Goal: Task Accomplishment & Management: Complete application form

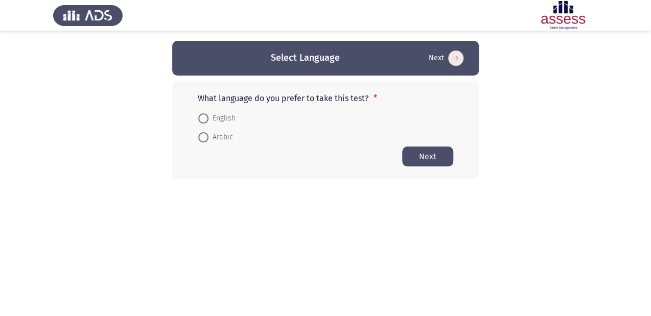
click at [212, 135] on span "Arabic" at bounding box center [220, 137] width 25 height 12
click at [208, 135] on input "Arabic" at bounding box center [203, 137] width 10 height 10
radio input "true"
click at [433, 152] on button "Next" at bounding box center [427, 156] width 51 height 20
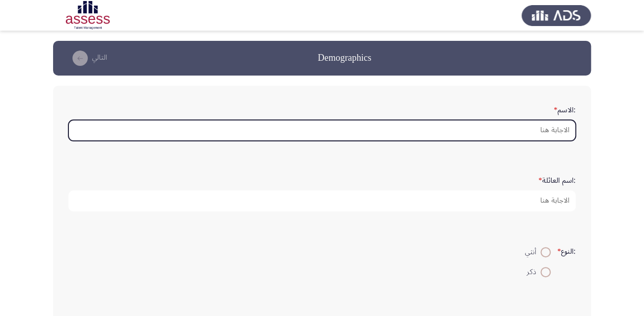
click at [476, 125] on input ":الاسم *" at bounding box center [322, 130] width 508 height 21
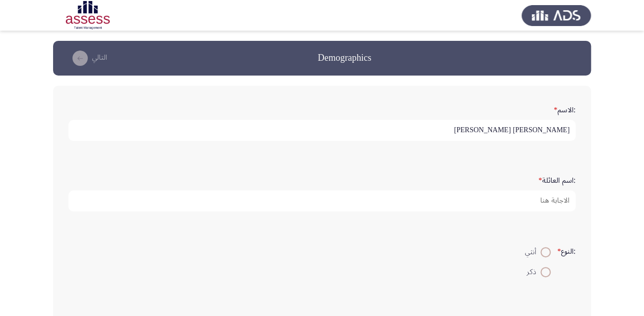
type input "[PERSON_NAME] [PERSON_NAME]"
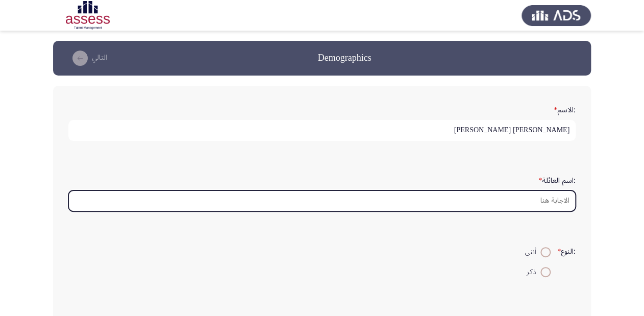
click at [519, 202] on input ":اسم العائلة *" at bounding box center [322, 200] width 508 height 21
type input "2"
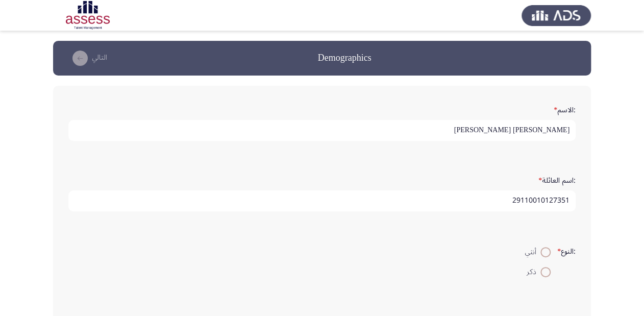
type input "29110010127351"
click at [537, 270] on span "ذكر" at bounding box center [534, 272] width 14 height 12
click at [541, 270] on input "ذكر" at bounding box center [546, 272] width 10 height 10
radio input "true"
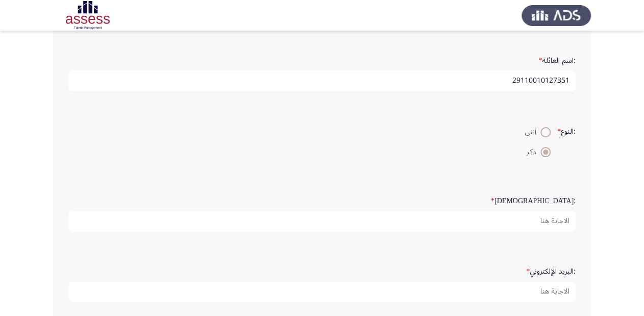
scroll to position [123, 0]
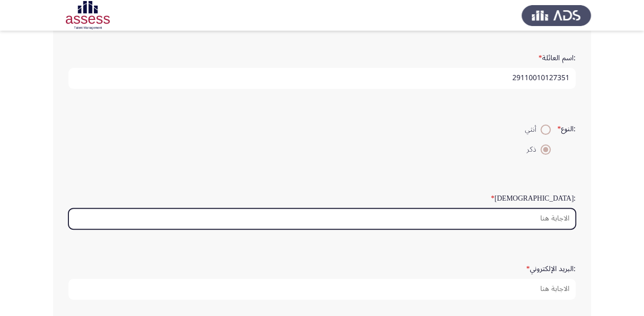
click at [499, 212] on input ":السن *" at bounding box center [322, 218] width 508 height 21
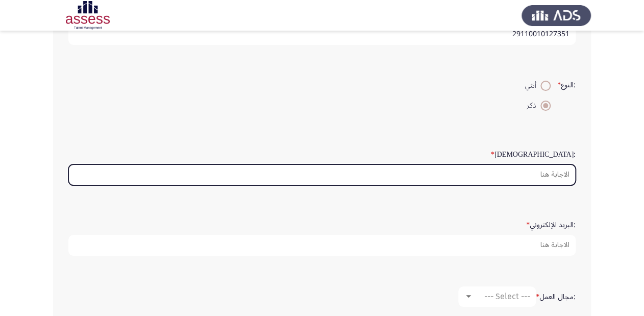
scroll to position [163, 0]
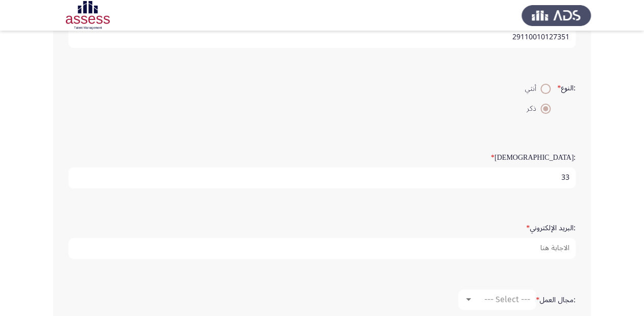
type input "33"
click at [494, 221] on form ":البريد الإلكتروني *" at bounding box center [322, 239] width 508 height 40
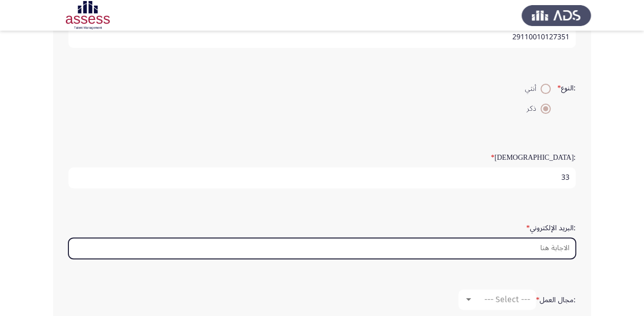
click at [497, 248] on input ":البريد الإلكتروني *" at bounding box center [322, 248] width 508 height 21
click at [498, 243] on input ":البريد الإلكتروني *" at bounding box center [322, 248] width 508 height 21
click at [507, 246] on input ":البريد الإلكتروني *" at bounding box center [322, 248] width 508 height 21
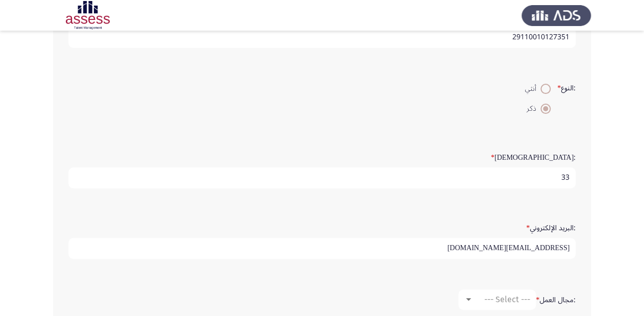
click at [453, 245] on input "[EMAIL_ADDRESS][DOMAIN_NAME]" at bounding box center [322, 248] width 508 height 21
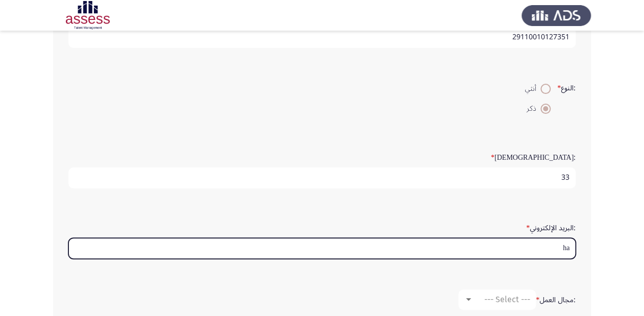
type input "h"
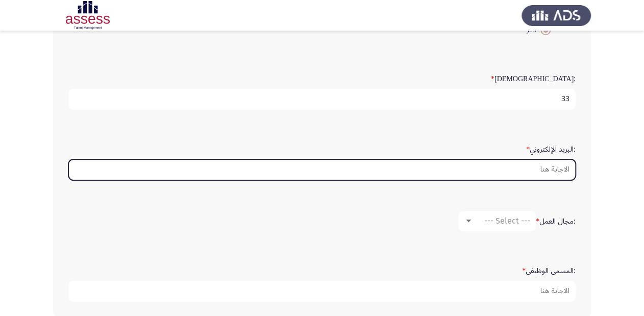
scroll to position [249, 0]
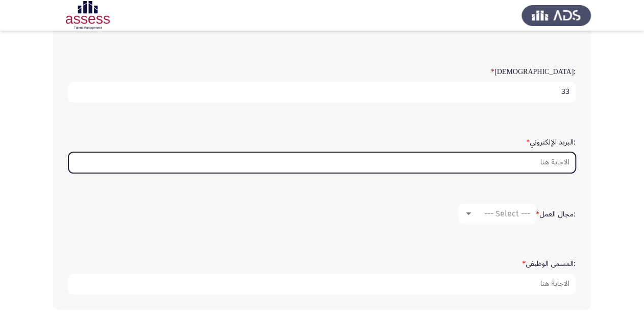
click at [513, 164] on input ":البريد الإلكتروني *" at bounding box center [322, 162] width 508 height 21
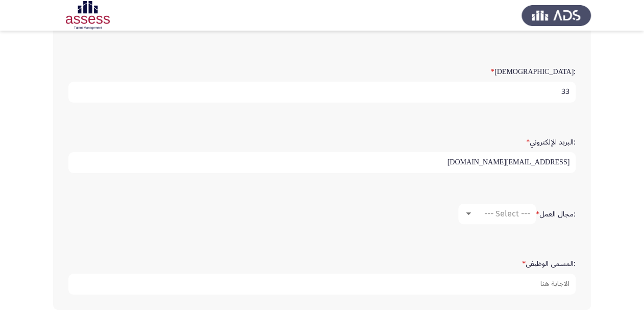
type input "[EMAIL_ADDRESS][DOMAIN_NAME]"
click at [474, 209] on div "--- Select ---" at bounding box center [501, 214] width 57 height 10
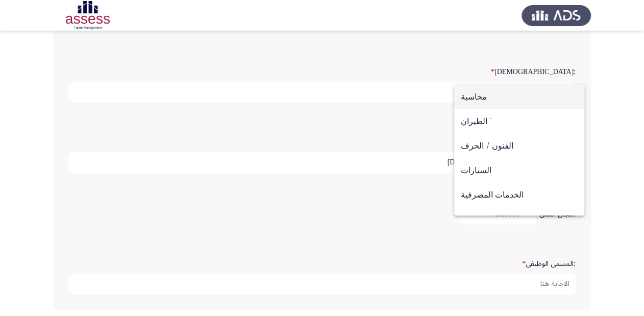
click at [395, 200] on div at bounding box center [322, 158] width 644 height 316
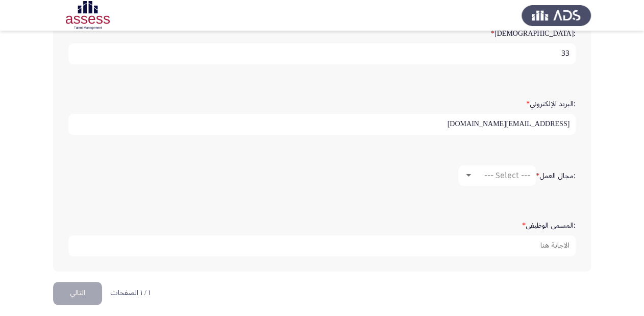
scroll to position [290, 0]
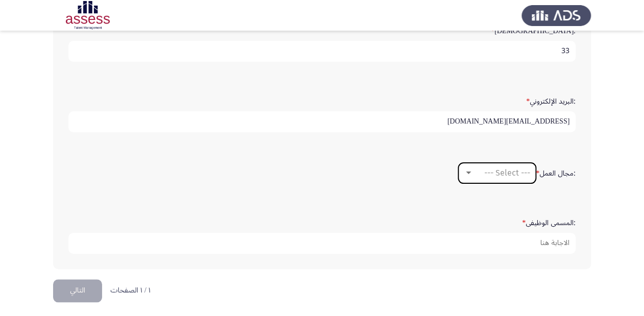
click at [469, 169] on div at bounding box center [468, 173] width 9 height 8
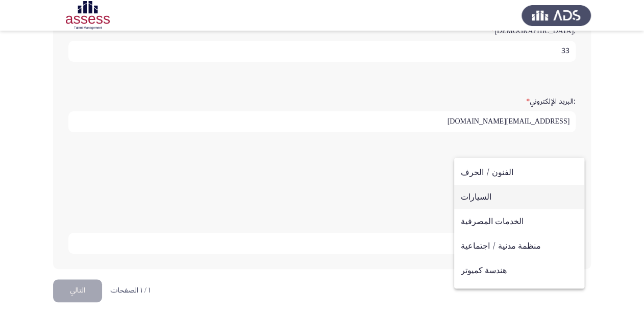
scroll to position [0, 0]
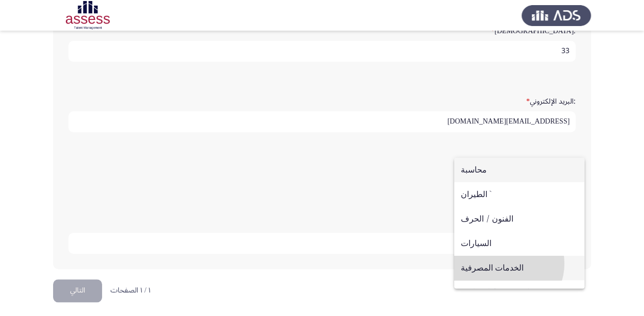
click at [504, 264] on span "الخدمات المصرفية" at bounding box center [519, 268] width 117 height 25
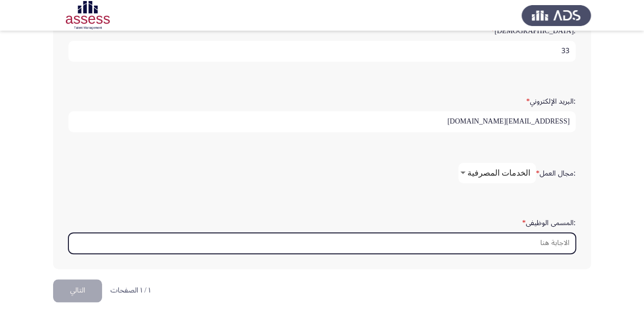
click at [524, 241] on input ":المسمى الوظيفى *" at bounding box center [322, 243] width 508 height 21
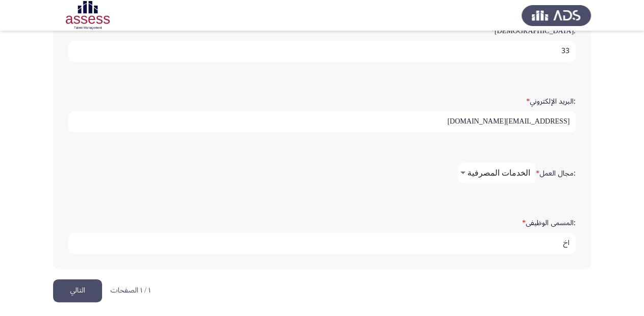
type input "ا"
type input "مصرفى ب"
click at [493, 170] on span "الخدمات المصرفية" at bounding box center [499, 173] width 63 height 10
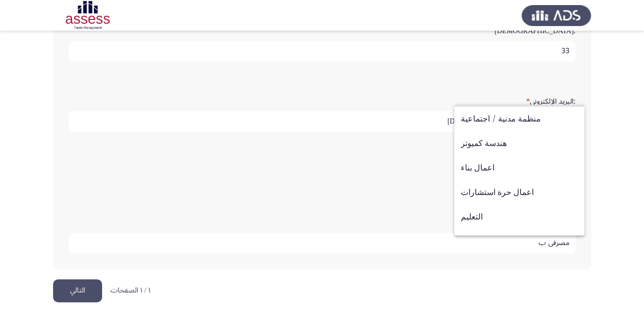
scroll to position [49, 0]
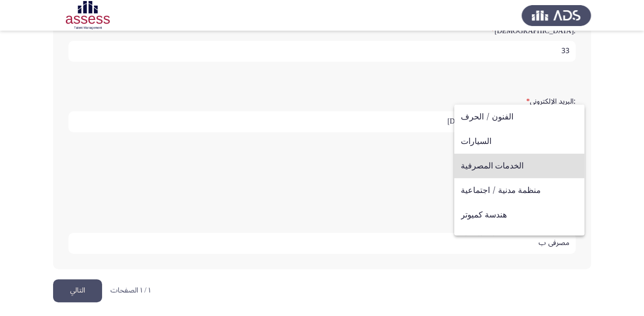
click at [509, 165] on span "الخدمات المصرفية" at bounding box center [519, 166] width 117 height 25
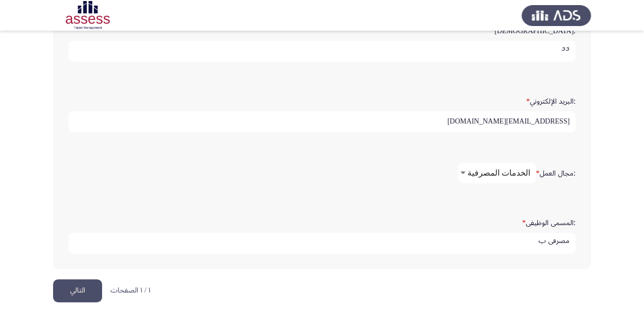
scroll to position [3, 0]
click at [67, 284] on button "التالي" at bounding box center [77, 290] width 49 height 23
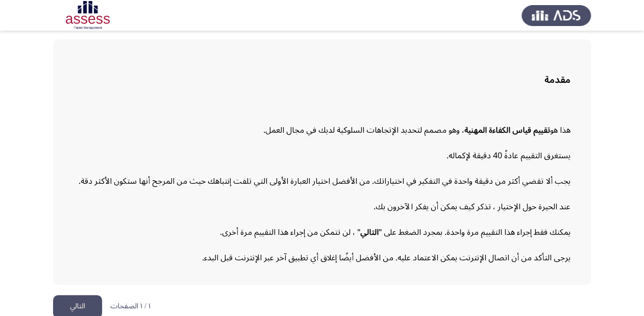
scroll to position [57, 0]
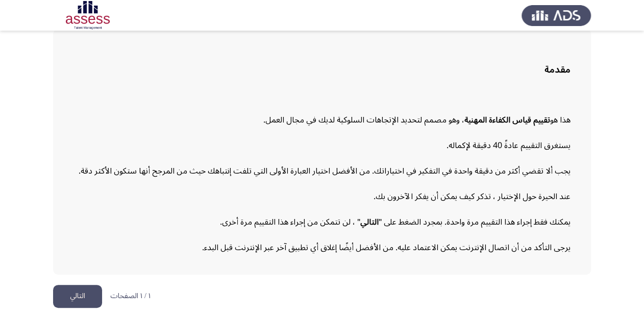
click at [81, 294] on button "التالي" at bounding box center [77, 296] width 49 height 23
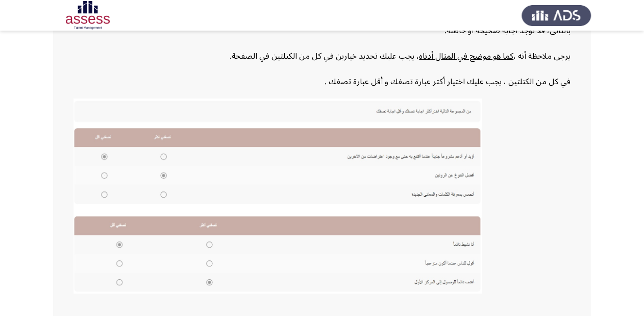
scroll to position [232, 0]
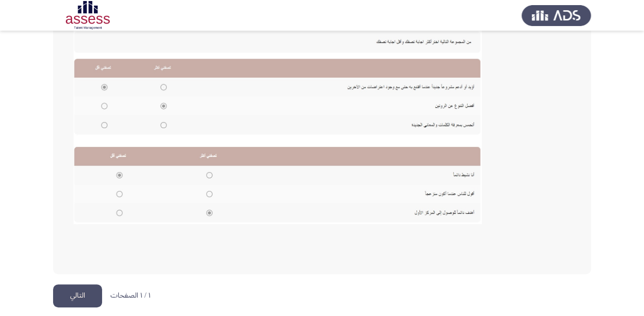
click at [75, 295] on button "التالي" at bounding box center [77, 295] width 49 height 23
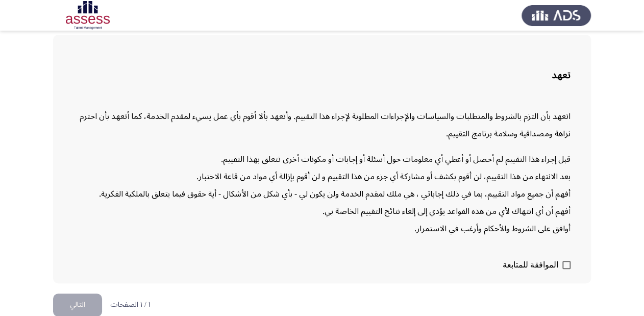
scroll to position [59, 0]
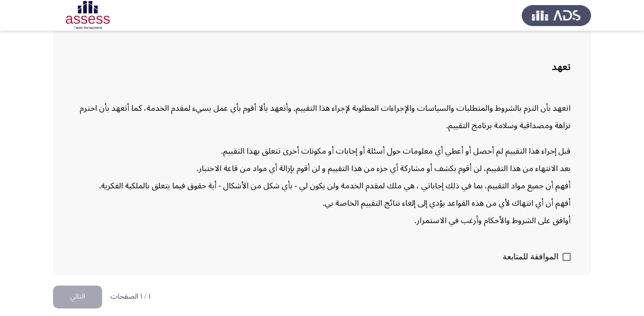
click at [564, 253] on span at bounding box center [567, 257] width 8 height 8
click at [566, 261] on input "الموافقة للمتابعة" at bounding box center [566, 261] width 1 height 1
checkbox input "true"
click at [80, 299] on button "التالي" at bounding box center [77, 296] width 49 height 23
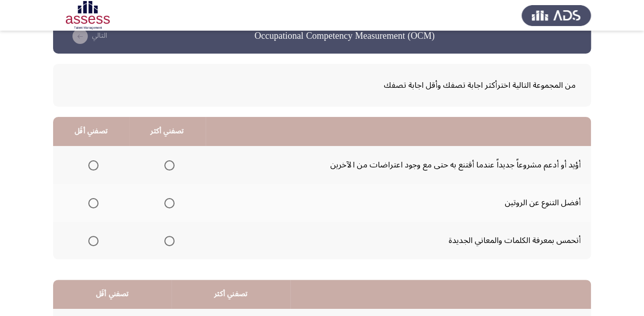
scroll to position [41, 0]
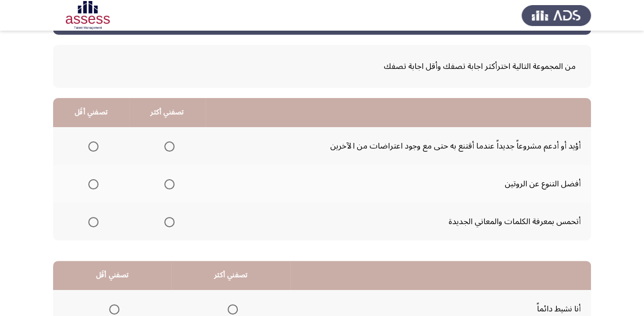
click at [94, 139] on mat-radio-group "Select an option" at bounding box center [91, 145] width 14 height 17
click at [91, 149] on span "Select an option" at bounding box center [93, 146] width 10 height 10
click at [91, 149] on input "Select an option" at bounding box center [93, 146] width 10 height 10
click at [170, 188] on span "Select an option" at bounding box center [169, 184] width 10 height 10
click at [170, 188] on input "Select an option" at bounding box center [169, 184] width 10 height 10
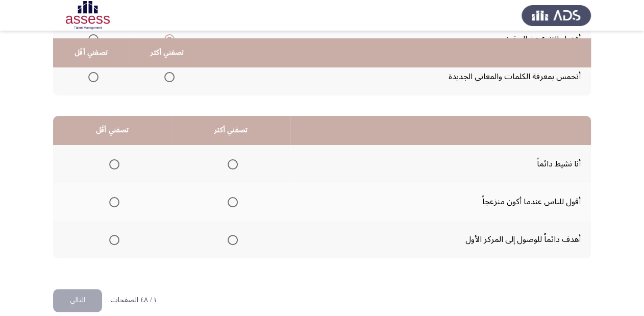
scroll to position [198, 0]
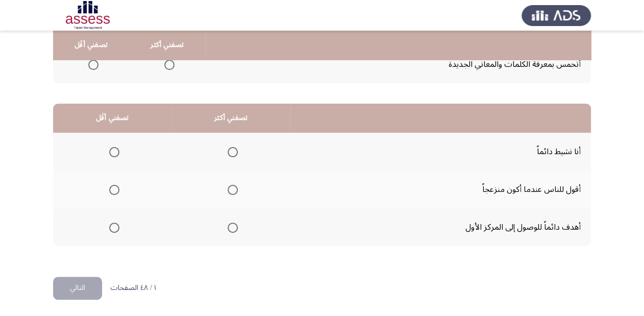
click at [228, 226] on span "Select an option" at bounding box center [233, 228] width 10 height 10
click at [228, 226] on input "Select an option" at bounding box center [233, 228] width 10 height 10
click at [112, 188] on span "Select an option" at bounding box center [114, 190] width 10 height 10
click at [112, 188] on input "Select an option" at bounding box center [114, 190] width 10 height 10
click at [100, 286] on button "التالي" at bounding box center [77, 288] width 49 height 23
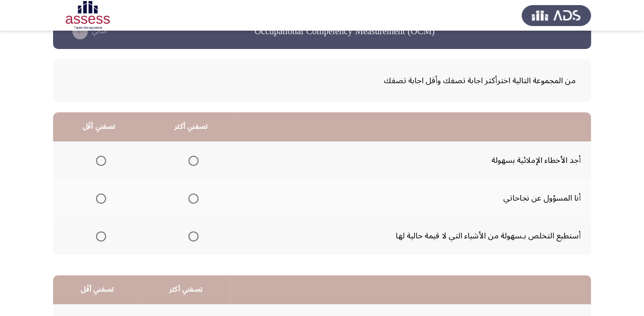
scroll to position [41, 0]
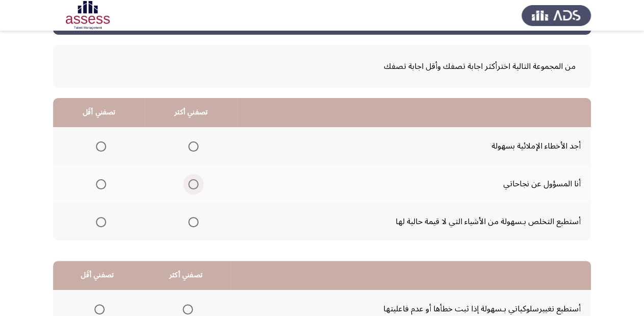
click at [191, 184] on span "Select an option" at bounding box center [193, 184] width 10 height 10
click at [191, 184] on input "Select an option" at bounding box center [193, 184] width 10 height 10
click at [192, 151] on mat-radio-group "Select an option" at bounding box center [191, 145] width 14 height 17
click at [191, 147] on span "Select an option" at bounding box center [193, 146] width 10 height 10
click at [191, 147] on input "Select an option" at bounding box center [193, 146] width 10 height 10
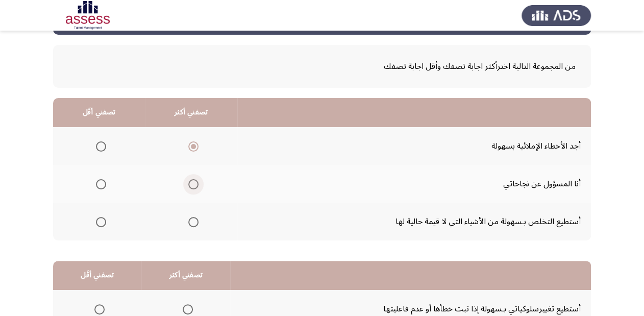
click at [190, 180] on span "Select an option" at bounding box center [193, 184] width 10 height 10
click at [190, 180] on input "Select an option" at bounding box center [193, 184] width 10 height 10
click at [96, 218] on span "Select an option" at bounding box center [101, 222] width 10 height 10
click at [96, 218] on input "Select an option" at bounding box center [101, 222] width 10 height 10
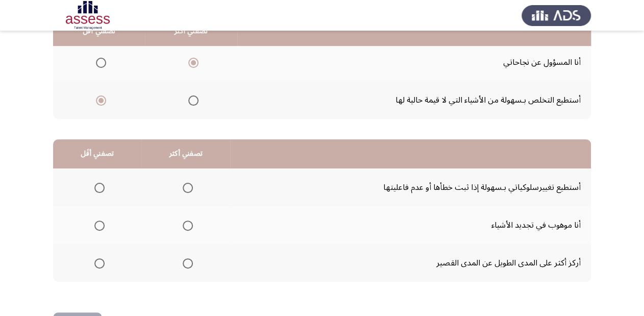
scroll to position [163, 0]
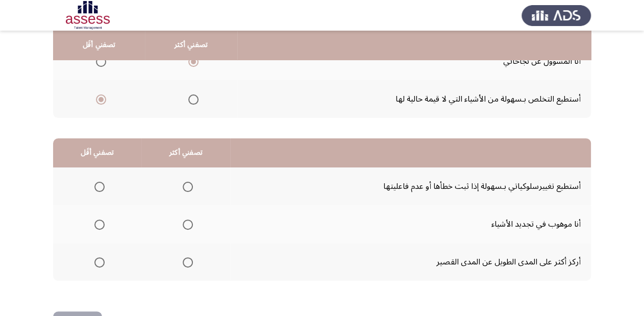
click at [184, 186] on span "Select an option" at bounding box center [188, 187] width 10 height 10
click at [184, 186] on input "Select an option" at bounding box center [188, 187] width 10 height 10
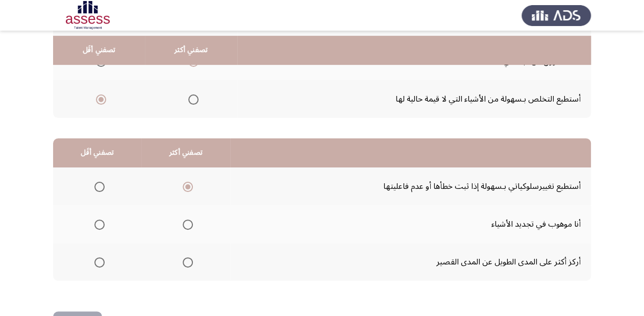
scroll to position [198, 0]
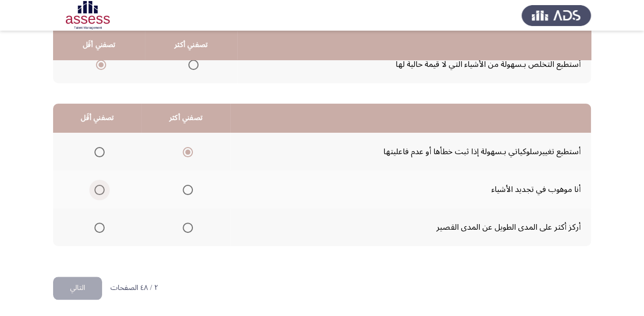
click at [95, 188] on span "Select an option" at bounding box center [99, 190] width 10 height 10
click at [95, 188] on input "Select an option" at bounding box center [99, 190] width 10 height 10
click at [84, 284] on button "التالي" at bounding box center [77, 288] width 49 height 23
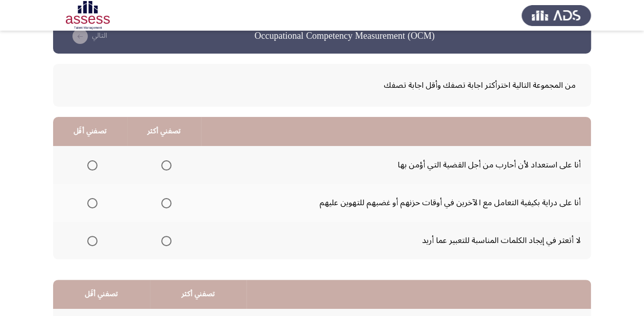
scroll to position [41, 0]
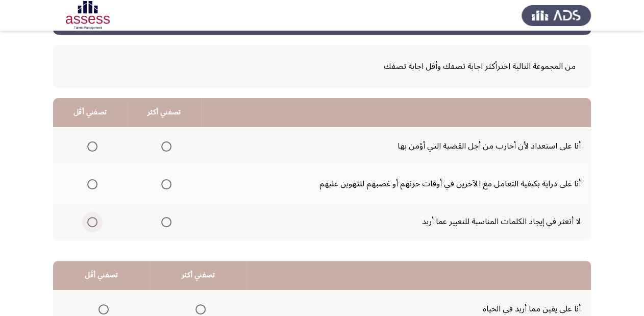
click at [91, 222] on span "Select an option" at bounding box center [92, 222] width 10 height 10
click at [91, 222] on input "Select an option" at bounding box center [92, 222] width 10 height 10
click at [165, 182] on span "Select an option" at bounding box center [166, 184] width 10 height 10
click at [165, 182] on input "Select an option" at bounding box center [166, 184] width 10 height 10
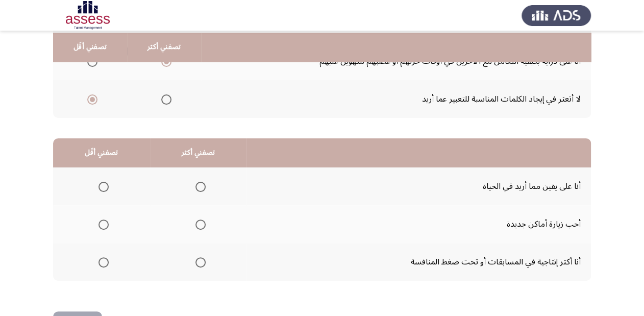
scroll to position [198, 0]
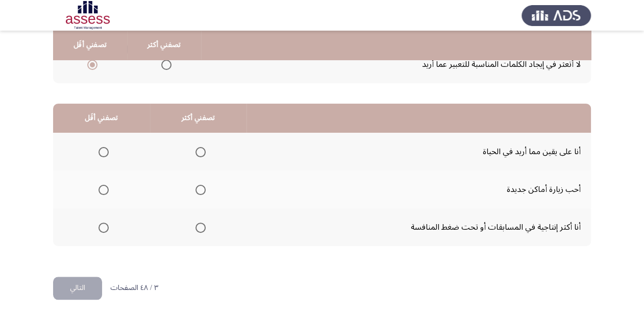
click at [200, 186] on span "Select an option" at bounding box center [201, 190] width 10 height 10
click at [200, 186] on input "Select an option" at bounding box center [201, 190] width 10 height 10
click at [104, 151] on span "Select an option" at bounding box center [104, 152] width 10 height 10
click at [104, 151] on input "Select an option" at bounding box center [104, 152] width 10 height 10
click at [100, 191] on span "Select an option" at bounding box center [104, 190] width 10 height 10
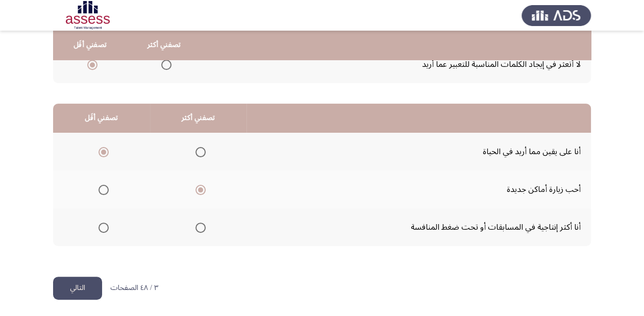
click at [100, 191] on input "Select an option" at bounding box center [104, 190] width 10 height 10
click at [204, 149] on th at bounding box center [198, 152] width 97 height 38
click at [199, 147] on mat-radio-button "Select an option" at bounding box center [199, 152] width 14 height 11
click at [198, 151] on span "Select an option" at bounding box center [201, 152] width 10 height 10
click at [198, 151] on input "Select an option" at bounding box center [201, 152] width 10 height 10
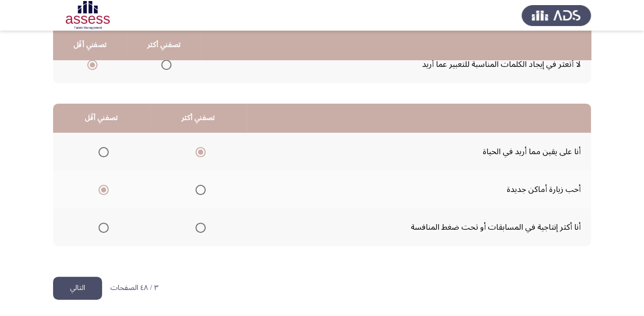
click at [84, 284] on button "التالي" at bounding box center [77, 288] width 49 height 23
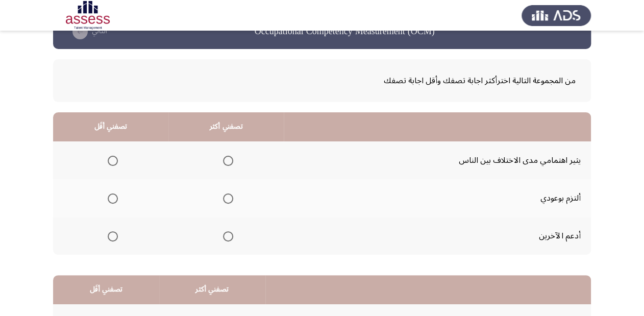
scroll to position [41, 0]
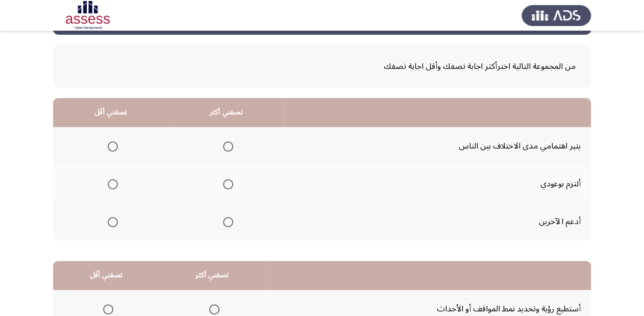
click at [225, 184] on span "Select an option" at bounding box center [228, 184] width 10 height 10
click at [225, 184] on input "Select an option" at bounding box center [228, 184] width 10 height 10
click at [112, 145] on span "Select an option" at bounding box center [113, 146] width 10 height 10
click at [112, 145] on input "Select an option" at bounding box center [113, 146] width 10 height 10
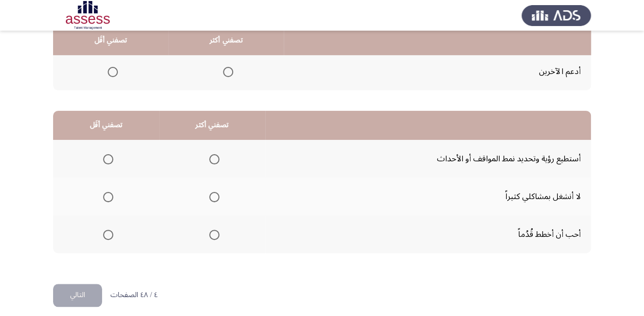
scroll to position [198, 0]
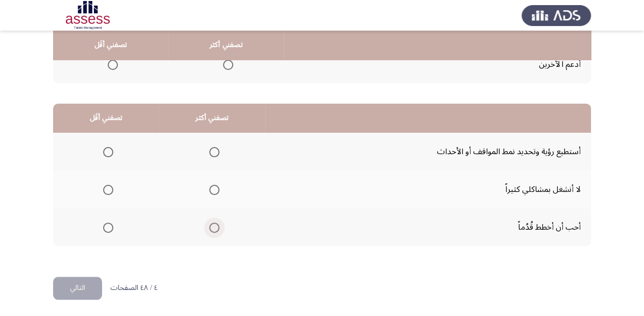
click at [214, 226] on span "Select an option" at bounding box center [214, 228] width 10 height 10
click at [214, 226] on input "Select an option" at bounding box center [214, 228] width 10 height 10
click at [111, 227] on span "Select an option" at bounding box center [108, 228] width 10 height 10
click at [111, 227] on input "Select an option" at bounding box center [108, 228] width 10 height 10
click at [211, 190] on span "Select an option" at bounding box center [214, 190] width 10 height 10
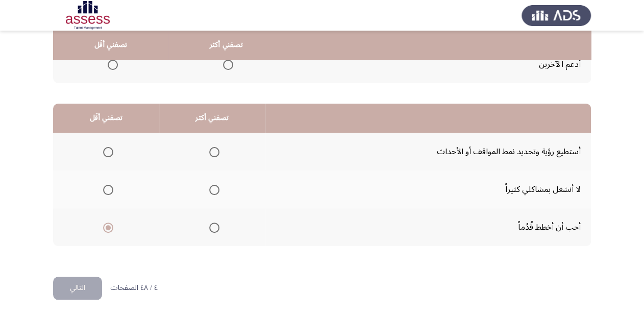
click at [211, 190] on input "Select an option" at bounding box center [214, 190] width 10 height 10
click at [111, 187] on span "Select an option" at bounding box center [108, 190] width 10 height 10
click at [111, 187] on input "Select an option" at bounding box center [108, 190] width 10 height 10
click at [212, 225] on span "Select an option" at bounding box center [214, 228] width 10 height 10
click at [212, 225] on input "Select an option" at bounding box center [214, 228] width 10 height 10
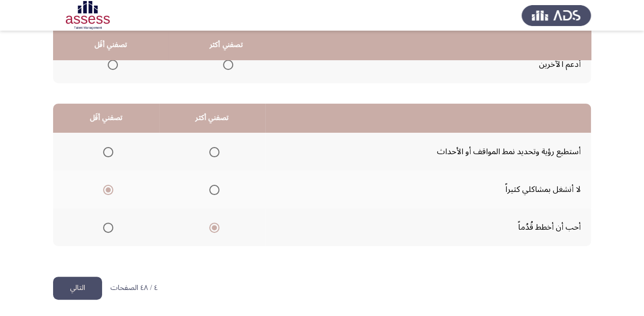
click at [80, 284] on button "التالي" at bounding box center [77, 288] width 49 height 23
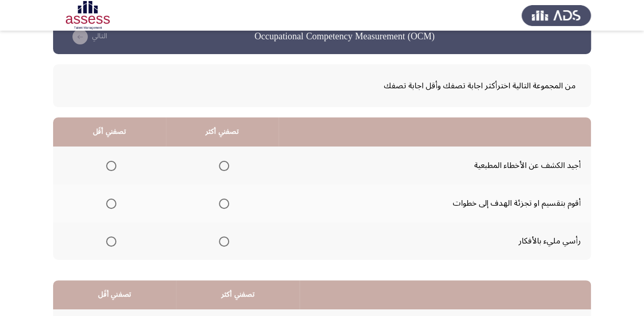
scroll to position [41, 0]
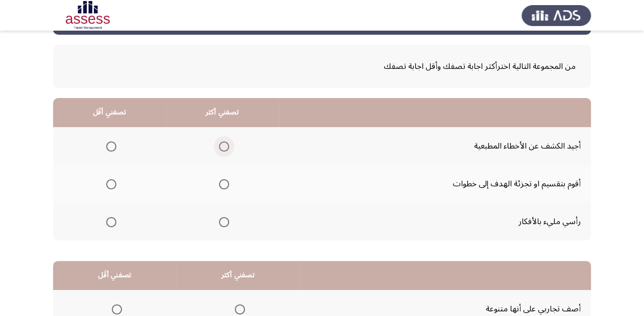
click at [224, 142] on span "Select an option" at bounding box center [224, 146] width 10 height 10
click at [224, 142] on input "Select an option" at bounding box center [224, 146] width 10 height 10
click at [110, 220] on span "Select an option" at bounding box center [111, 222] width 10 height 10
click at [110, 220] on input "Select an option" at bounding box center [111, 222] width 10 height 10
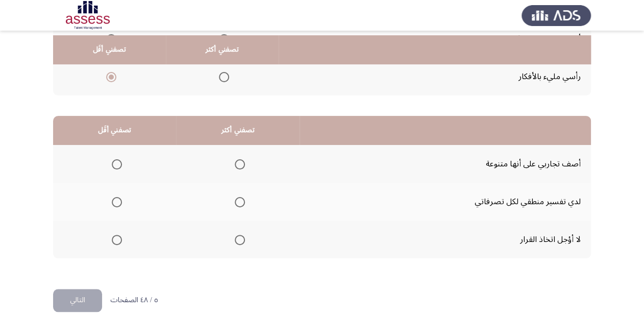
scroll to position [198, 0]
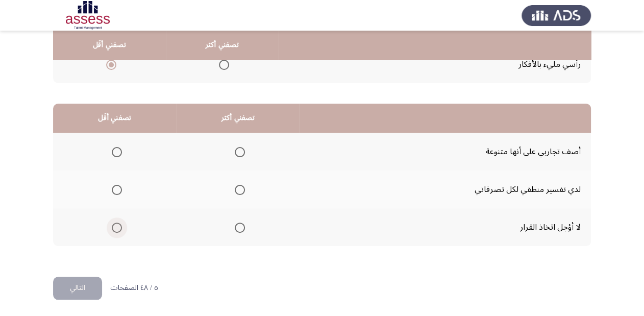
click at [114, 224] on span "Select an option" at bounding box center [117, 228] width 10 height 10
click at [114, 224] on input "Select an option" at bounding box center [117, 228] width 10 height 10
click at [246, 155] on th at bounding box center [238, 152] width 124 height 38
click at [243, 186] on span "Select an option" at bounding box center [240, 190] width 10 height 10
click at [243, 186] on input "Select an option" at bounding box center [240, 190] width 10 height 10
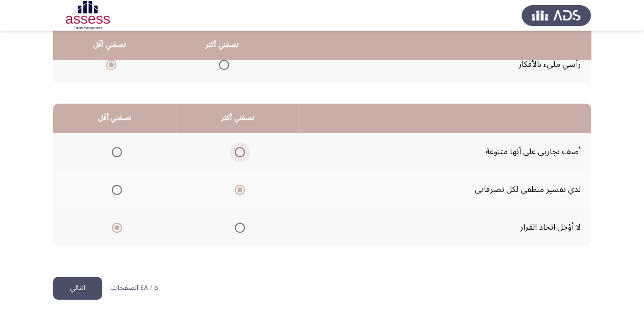
click at [242, 155] on span "Select an option" at bounding box center [240, 152] width 10 height 10
click at [242, 155] on input "Select an option" at bounding box center [240, 152] width 10 height 10
click at [241, 222] on mat-radio-button "Select an option" at bounding box center [238, 227] width 14 height 11
click at [240, 224] on span "Select an option" at bounding box center [240, 228] width 10 height 10
click at [240, 224] on input "Select an option" at bounding box center [240, 228] width 10 height 10
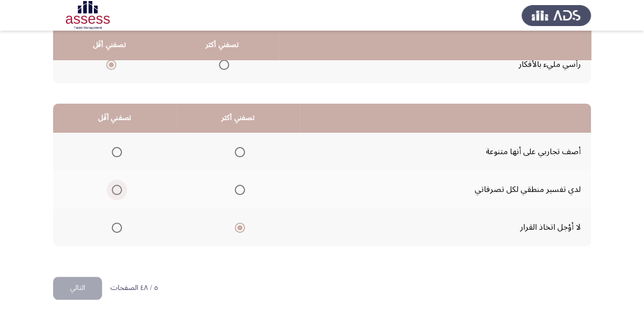
click at [116, 185] on span "Select an option" at bounding box center [117, 190] width 10 height 10
click at [116, 185] on input "Select an option" at bounding box center [117, 190] width 10 height 10
click at [84, 282] on button "التالي" at bounding box center [77, 288] width 49 height 23
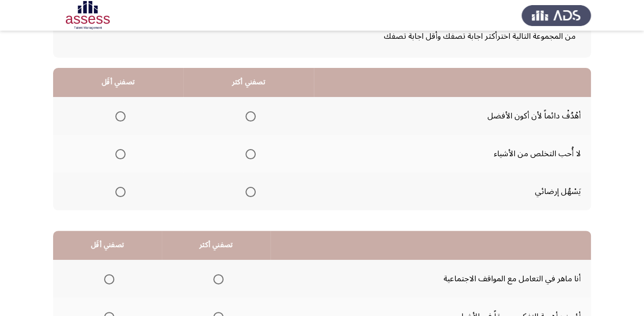
scroll to position [82, 0]
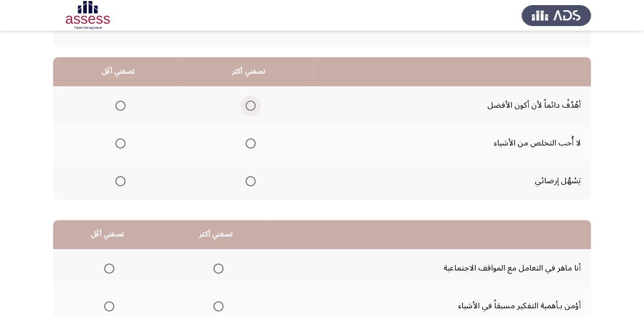
click at [251, 103] on span "Select an option" at bounding box center [251, 106] width 10 height 10
click at [251, 103] on input "Select an option" at bounding box center [251, 106] width 10 height 10
click at [121, 143] on span "Select an option" at bounding box center [120, 143] width 10 height 10
click at [121, 143] on input "Select an option" at bounding box center [120, 143] width 10 height 10
click at [117, 179] on span "Select an option" at bounding box center [120, 181] width 10 height 10
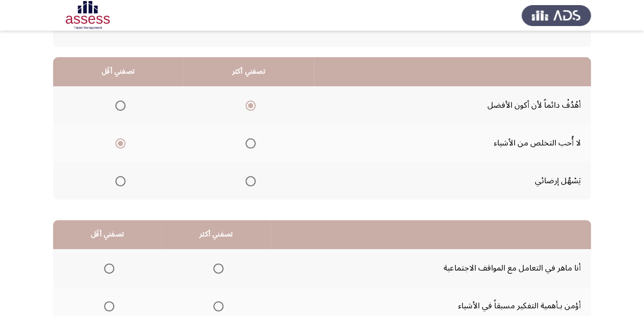
click at [117, 179] on input "Select an option" at bounding box center [120, 181] width 10 height 10
click at [121, 142] on span "Select an option" at bounding box center [120, 143] width 10 height 10
click at [121, 142] on input "Select an option" at bounding box center [120, 143] width 10 height 10
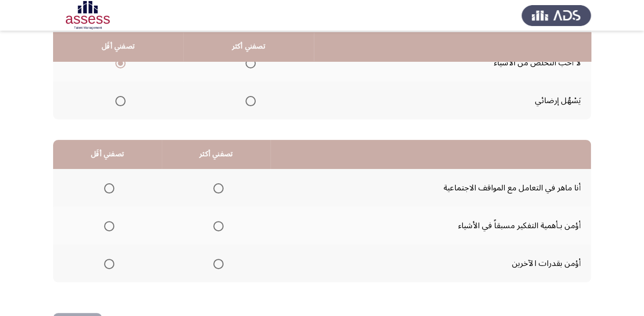
scroll to position [163, 0]
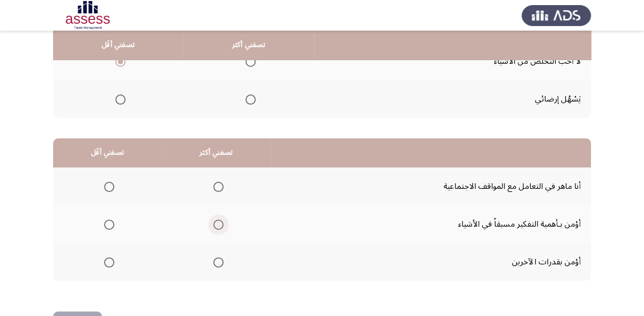
click at [219, 222] on span "Select an option" at bounding box center [218, 225] width 10 height 10
click at [219, 222] on input "Select an option" at bounding box center [218, 225] width 10 height 10
click at [105, 184] on span "Select an option" at bounding box center [109, 187] width 10 height 10
click at [105, 184] on input "Select an option" at bounding box center [109, 187] width 10 height 10
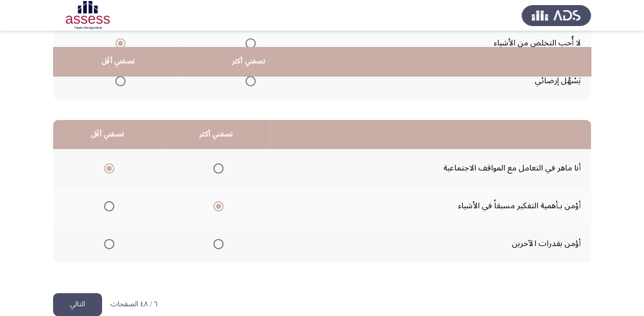
scroll to position [198, 0]
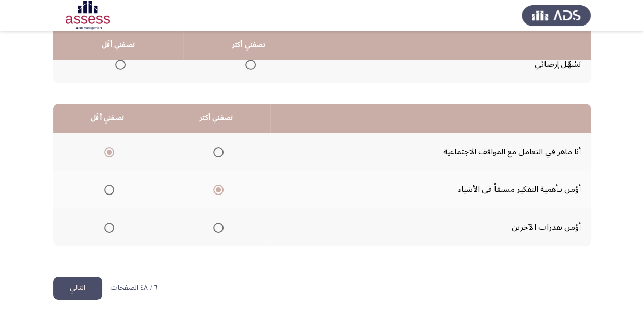
click at [84, 280] on button "التالي" at bounding box center [77, 288] width 49 height 23
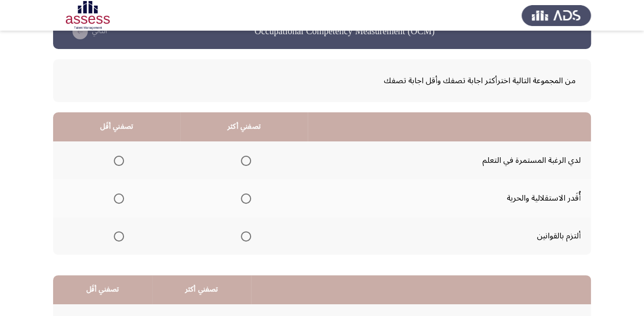
scroll to position [41, 0]
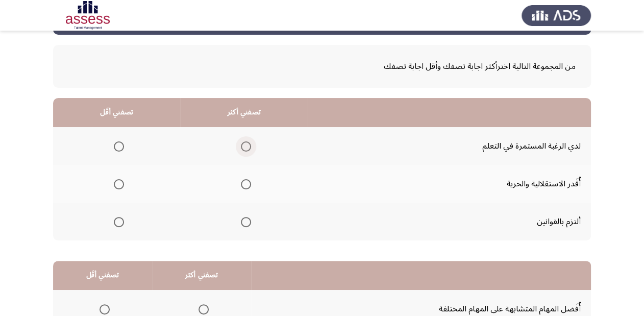
click at [247, 143] on span "Select an option" at bounding box center [246, 146] width 10 height 10
click at [247, 143] on input "Select an option" at bounding box center [246, 146] width 10 height 10
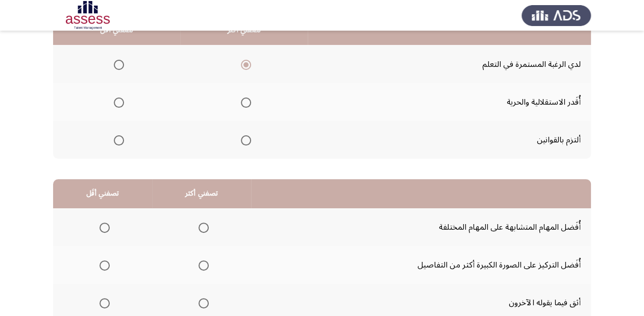
scroll to position [82, 0]
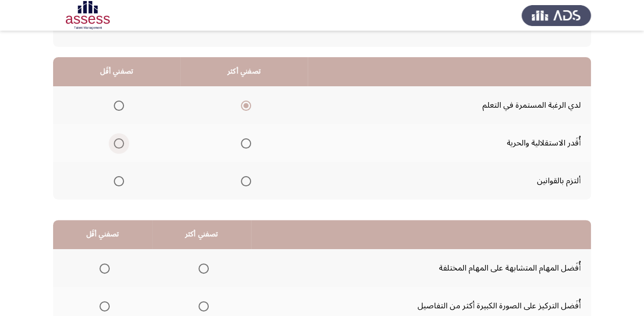
click at [120, 139] on span "Select an option" at bounding box center [119, 143] width 10 height 10
click at [120, 139] on input "Select an option" at bounding box center [119, 143] width 10 height 10
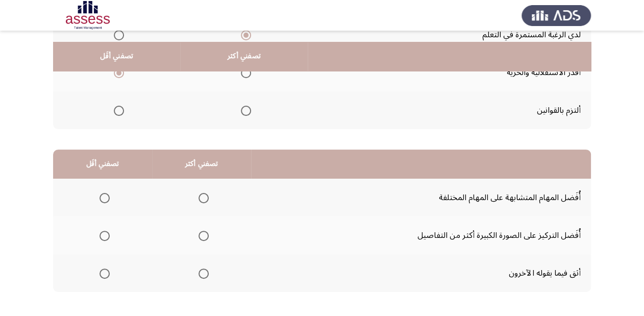
scroll to position [163, 0]
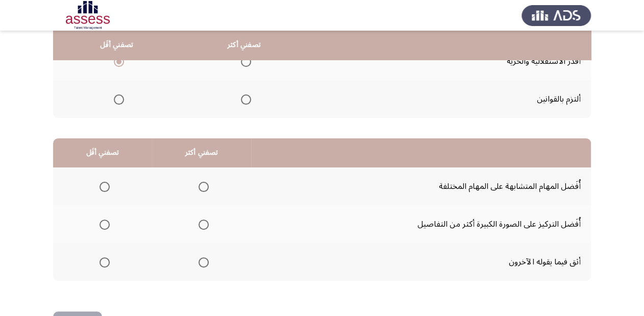
click at [203, 225] on span "Select an option" at bounding box center [204, 225] width 10 height 10
click at [203, 225] on input "Select an option" at bounding box center [204, 225] width 10 height 10
click at [100, 260] on span "Select an option" at bounding box center [105, 262] width 10 height 10
click at [100, 260] on input "Select an option" at bounding box center [105, 262] width 10 height 10
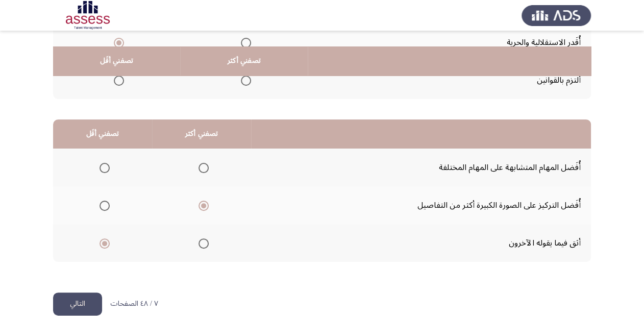
scroll to position [198, 0]
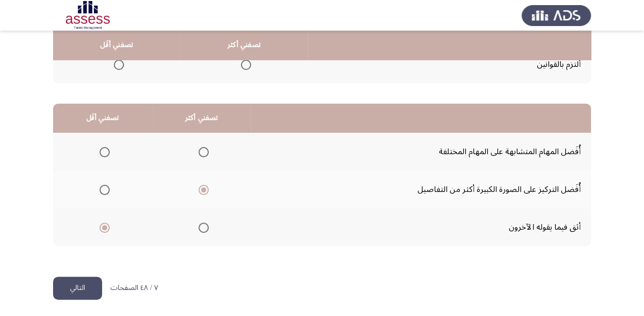
click at [80, 282] on button "التالي" at bounding box center [77, 288] width 49 height 23
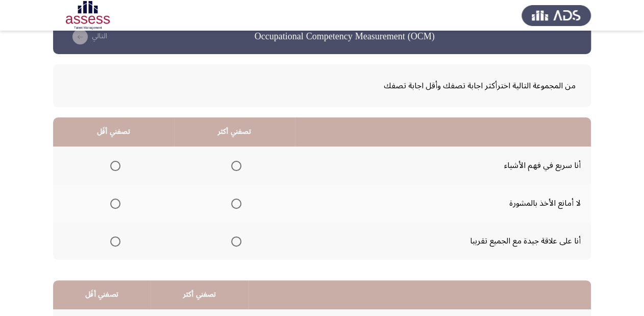
scroll to position [41, 0]
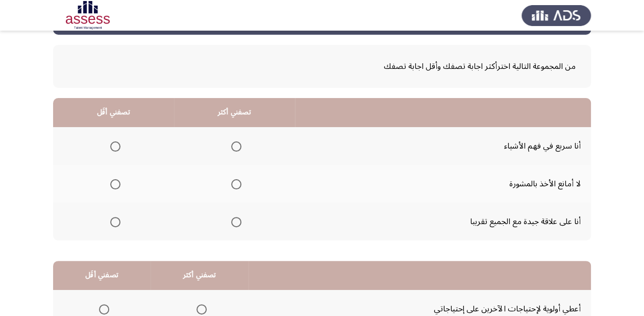
click at [233, 179] on span "Select an option" at bounding box center [236, 184] width 10 height 10
click at [233, 179] on input "Select an option" at bounding box center [236, 184] width 10 height 10
click at [113, 144] on span "Select an option" at bounding box center [115, 146] width 10 height 10
click at [113, 144] on input "Select an option" at bounding box center [115, 146] width 10 height 10
click at [113, 221] on span "Select an option" at bounding box center [115, 222] width 10 height 10
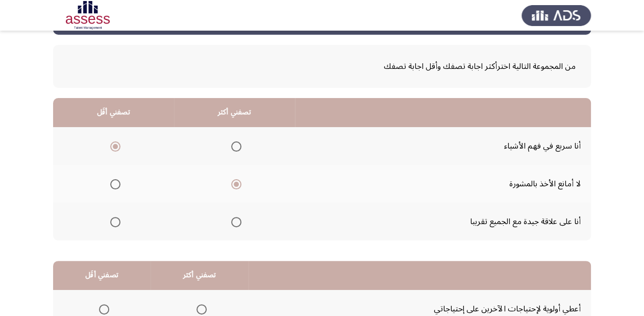
click at [113, 221] on input "Select an option" at bounding box center [115, 222] width 10 height 10
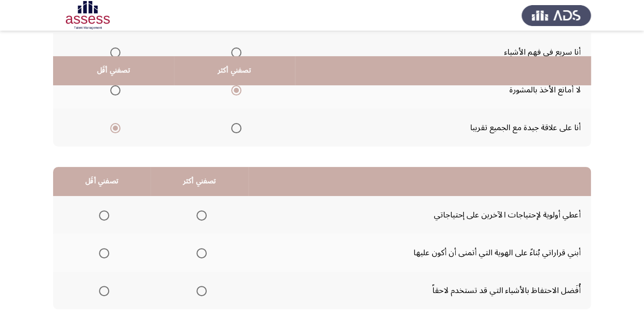
scroll to position [163, 0]
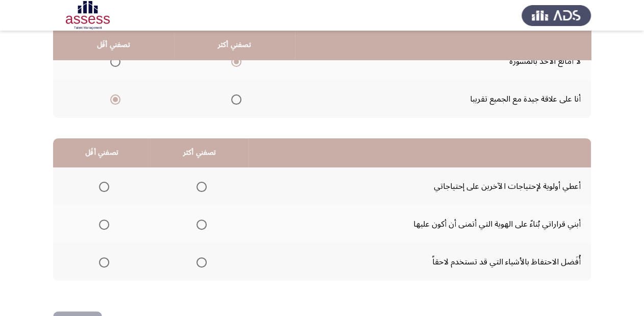
click at [210, 259] on th at bounding box center [200, 262] width 98 height 38
click at [197, 259] on span "Select an option" at bounding box center [202, 262] width 10 height 10
click at [197, 259] on input "Select an option" at bounding box center [202, 262] width 10 height 10
click at [105, 223] on span "Select an option" at bounding box center [104, 225] width 10 height 10
click at [105, 223] on input "Select an option" at bounding box center [104, 225] width 10 height 10
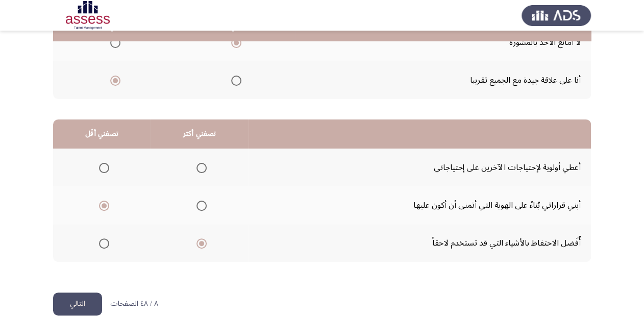
scroll to position [198, 0]
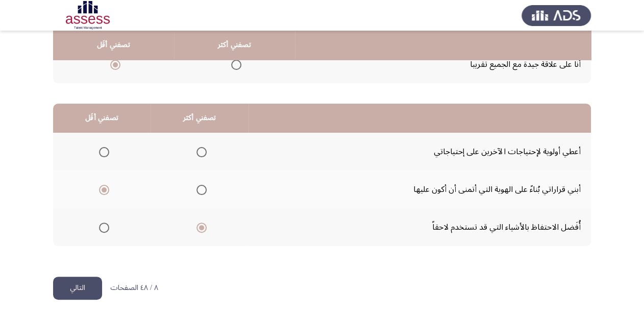
click at [79, 282] on button "التالي" at bounding box center [77, 288] width 49 height 23
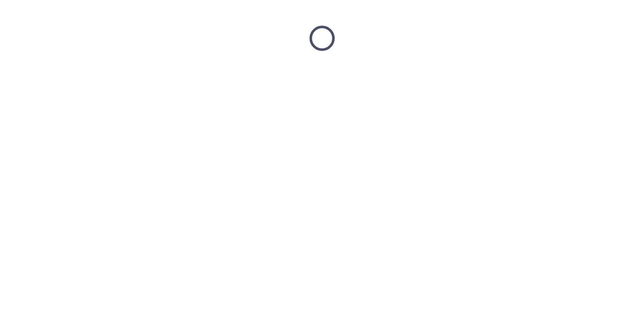
scroll to position [0, 0]
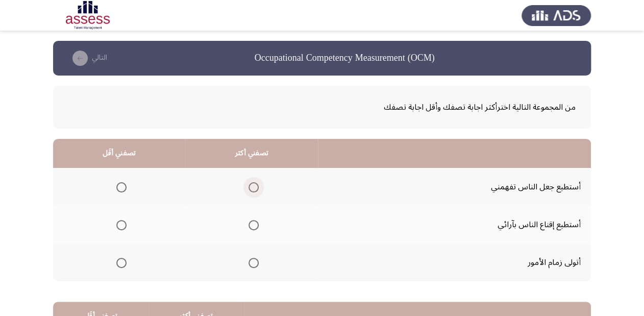
click at [252, 182] on span "Select an option" at bounding box center [254, 187] width 10 height 10
click at [252, 182] on input "Select an option" at bounding box center [254, 187] width 10 height 10
click at [127, 226] on th at bounding box center [119, 225] width 132 height 38
click at [122, 223] on span "Select an option" at bounding box center [121, 225] width 10 height 10
click at [122, 223] on input "Select an option" at bounding box center [121, 225] width 10 height 10
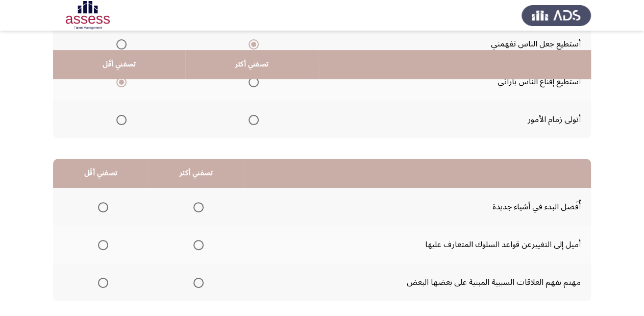
scroll to position [163, 0]
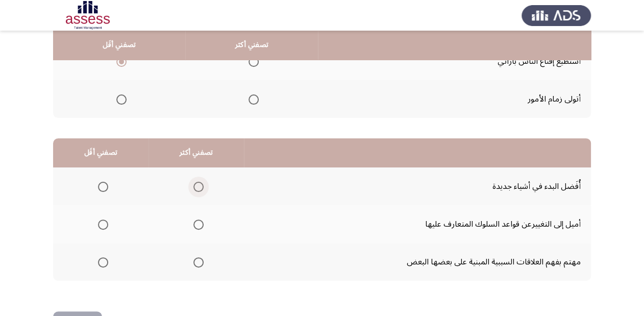
click at [189, 184] on label "Select an option" at bounding box center [196, 187] width 14 height 10
click at [194, 184] on input "Select an option" at bounding box center [199, 187] width 10 height 10
click at [94, 260] on label "Select an option" at bounding box center [101, 262] width 14 height 10
click at [98, 260] on input "Select an option" at bounding box center [103, 262] width 10 height 10
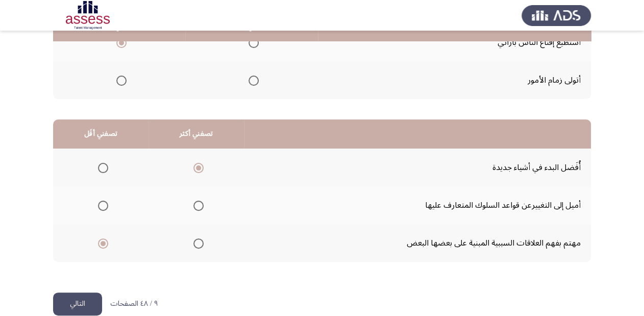
scroll to position [198, 0]
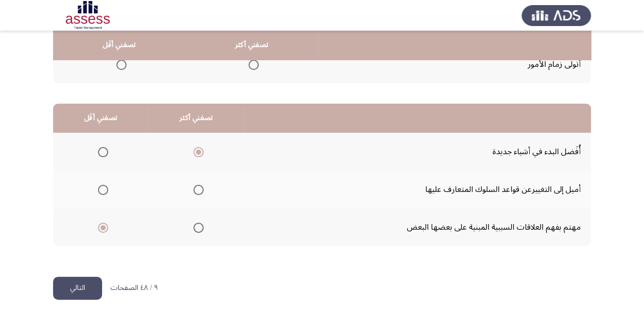
click at [73, 291] on button "التالي" at bounding box center [77, 288] width 49 height 23
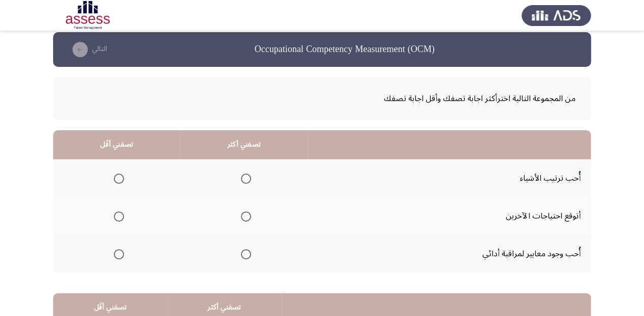
scroll to position [0, 0]
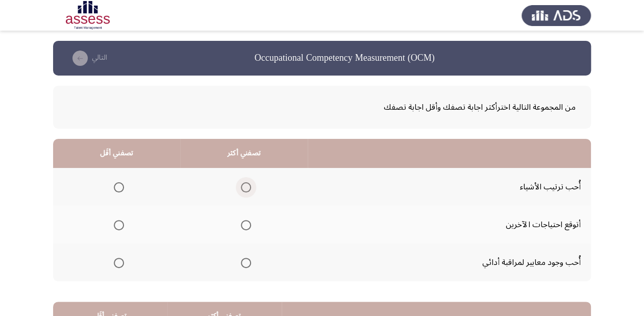
click at [243, 183] on span "Select an option" at bounding box center [246, 187] width 10 height 10
click at [243, 183] on input "Select an option" at bounding box center [246, 187] width 10 height 10
click at [246, 221] on span "Select an option" at bounding box center [246, 225] width 10 height 10
click at [246, 221] on input "Select an option" at bounding box center [246, 225] width 10 height 10
click at [242, 186] on span "Select an option" at bounding box center [246, 187] width 10 height 10
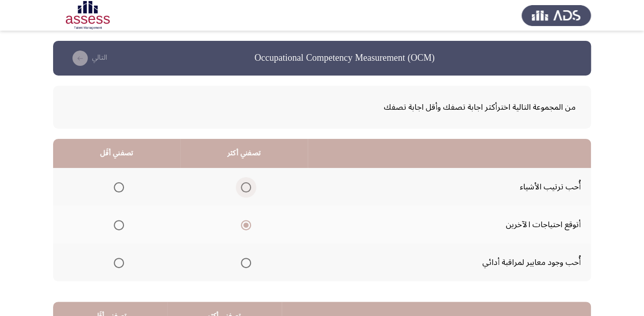
click at [242, 186] on input "Select an option" at bounding box center [246, 187] width 10 height 10
click at [116, 223] on span "Select an option" at bounding box center [119, 225] width 10 height 10
click at [116, 223] on input "Select an option" at bounding box center [119, 225] width 10 height 10
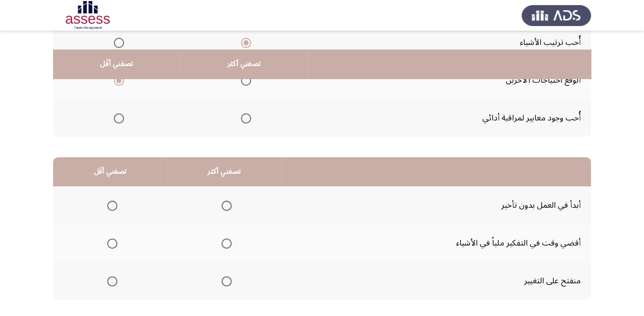
scroll to position [163, 0]
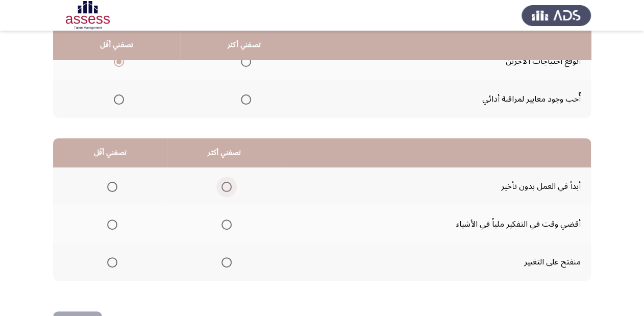
click at [227, 184] on span "Select an option" at bounding box center [227, 187] width 10 height 10
click at [227, 184] on input "Select an option" at bounding box center [227, 187] width 10 height 10
click at [106, 223] on label "Select an option" at bounding box center [110, 225] width 14 height 10
click at [107, 223] on input "Select an option" at bounding box center [112, 225] width 10 height 10
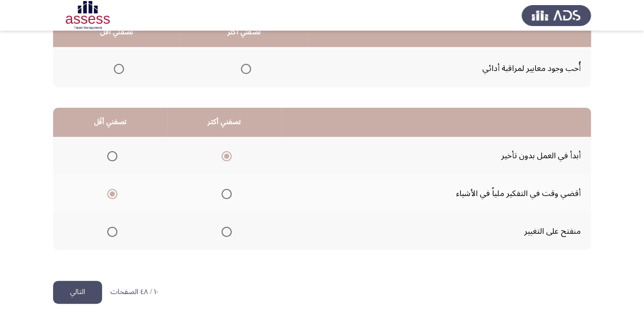
scroll to position [198, 0]
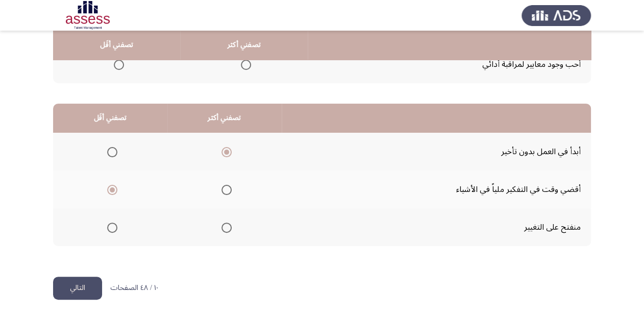
click at [76, 282] on button "التالي" at bounding box center [77, 288] width 49 height 23
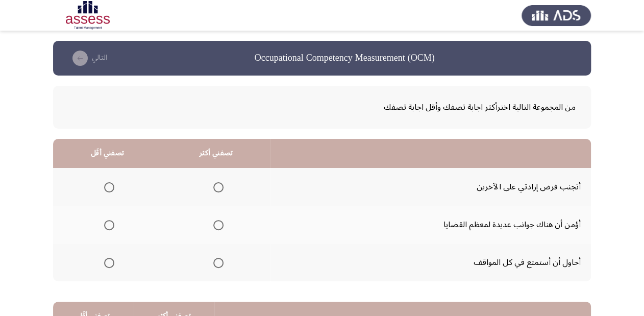
click at [213, 222] on span "Select an option" at bounding box center [218, 225] width 10 height 10
click at [213, 222] on input "Select an option" at bounding box center [218, 225] width 10 height 10
click at [105, 188] on span "Select an option" at bounding box center [109, 187] width 10 height 10
click at [105, 188] on input "Select an option" at bounding box center [109, 187] width 10 height 10
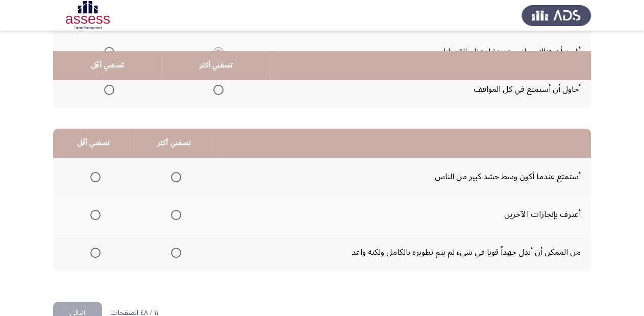
scroll to position [198, 0]
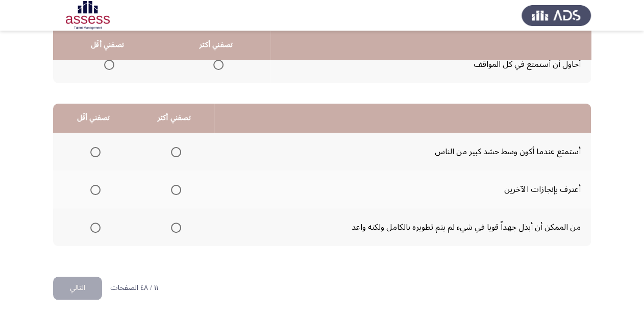
click at [172, 189] on span "Select an option" at bounding box center [176, 190] width 10 height 10
click at [172, 189] on input "Select an option" at bounding box center [176, 190] width 10 height 10
click at [98, 153] on span "Select an option" at bounding box center [95, 152] width 10 height 10
click at [98, 153] on input "Select an option" at bounding box center [95, 152] width 10 height 10
click at [71, 297] on button "التالي" at bounding box center [77, 288] width 49 height 23
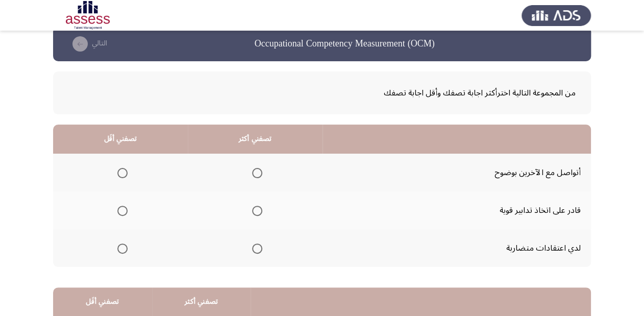
scroll to position [41, 0]
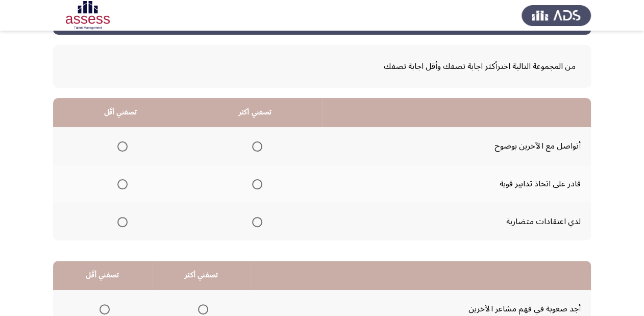
click at [255, 145] on span "Select an option" at bounding box center [257, 146] width 10 height 10
click at [255, 145] on input "Select an option" at bounding box center [257, 146] width 10 height 10
click at [123, 220] on span "Select an option" at bounding box center [122, 222] width 10 height 10
click at [123, 220] on input "Select an option" at bounding box center [122, 222] width 10 height 10
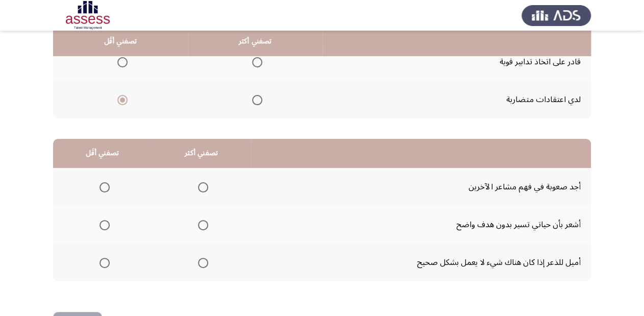
scroll to position [163, 0]
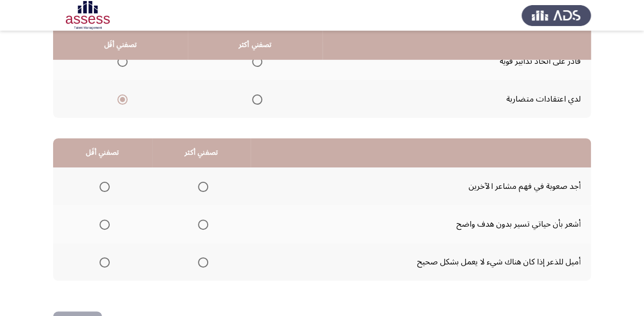
click at [204, 186] on span "Select an option" at bounding box center [203, 187] width 10 height 10
click at [204, 186] on input "Select an option" at bounding box center [203, 187] width 10 height 10
click at [97, 220] on label "Select an option" at bounding box center [102, 225] width 14 height 10
click at [100, 220] on input "Select an option" at bounding box center [105, 225] width 10 height 10
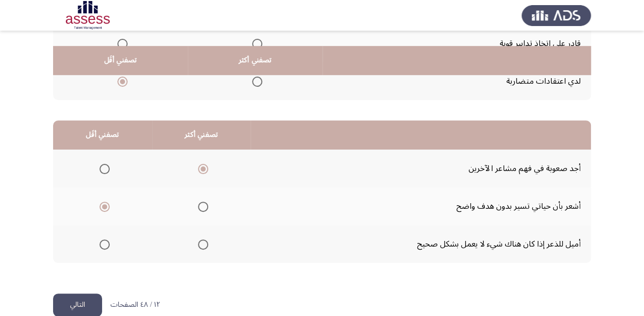
scroll to position [198, 0]
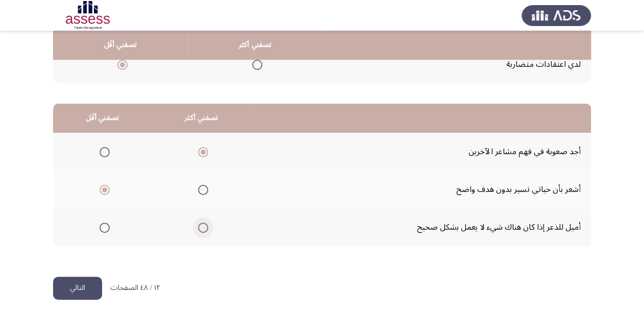
click at [200, 227] on span "Select an option" at bounding box center [203, 228] width 10 height 10
click at [200, 227] on input "Select an option" at bounding box center [203, 228] width 10 height 10
click at [201, 147] on mat-radio-button "Select an option" at bounding box center [201, 152] width 14 height 11
click at [204, 148] on span "Select an option" at bounding box center [203, 152] width 10 height 10
click at [204, 148] on input "Select an option" at bounding box center [203, 152] width 10 height 10
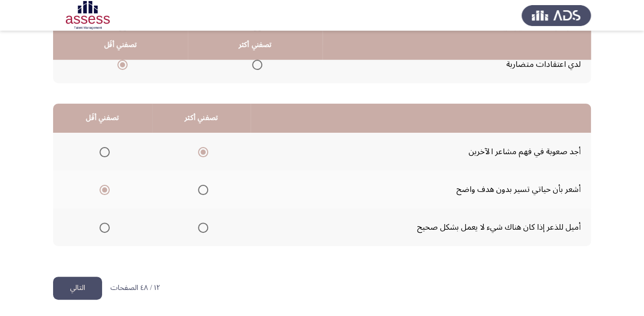
click at [74, 288] on button "التالي" at bounding box center [77, 288] width 49 height 23
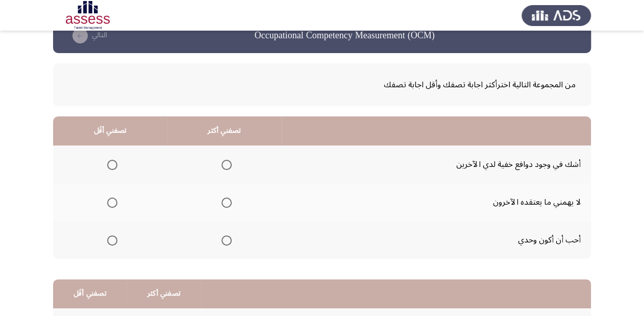
scroll to position [41, 0]
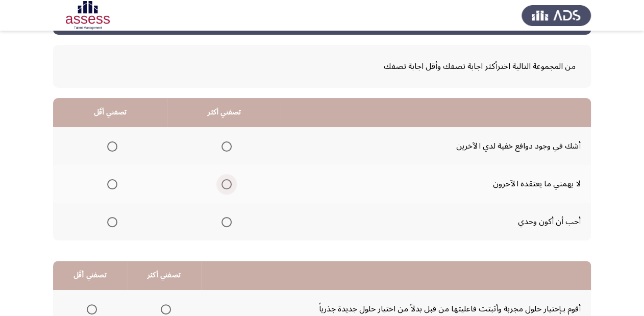
click at [229, 182] on span "Select an option" at bounding box center [227, 184] width 10 height 10
click at [229, 182] on input "Select an option" at bounding box center [227, 184] width 10 height 10
click at [111, 180] on span "Select an option" at bounding box center [112, 184] width 10 height 10
click at [111, 180] on input "Select an option" at bounding box center [112, 184] width 10 height 10
click at [222, 223] on span "Select an option" at bounding box center [227, 222] width 10 height 10
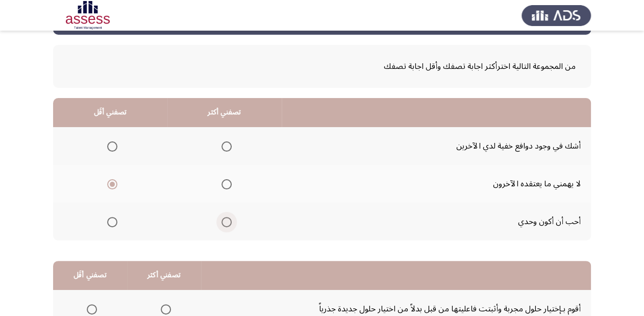
click at [222, 223] on input "Select an option" at bounding box center [227, 222] width 10 height 10
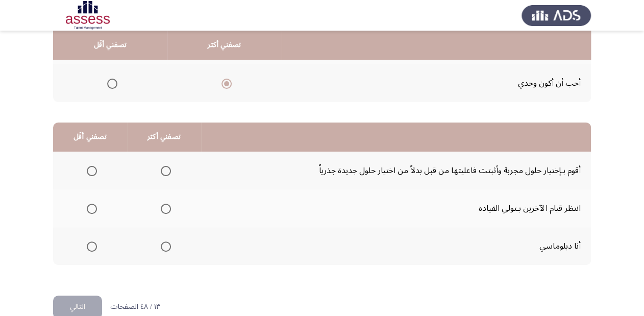
scroll to position [198, 0]
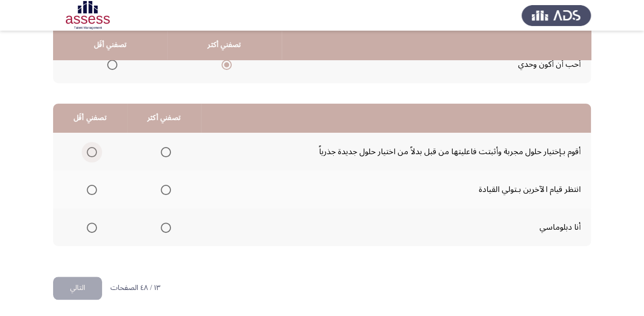
click at [90, 152] on span "Select an option" at bounding box center [92, 152] width 10 height 10
click at [90, 152] on input "Select an option" at bounding box center [92, 152] width 10 height 10
click at [164, 185] on span "Select an option" at bounding box center [166, 190] width 10 height 10
click at [164, 185] on input "Select an option" at bounding box center [166, 190] width 10 height 10
click at [77, 281] on button "التالي" at bounding box center [77, 288] width 49 height 23
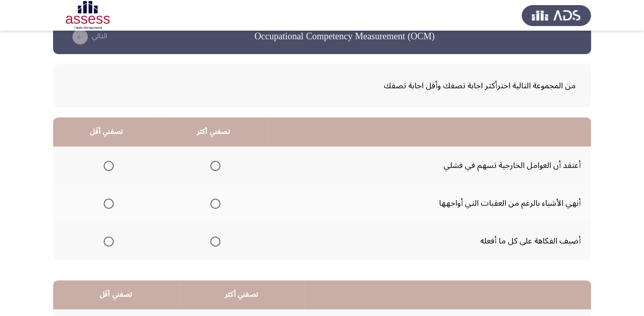
scroll to position [41, 0]
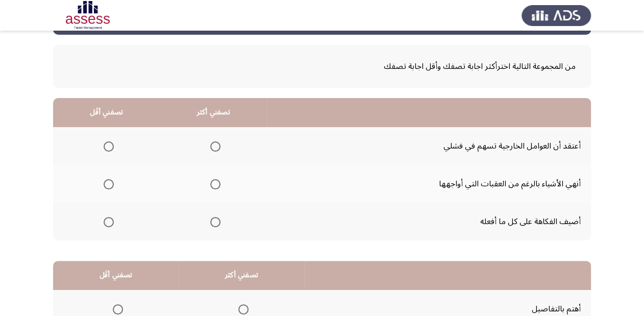
click at [216, 184] on span "Select an option" at bounding box center [215, 184] width 10 height 10
click at [216, 184] on input "Select an option" at bounding box center [215, 184] width 10 height 10
click at [220, 147] on span "Select an option" at bounding box center [215, 146] width 10 height 10
click at [220, 147] on input "Select an option" at bounding box center [215, 146] width 10 height 10
click at [213, 179] on span "Select an option" at bounding box center [215, 184] width 10 height 10
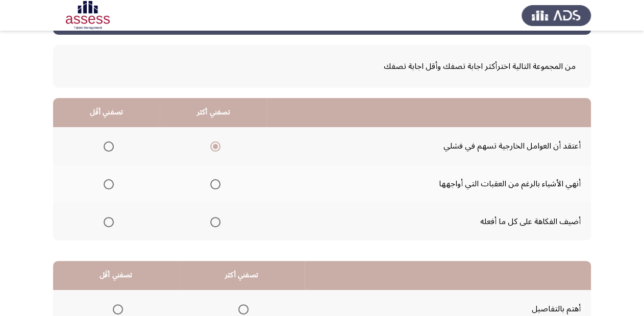
click at [213, 179] on input "Select an option" at bounding box center [215, 184] width 10 height 10
click at [110, 145] on span "Select an option" at bounding box center [109, 146] width 10 height 10
click at [110, 145] on input "Select an option" at bounding box center [109, 146] width 10 height 10
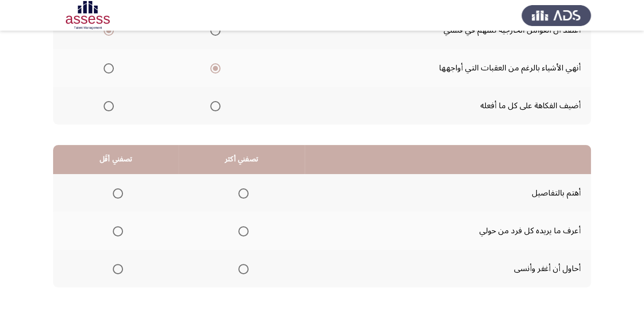
scroll to position [198, 0]
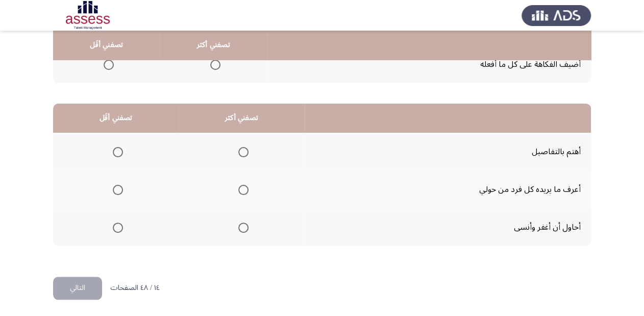
click at [241, 196] on mat-radio-group "Select an option" at bounding box center [241, 189] width 14 height 17
click at [245, 152] on span "Select an option" at bounding box center [243, 152] width 10 height 10
click at [245, 152] on input "Select an option" at bounding box center [243, 152] width 10 height 10
click at [119, 223] on span "Select an option" at bounding box center [118, 228] width 10 height 10
click at [119, 223] on input "Select an option" at bounding box center [118, 228] width 10 height 10
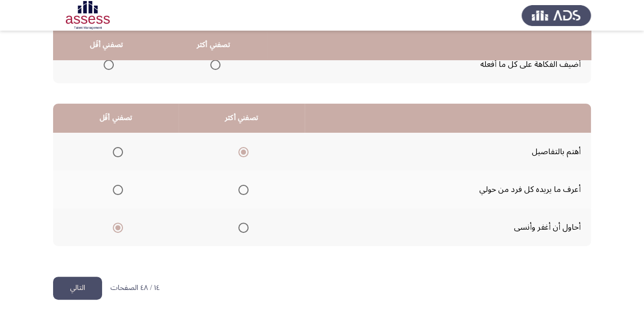
click at [70, 289] on button "التالي" at bounding box center [77, 288] width 49 height 23
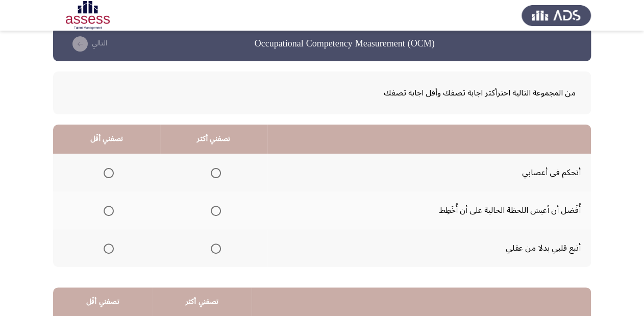
scroll to position [41, 0]
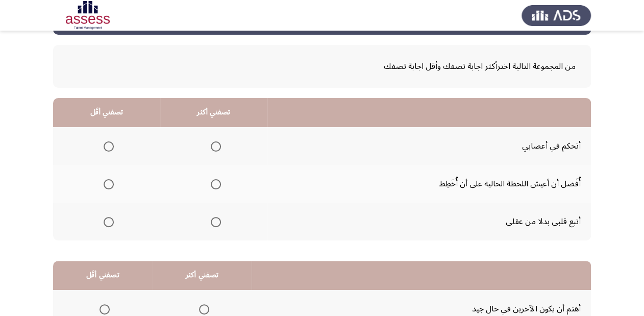
click at [212, 185] on span "Select an option" at bounding box center [216, 184] width 10 height 10
click at [212, 185] on input "Select an option" at bounding box center [216, 184] width 10 height 10
click at [109, 222] on span "Select an option" at bounding box center [109, 222] width 10 height 10
click at [109, 222] on input "Select an option" at bounding box center [109, 222] width 10 height 10
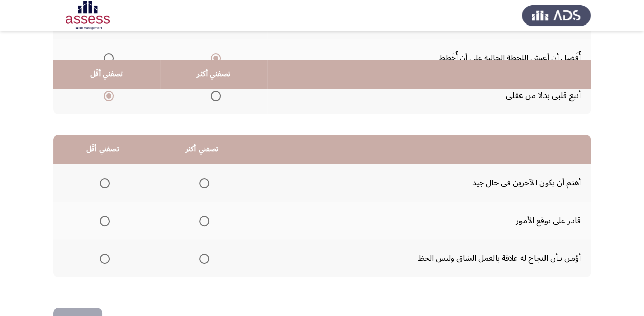
scroll to position [198, 0]
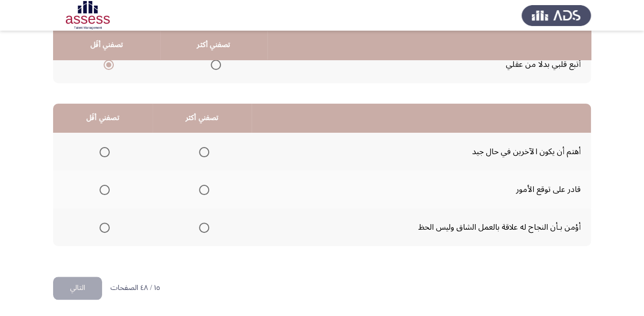
click at [200, 224] on span "Select an option" at bounding box center [204, 228] width 10 height 10
click at [200, 224] on input "Select an option" at bounding box center [204, 228] width 10 height 10
click at [199, 189] on span "Select an option" at bounding box center [204, 190] width 10 height 10
click at [199, 189] on input "Select an option" at bounding box center [204, 190] width 10 height 10
click at [200, 148] on span "Select an option" at bounding box center [204, 152] width 10 height 10
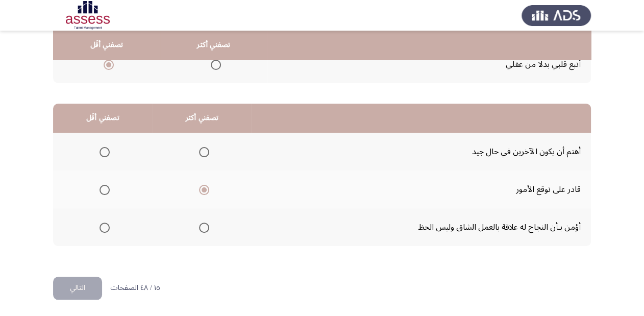
click at [200, 148] on input "Select an option" at bounding box center [204, 152] width 10 height 10
click at [101, 224] on span "Select an option" at bounding box center [105, 228] width 10 height 10
click at [101, 224] on input "Select an option" at bounding box center [105, 228] width 10 height 10
click at [74, 280] on button "التالي" at bounding box center [77, 288] width 49 height 23
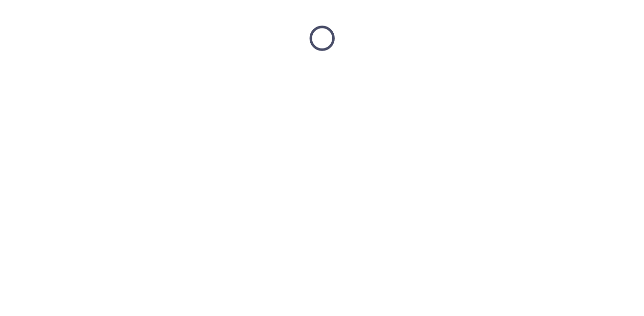
scroll to position [0, 0]
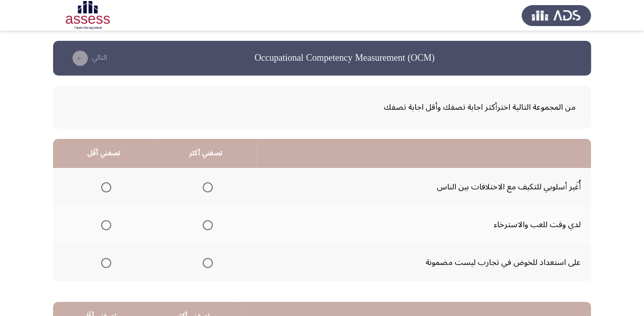
click at [210, 184] on span "Select an option" at bounding box center [208, 187] width 10 height 10
click at [210, 184] on input "Select an option" at bounding box center [208, 187] width 10 height 10
click at [104, 266] on span "Select an option" at bounding box center [106, 263] width 10 height 10
click at [104, 266] on input "Select an option" at bounding box center [106, 263] width 10 height 10
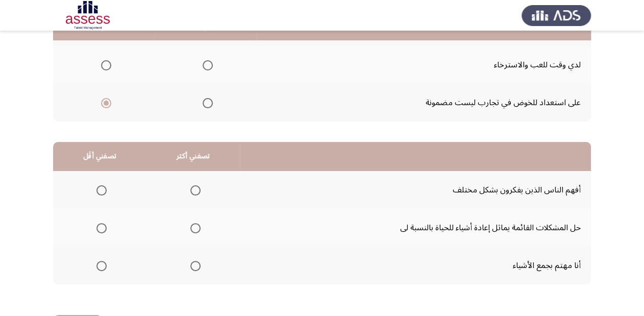
scroll to position [163, 0]
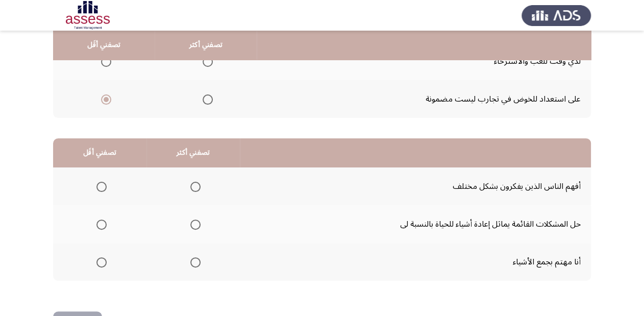
click at [192, 181] on mat-radio-button "Select an option" at bounding box center [193, 186] width 14 height 11
click at [199, 180] on th at bounding box center [193, 187] width 93 height 38
click at [190, 184] on span "Select an option" at bounding box center [195, 187] width 10 height 10
click at [190, 184] on input "Select an option" at bounding box center [195, 187] width 10 height 10
click at [97, 264] on span "Select an option" at bounding box center [102, 262] width 10 height 10
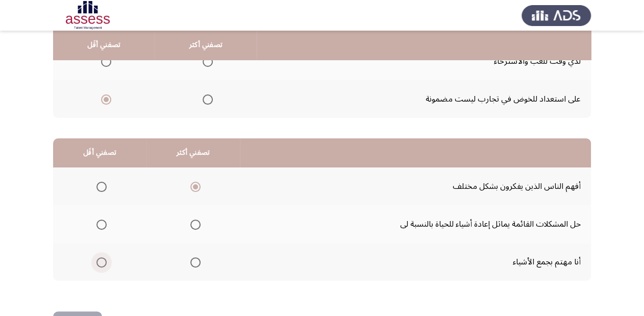
click at [97, 264] on input "Select an option" at bounding box center [102, 262] width 10 height 10
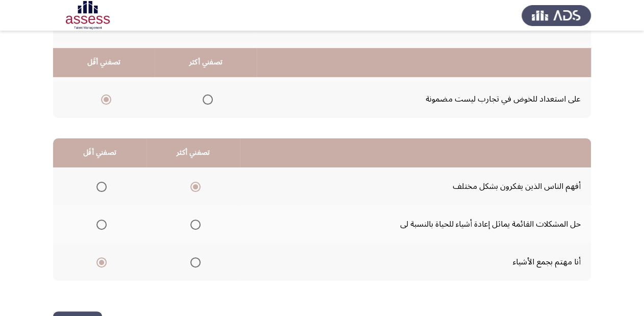
scroll to position [198, 0]
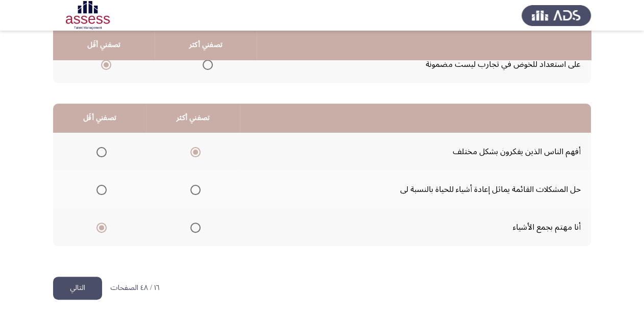
click at [88, 282] on button "التالي" at bounding box center [77, 288] width 49 height 23
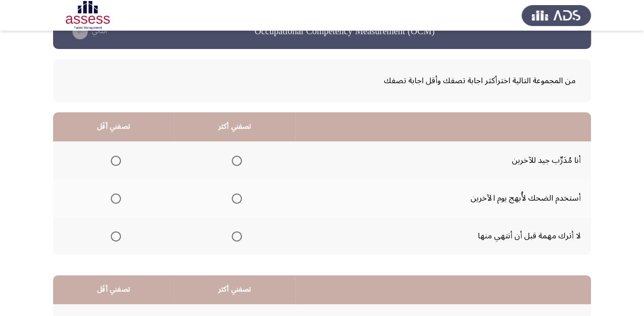
scroll to position [41, 0]
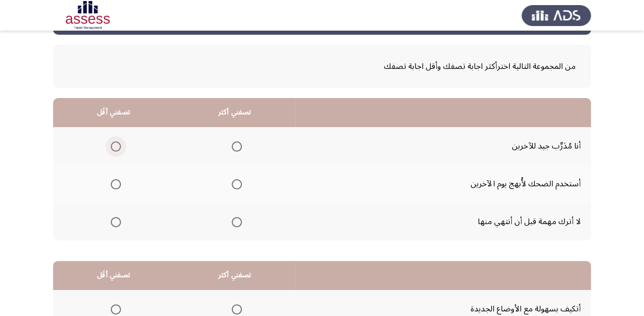
click at [114, 145] on span "Select an option" at bounding box center [116, 146] width 10 height 10
click at [114, 145] on input "Select an option" at bounding box center [116, 146] width 10 height 10
click at [238, 183] on span "Select an option" at bounding box center [237, 184] width 10 height 10
click at [238, 183] on input "Select an option" at bounding box center [237, 184] width 10 height 10
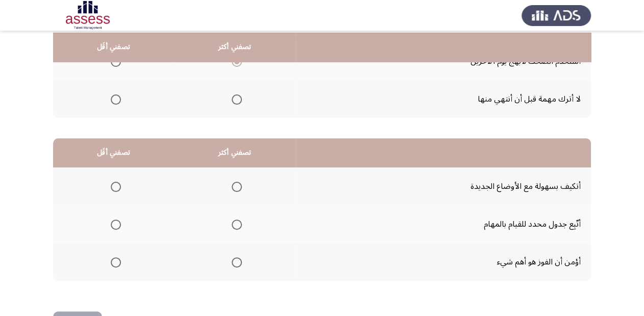
scroll to position [198, 0]
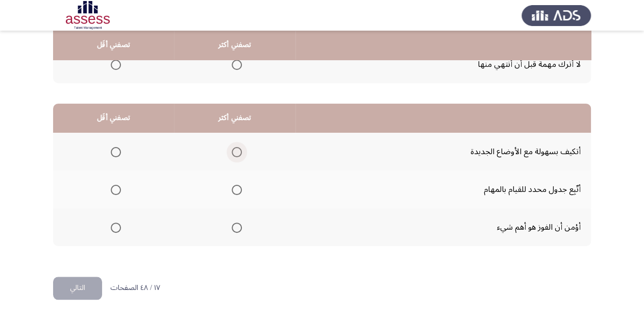
click at [233, 147] on span "Select an option" at bounding box center [237, 152] width 10 height 10
click at [233, 147] on input "Select an option" at bounding box center [237, 152] width 10 height 10
click at [115, 225] on span "Select an option" at bounding box center [116, 228] width 10 height 10
click at [115, 225] on input "Select an option" at bounding box center [116, 228] width 10 height 10
click at [81, 286] on button "التالي" at bounding box center [77, 288] width 49 height 23
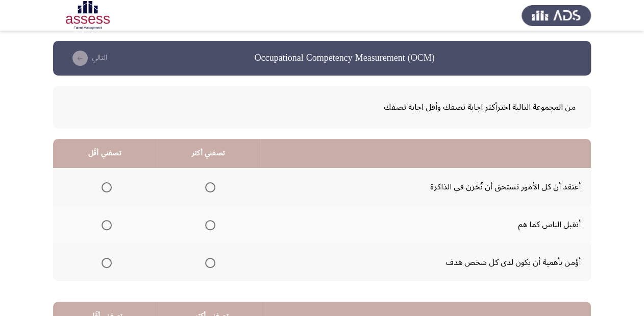
scroll to position [41, 0]
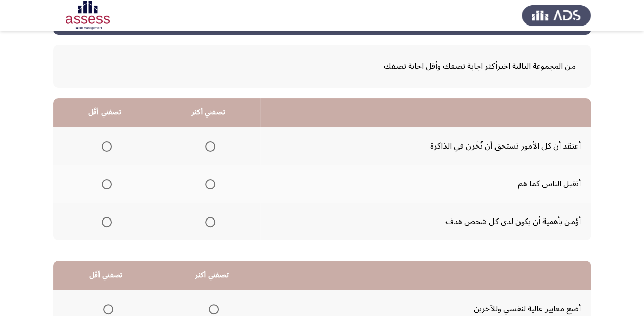
click at [104, 142] on span "Select an option" at bounding box center [107, 146] width 10 height 10
click at [104, 142] on input "Select an option" at bounding box center [107, 146] width 10 height 10
click at [206, 220] on span "Select an option" at bounding box center [210, 222] width 10 height 10
click at [206, 220] on input "Select an option" at bounding box center [210, 222] width 10 height 10
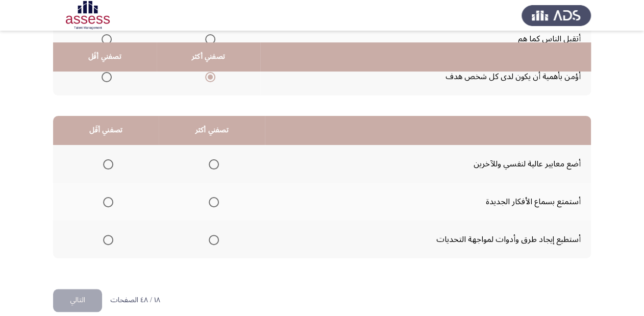
scroll to position [198, 0]
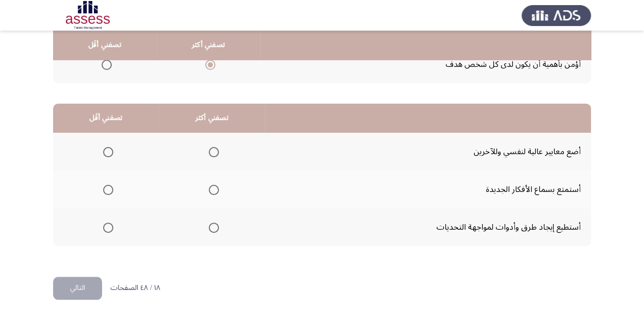
click at [209, 188] on span "Select an option" at bounding box center [214, 190] width 10 height 10
click at [209, 188] on input "Select an option" at bounding box center [214, 190] width 10 height 10
click at [106, 147] on span "Select an option" at bounding box center [108, 152] width 10 height 10
click at [106, 147] on input "Select an option" at bounding box center [108, 152] width 10 height 10
click at [88, 288] on button "التالي" at bounding box center [77, 288] width 49 height 23
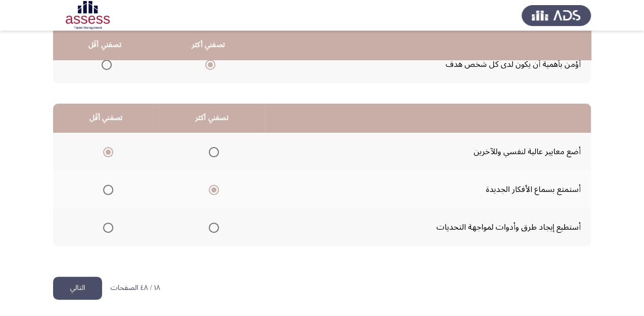
scroll to position [0, 0]
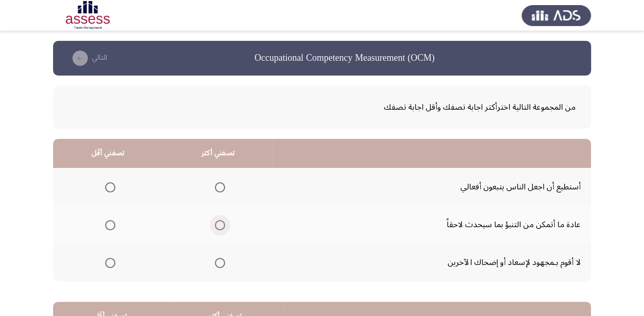
click at [219, 221] on span "Select an option" at bounding box center [220, 225] width 10 height 10
click at [219, 221] on input "Select an option" at bounding box center [220, 225] width 10 height 10
click at [106, 184] on span "Select an option" at bounding box center [110, 187] width 10 height 10
click at [106, 184] on input "Select an option" at bounding box center [110, 187] width 10 height 10
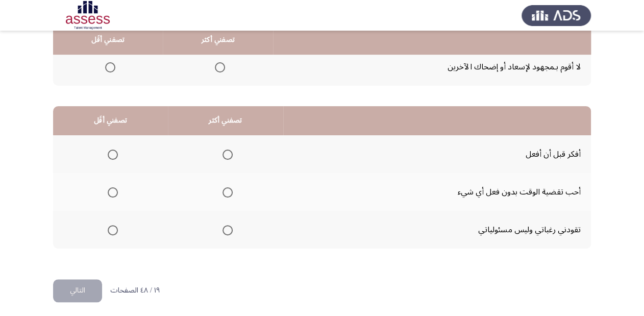
scroll to position [198, 0]
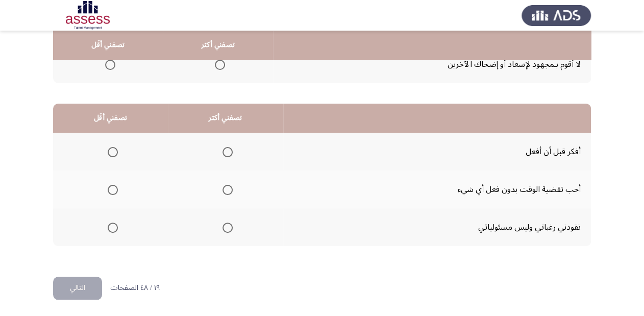
click at [228, 151] on span "Select an option" at bounding box center [228, 152] width 10 height 10
click at [228, 151] on input "Select an option" at bounding box center [228, 152] width 10 height 10
click at [116, 223] on span "Select an option" at bounding box center [113, 228] width 10 height 10
click at [116, 223] on input "Select an option" at bounding box center [113, 228] width 10 height 10
click at [80, 278] on button "التالي" at bounding box center [77, 288] width 49 height 23
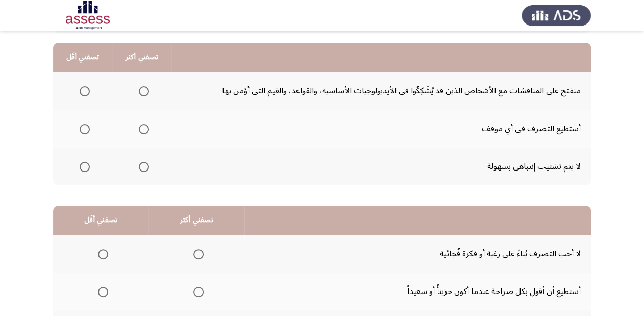
scroll to position [82, 0]
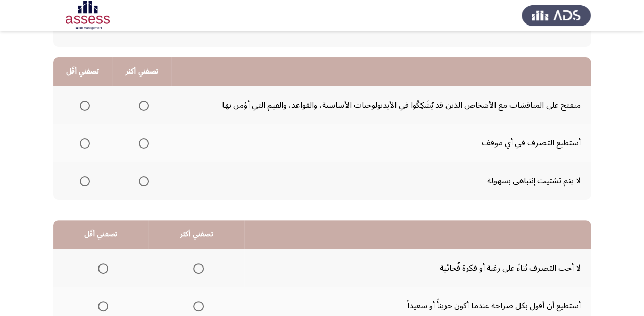
click at [144, 141] on span "Select an option" at bounding box center [144, 143] width 10 height 10
click at [144, 141] on input "Select an option" at bounding box center [144, 143] width 10 height 10
click at [84, 180] on span "Select an option" at bounding box center [85, 181] width 10 height 10
click at [84, 180] on input "Select an option" at bounding box center [85, 181] width 10 height 10
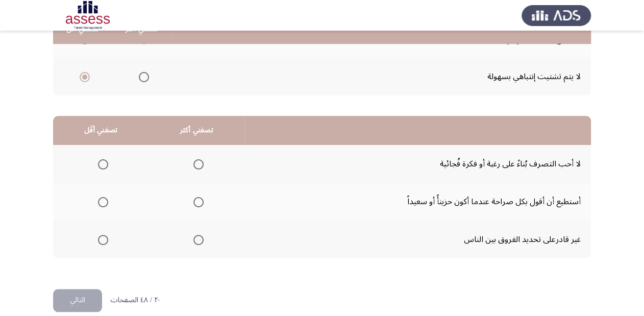
scroll to position [198, 0]
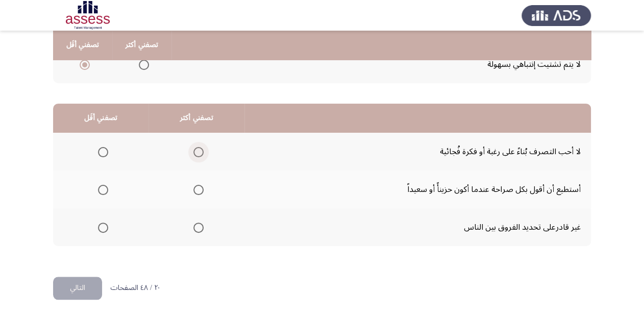
click at [200, 152] on span "Select an option" at bounding box center [199, 152] width 10 height 10
click at [200, 152] on input "Select an option" at bounding box center [199, 152] width 10 height 10
click at [94, 223] on label "Select an option" at bounding box center [101, 228] width 14 height 10
click at [98, 223] on input "Select an option" at bounding box center [103, 228] width 10 height 10
click at [86, 284] on button "التالي" at bounding box center [77, 288] width 49 height 23
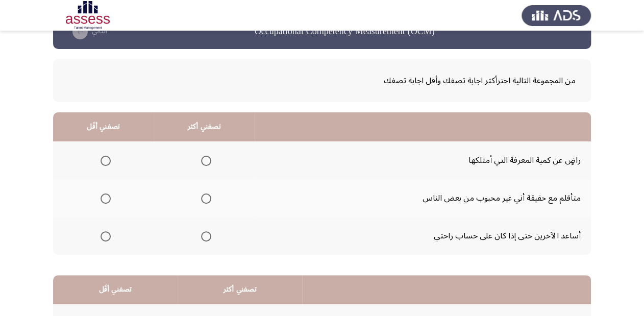
scroll to position [41, 0]
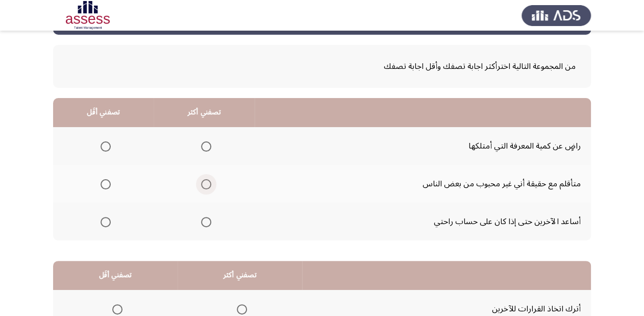
click at [201, 184] on span "Select an option" at bounding box center [206, 184] width 10 height 10
click at [201, 184] on input "Select an option" at bounding box center [206, 184] width 10 height 10
click at [101, 142] on span "Select an option" at bounding box center [106, 146] width 10 height 10
click at [101, 142] on input "Select an option" at bounding box center [106, 146] width 10 height 10
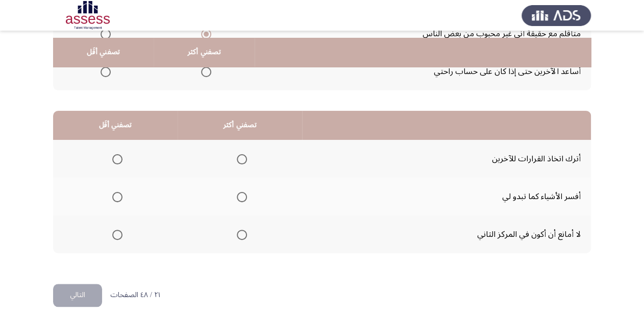
scroll to position [198, 0]
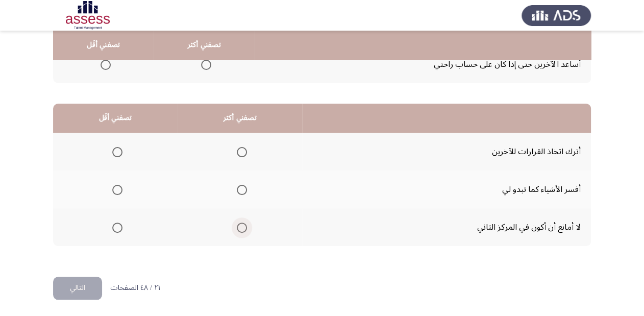
click at [243, 225] on span "Select an option" at bounding box center [242, 228] width 10 height 10
click at [243, 225] on input "Select an option" at bounding box center [242, 228] width 10 height 10
click at [123, 147] on th at bounding box center [115, 152] width 125 height 38
click at [115, 149] on span "Select an option" at bounding box center [117, 152] width 10 height 10
click at [115, 149] on input "Select an option" at bounding box center [117, 152] width 10 height 10
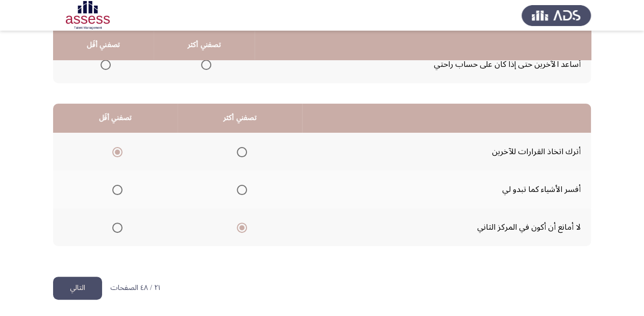
click at [66, 281] on button "التالي" at bounding box center [77, 288] width 49 height 23
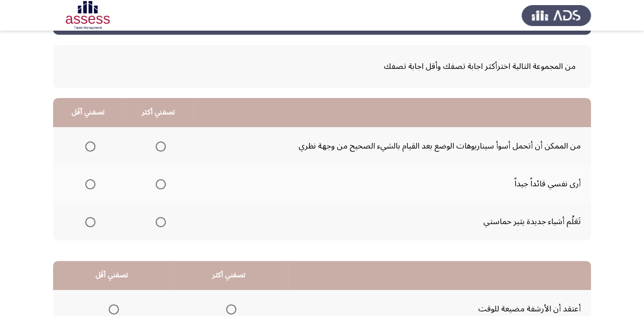
scroll to position [82, 0]
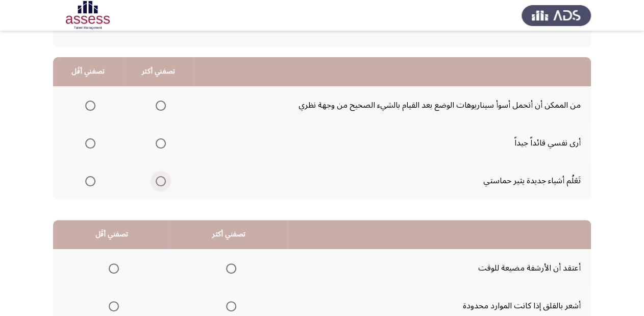
click at [156, 180] on span "Select an option" at bounding box center [161, 181] width 10 height 10
click at [156, 180] on input "Select an option" at bounding box center [161, 181] width 10 height 10
click at [85, 140] on span "Select an option" at bounding box center [90, 143] width 10 height 10
click at [85, 140] on input "Select an option" at bounding box center [90, 143] width 10 height 10
click at [90, 97] on mat-radio-group "Select an option" at bounding box center [88, 105] width 14 height 17
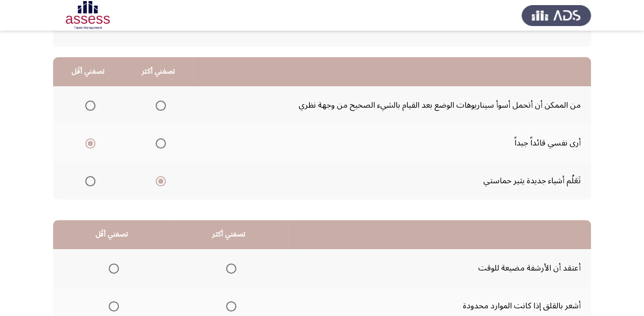
click at [88, 102] on span "Select an option" at bounding box center [90, 106] width 10 height 10
click at [88, 102] on input "Select an option" at bounding box center [90, 106] width 10 height 10
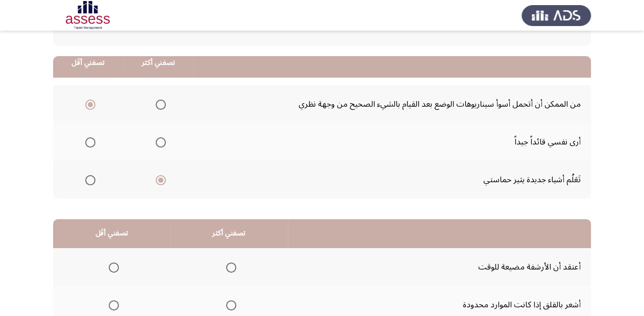
scroll to position [76, 0]
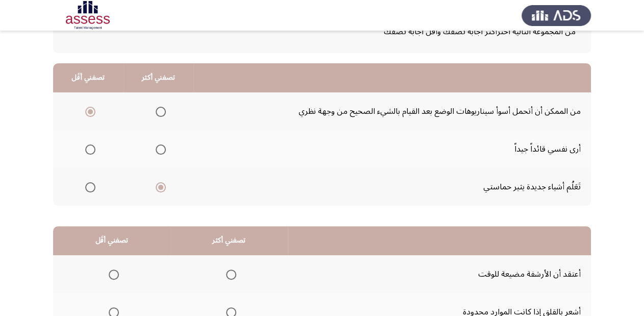
click at [84, 146] on label "Select an option" at bounding box center [88, 150] width 14 height 10
click at [85, 146] on input "Select an option" at bounding box center [90, 150] width 10 height 10
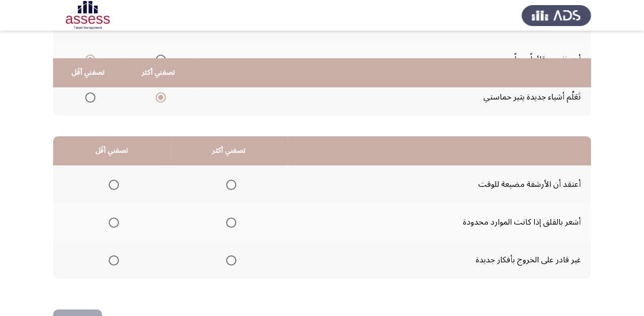
scroll to position [198, 0]
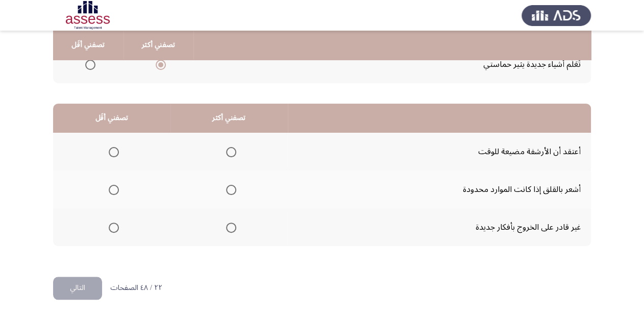
click at [230, 148] on span "Select an option" at bounding box center [231, 152] width 10 height 10
click at [230, 148] on input "Select an option" at bounding box center [231, 152] width 10 height 10
click at [118, 191] on span "Select an option" at bounding box center [114, 190] width 10 height 10
click at [118, 191] on input "Select an option" at bounding box center [114, 190] width 10 height 10
click at [85, 279] on button "التالي" at bounding box center [77, 288] width 49 height 23
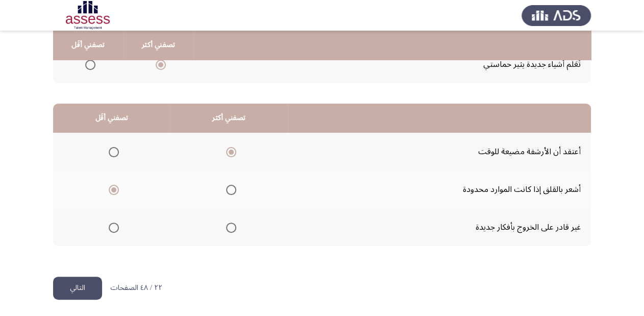
scroll to position [0, 0]
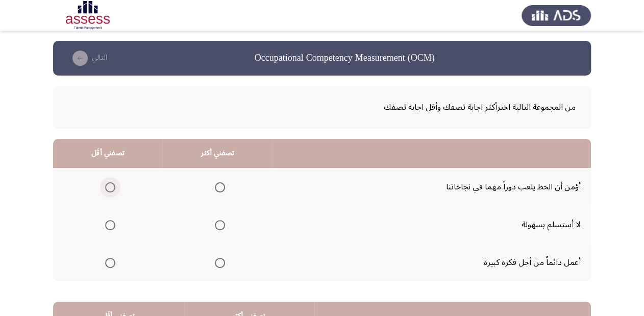
click at [110, 183] on span "Select an option" at bounding box center [110, 187] width 10 height 10
click at [110, 183] on input "Select an option" at bounding box center [110, 187] width 10 height 10
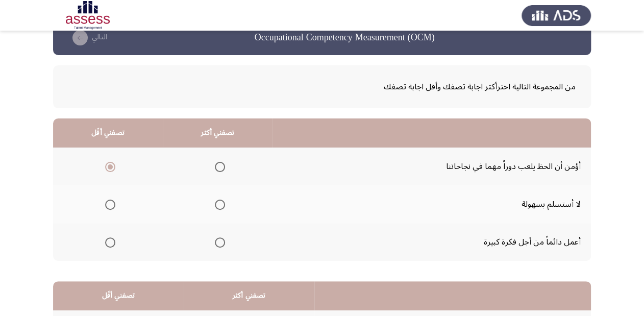
scroll to position [41, 0]
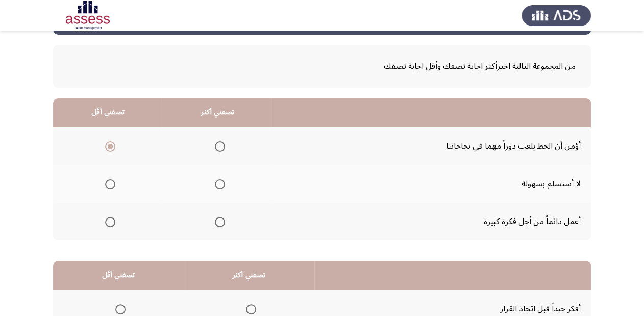
click at [218, 219] on span "Select an option" at bounding box center [220, 222] width 10 height 10
click at [218, 219] on input "Select an option" at bounding box center [220, 222] width 10 height 10
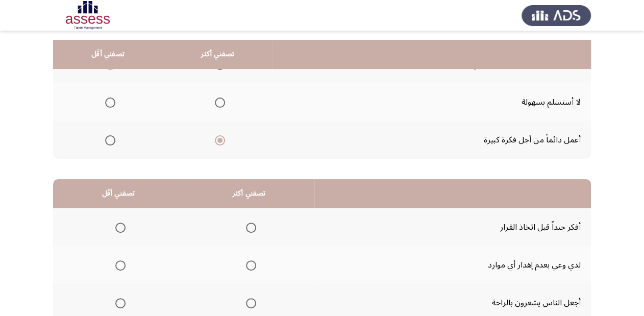
scroll to position [163, 0]
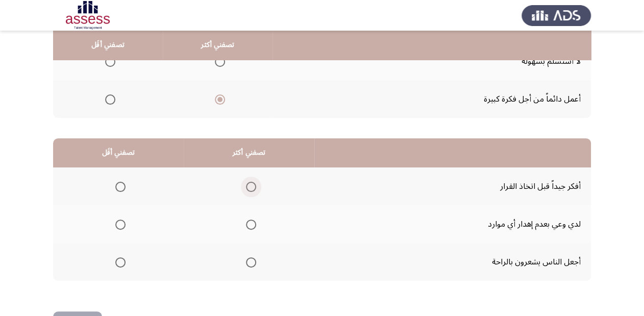
click at [251, 182] on span "Select an option" at bounding box center [251, 187] width 10 height 10
click at [251, 182] on input "Select an option" at bounding box center [251, 187] width 10 height 10
click at [125, 217] on th at bounding box center [118, 224] width 131 height 38
click at [125, 258] on th at bounding box center [118, 262] width 131 height 38
click at [120, 258] on span "Select an option" at bounding box center [120, 262] width 10 height 10
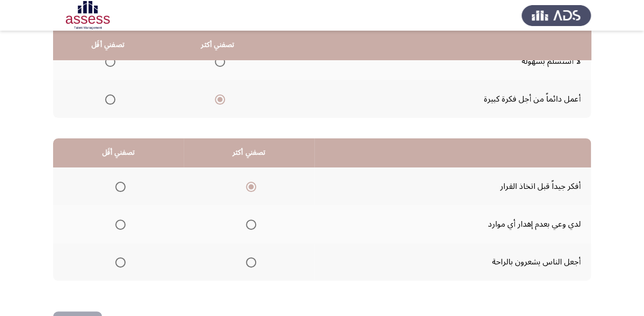
click at [120, 258] on input "Select an option" at bounding box center [120, 262] width 10 height 10
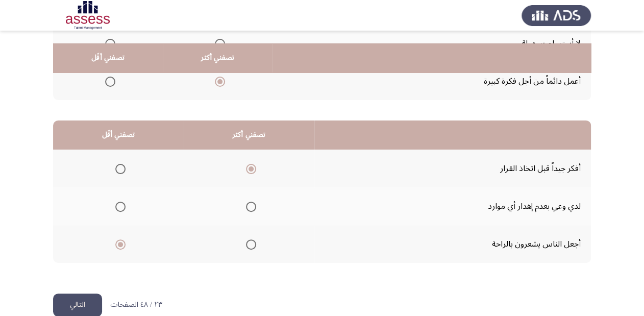
scroll to position [198, 0]
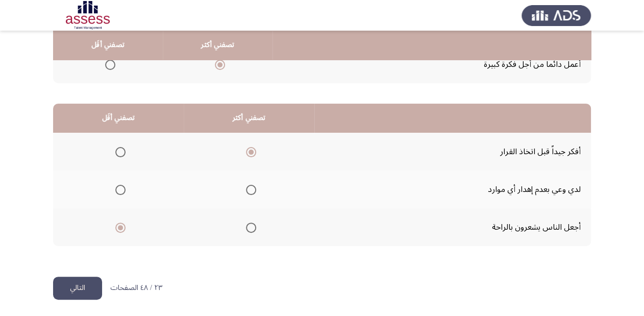
click at [78, 278] on button "التالي" at bounding box center [77, 288] width 49 height 23
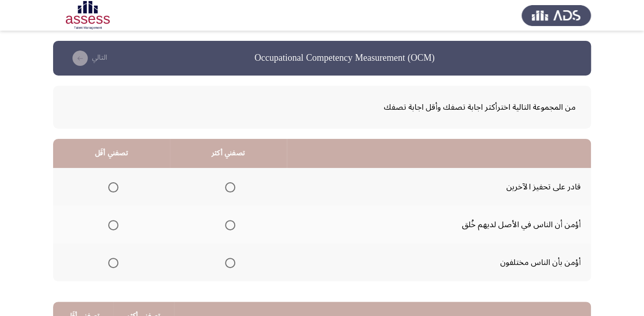
click at [231, 264] on span "Select an option" at bounding box center [230, 263] width 10 height 10
click at [231, 264] on input "Select an option" at bounding box center [230, 263] width 10 height 10
click at [112, 184] on span "Select an option" at bounding box center [113, 187] width 10 height 10
click at [112, 184] on input "Select an option" at bounding box center [113, 187] width 10 height 10
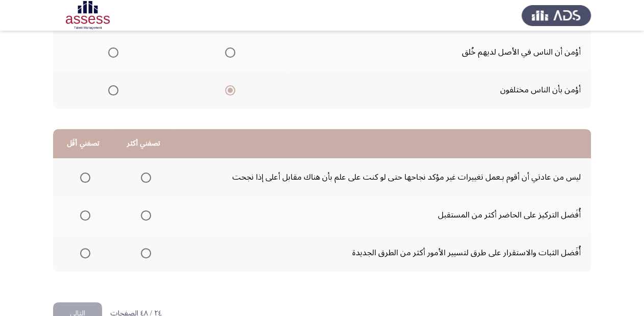
scroll to position [198, 0]
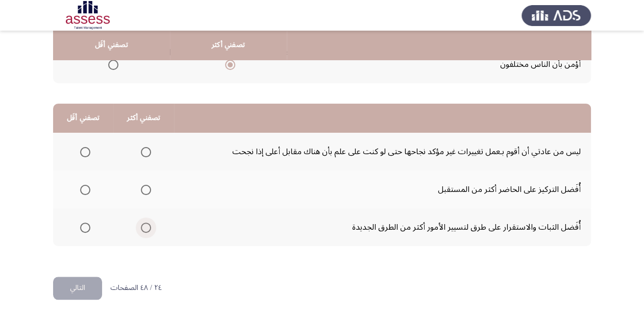
click at [143, 223] on span "Select an option" at bounding box center [146, 228] width 10 height 10
click at [143, 223] on input "Select an option" at bounding box center [146, 228] width 10 height 10
click at [143, 186] on span "Select an option" at bounding box center [146, 190] width 10 height 10
click at [143, 186] on input "Select an option" at bounding box center [146, 190] width 10 height 10
click at [84, 151] on span "Select an option" at bounding box center [85, 152] width 10 height 10
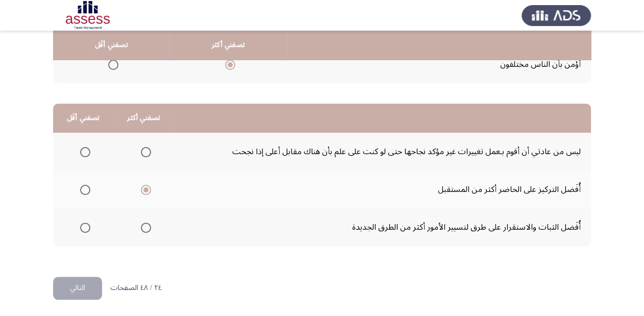
click at [84, 151] on input "Select an option" at bounding box center [85, 152] width 10 height 10
click at [89, 292] on button "التالي" at bounding box center [77, 288] width 49 height 23
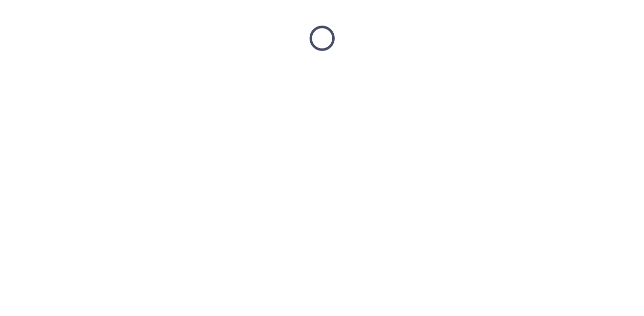
scroll to position [0, 0]
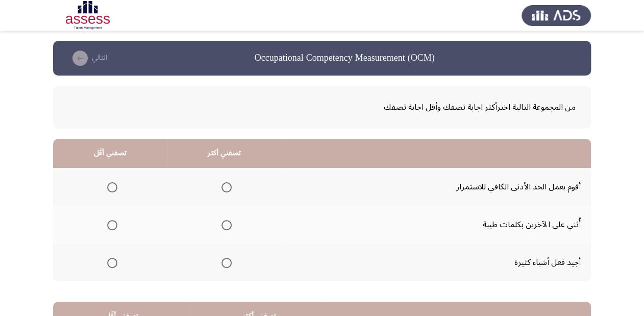
click at [118, 223] on th at bounding box center [110, 225] width 114 height 38
click at [112, 225] on span "Select an option" at bounding box center [112, 225] width 10 height 10
click at [112, 225] on input "Select an option" at bounding box center [112, 225] width 10 height 10
click at [223, 259] on span "Select an option" at bounding box center [227, 263] width 10 height 10
click at [223, 259] on input "Select an option" at bounding box center [227, 263] width 10 height 10
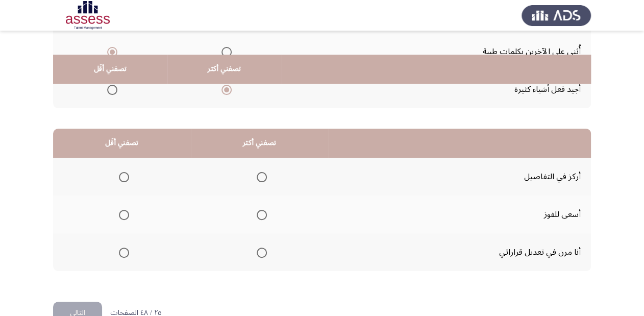
scroll to position [198, 0]
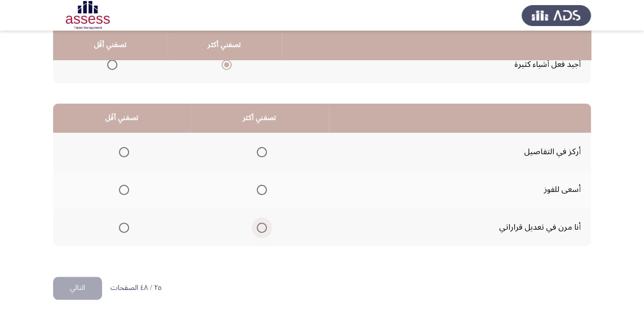
click at [260, 223] on span "Select an option" at bounding box center [262, 228] width 10 height 10
click at [260, 223] on input "Select an option" at bounding box center [262, 228] width 10 height 10
click at [124, 148] on span "Select an option" at bounding box center [124, 152] width 10 height 10
click at [124, 148] on input "Select an option" at bounding box center [124, 152] width 10 height 10
click at [76, 283] on button "التالي" at bounding box center [77, 288] width 49 height 23
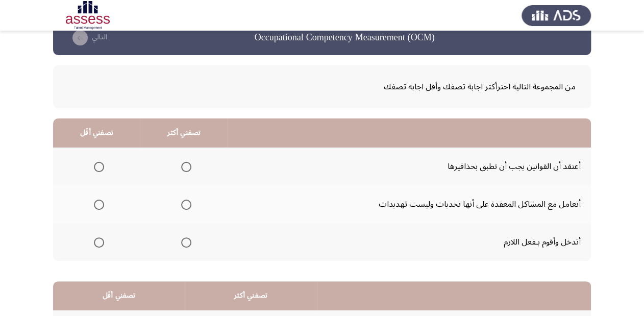
scroll to position [41, 0]
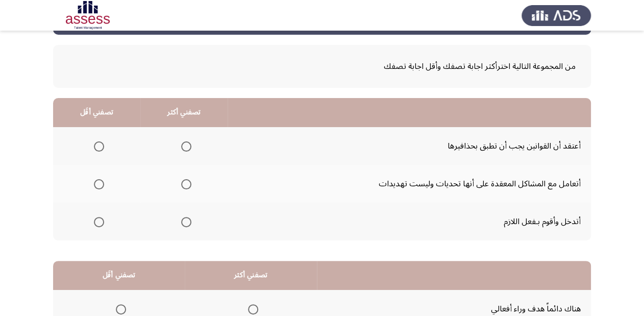
click at [99, 147] on span "Select an option" at bounding box center [99, 147] width 0 height 0
click at [98, 146] on input "Select an option" at bounding box center [99, 146] width 10 height 10
click at [187, 180] on span "Select an option" at bounding box center [186, 184] width 10 height 10
click at [187, 180] on input "Select an option" at bounding box center [186, 184] width 10 height 10
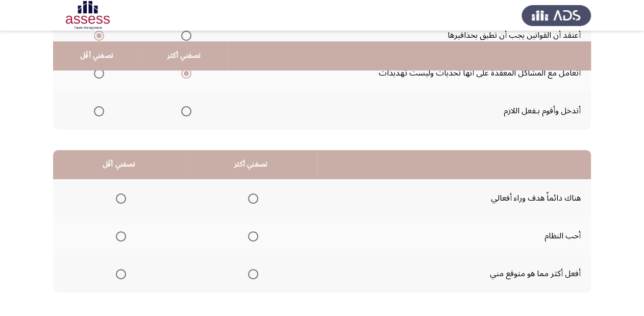
scroll to position [163, 0]
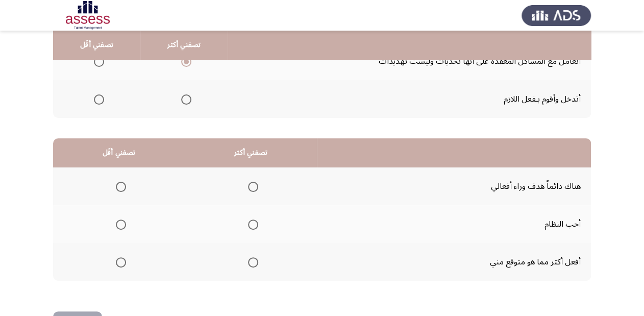
click at [252, 225] on span "Select an option" at bounding box center [253, 225] width 10 height 10
click at [252, 225] on input "Select an option" at bounding box center [253, 225] width 10 height 10
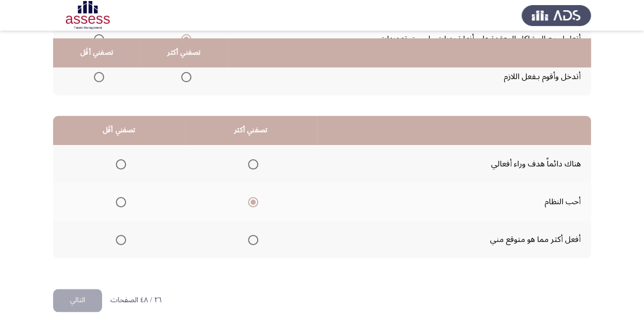
scroll to position [198, 0]
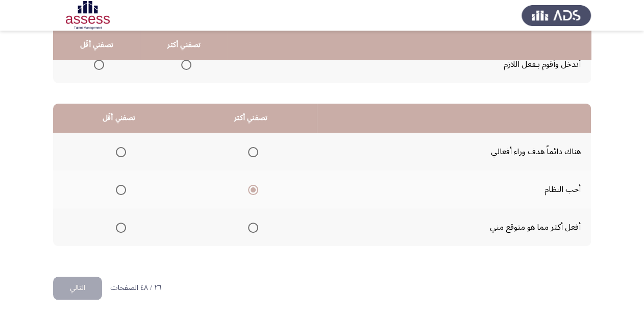
click at [121, 150] on span "Select an option" at bounding box center [121, 152] width 10 height 10
click at [121, 150] on input "Select an option" at bounding box center [121, 152] width 10 height 10
click at [84, 285] on button "التالي" at bounding box center [77, 288] width 49 height 23
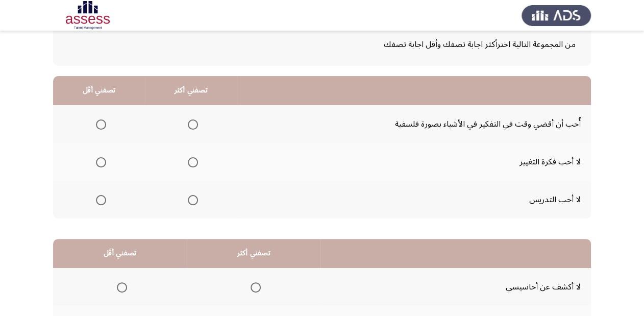
scroll to position [82, 0]
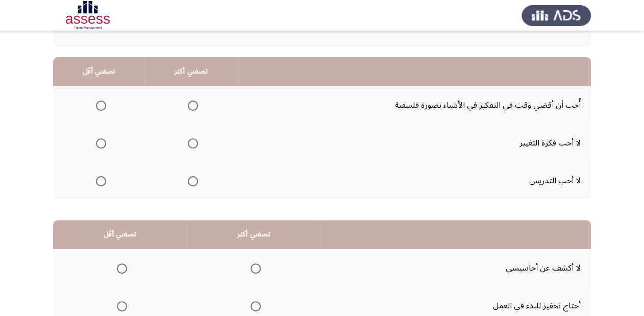
click at [102, 181] on span "Select an option" at bounding box center [101, 181] width 10 height 10
click at [102, 181] on input "Select an option" at bounding box center [101, 181] width 10 height 10
click at [100, 140] on span "Select an option" at bounding box center [101, 143] width 10 height 10
click at [100, 140] on input "Select an option" at bounding box center [101, 143] width 10 height 10
click at [193, 179] on span "Select an option" at bounding box center [193, 181] width 10 height 10
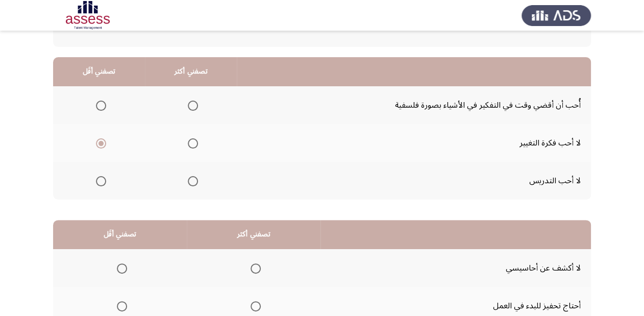
click at [193, 179] on input "Select an option" at bounding box center [193, 181] width 10 height 10
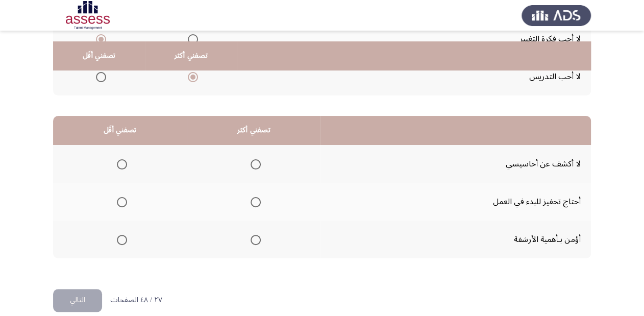
scroll to position [198, 0]
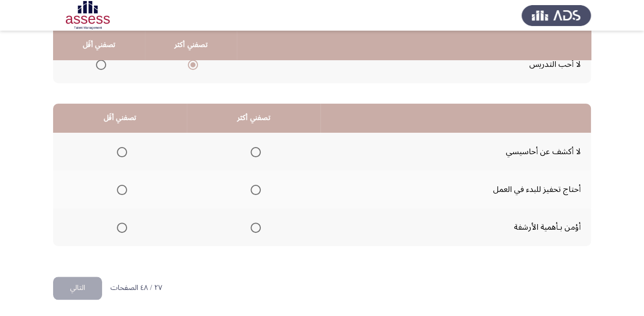
click at [130, 148] on th at bounding box center [120, 152] width 134 height 38
click at [125, 150] on span "Select an option" at bounding box center [122, 152] width 10 height 10
click at [125, 150] on input "Select an option" at bounding box center [122, 152] width 10 height 10
click at [253, 188] on span "Select an option" at bounding box center [256, 190] width 10 height 10
click at [253, 188] on input "Select an option" at bounding box center [256, 190] width 10 height 10
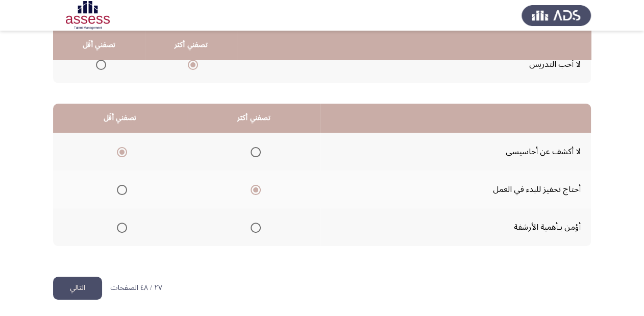
click at [74, 284] on button "التالي" at bounding box center [77, 288] width 49 height 23
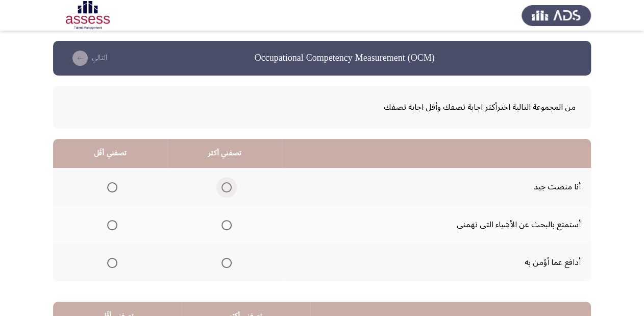
click at [223, 186] on span "Select an option" at bounding box center [227, 187] width 10 height 10
click at [223, 186] on input "Select an option" at bounding box center [227, 187] width 10 height 10
click at [226, 226] on span "Select an option" at bounding box center [227, 225] width 10 height 10
click at [226, 226] on input "Select an option" at bounding box center [227, 225] width 10 height 10
click at [107, 263] on span "Select an option" at bounding box center [112, 263] width 10 height 10
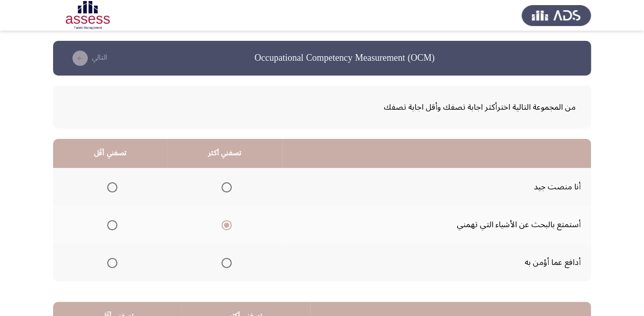
click at [107, 263] on input "Select an option" at bounding box center [112, 263] width 10 height 10
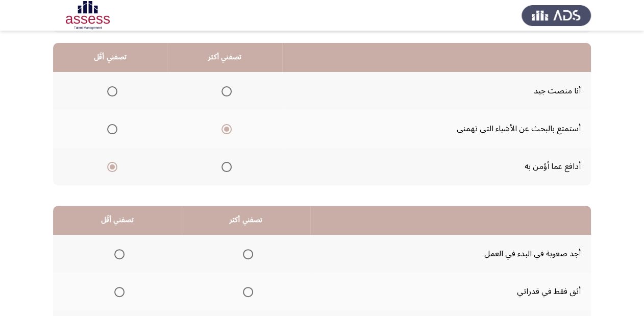
scroll to position [82, 0]
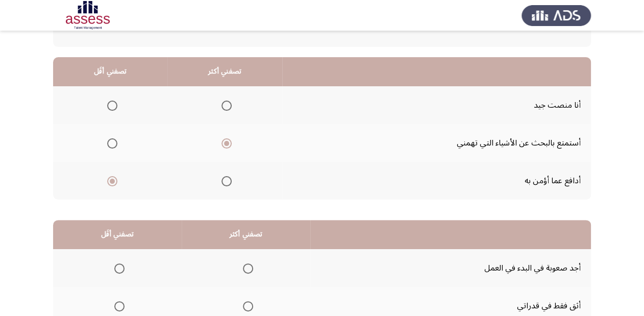
click at [112, 103] on span "Select an option" at bounding box center [112, 106] width 10 height 10
click at [112, 103] on input "Select an option" at bounding box center [112, 106] width 10 height 10
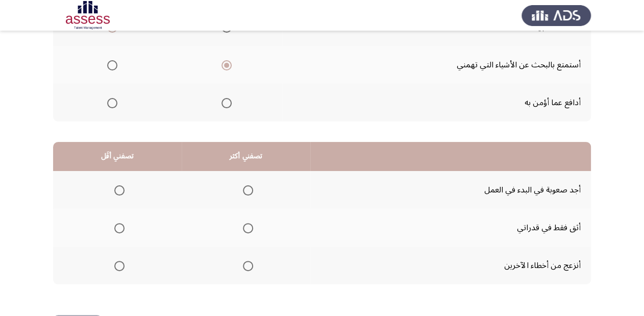
scroll to position [163, 0]
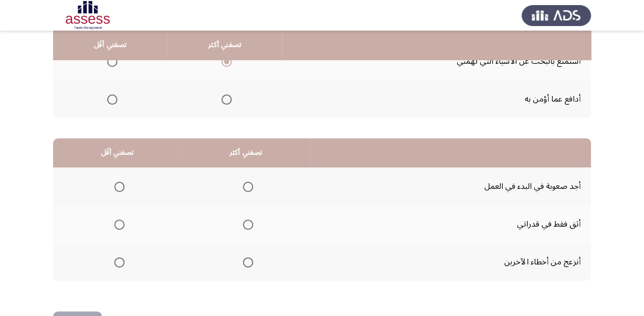
click at [115, 182] on span "Select an option" at bounding box center [119, 187] width 10 height 10
click at [115, 182] on input "Select an option" at bounding box center [119, 187] width 10 height 10
click at [246, 221] on span "Select an option" at bounding box center [248, 225] width 10 height 10
click at [246, 221] on input "Select an option" at bounding box center [248, 225] width 10 height 10
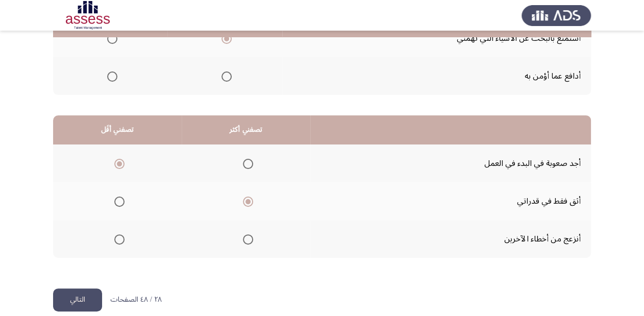
scroll to position [198, 0]
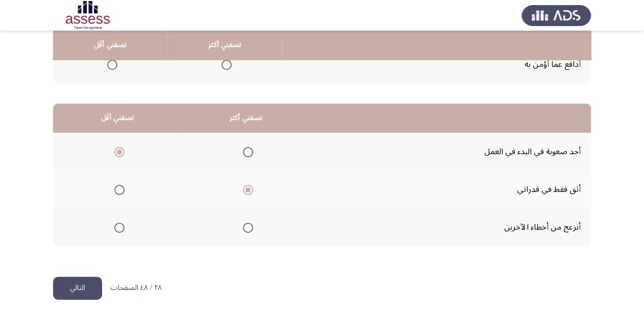
click at [80, 282] on button "التالي" at bounding box center [77, 288] width 49 height 23
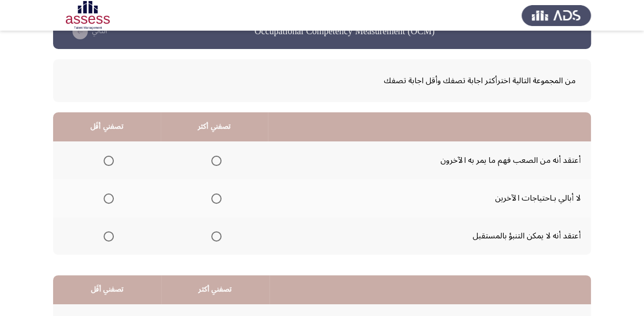
scroll to position [41, 0]
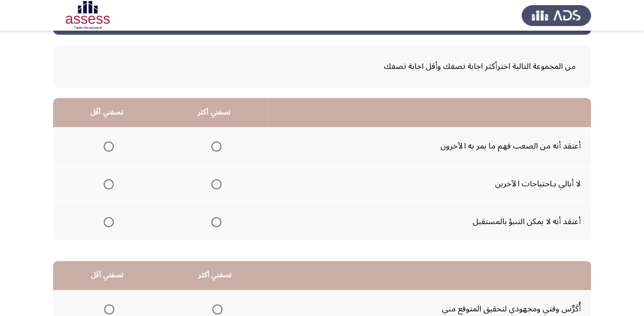
click at [217, 145] on span "Select an option" at bounding box center [216, 146] width 10 height 10
click at [217, 145] on input "Select an option" at bounding box center [216, 146] width 10 height 10
click at [110, 220] on span "Select an option" at bounding box center [109, 222] width 10 height 10
click at [110, 220] on input "Select an option" at bounding box center [109, 222] width 10 height 10
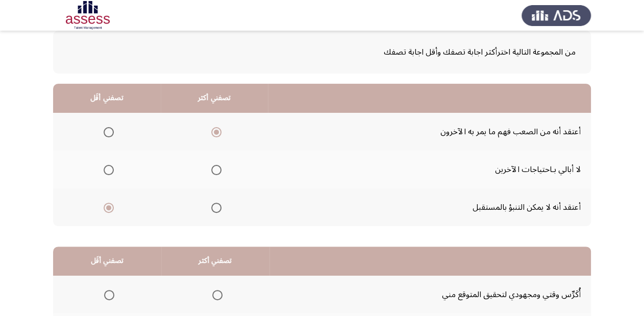
scroll to position [82, 0]
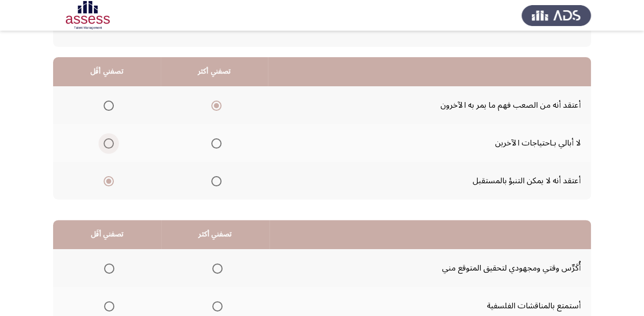
click at [101, 144] on label "Select an option" at bounding box center [107, 143] width 14 height 10
click at [104, 144] on input "Select an option" at bounding box center [109, 143] width 10 height 10
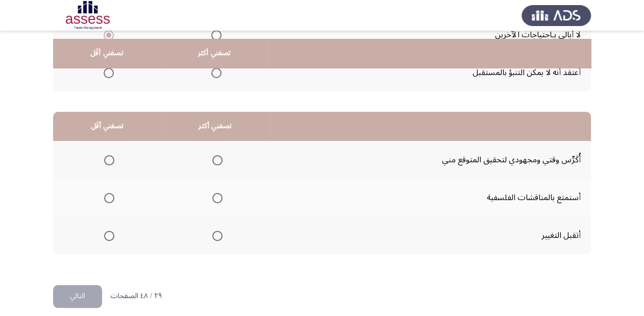
scroll to position [198, 0]
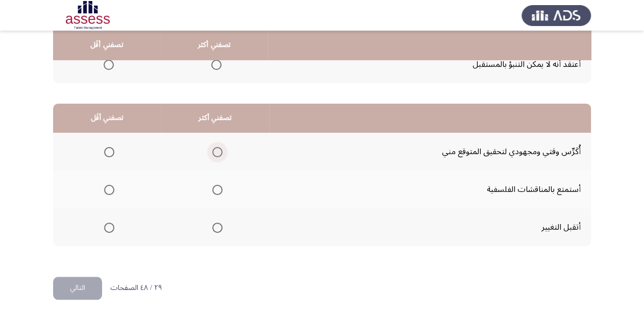
click at [216, 153] on span "Select an option" at bounding box center [217, 152] width 10 height 10
click at [216, 153] on input "Select an option" at bounding box center [217, 152] width 10 height 10
click at [111, 188] on span "Select an option" at bounding box center [109, 190] width 10 height 10
click at [111, 188] on input "Select an option" at bounding box center [109, 190] width 10 height 10
click at [79, 284] on button "التالي" at bounding box center [77, 288] width 49 height 23
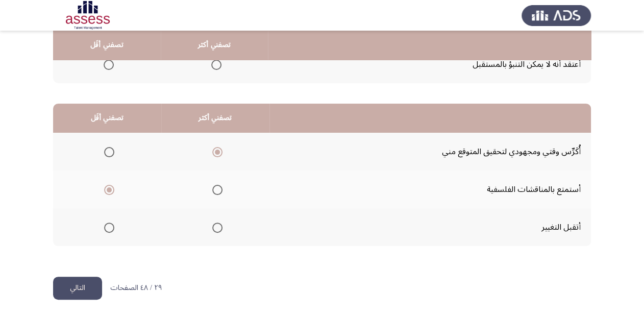
scroll to position [0, 0]
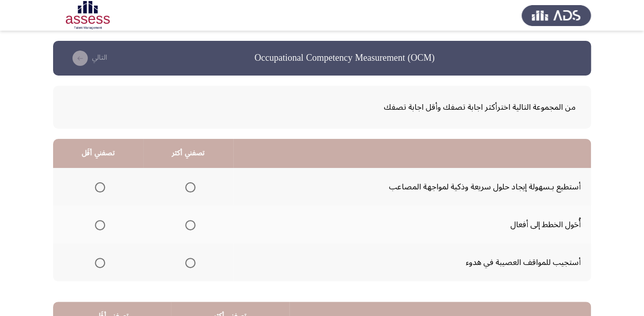
click at [187, 185] on span "Select an option" at bounding box center [190, 187] width 10 height 10
click at [187, 185] on input "Select an option" at bounding box center [190, 187] width 10 height 10
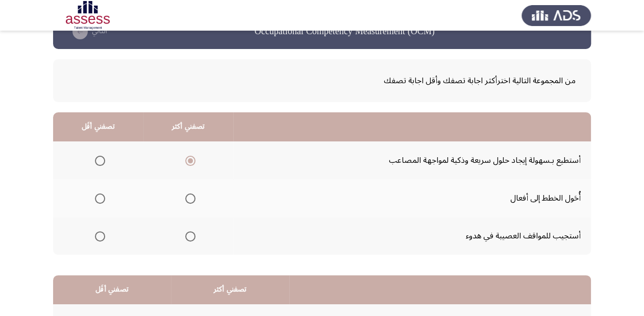
scroll to position [41, 0]
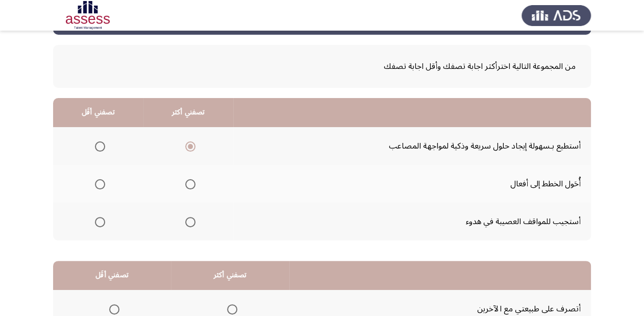
click at [190, 220] on span "Select an option" at bounding box center [190, 222] width 10 height 10
click at [190, 220] on input "Select an option" at bounding box center [190, 222] width 10 height 10
click at [101, 144] on span "Select an option" at bounding box center [100, 146] width 10 height 10
click at [101, 144] on input "Select an option" at bounding box center [100, 146] width 10 height 10
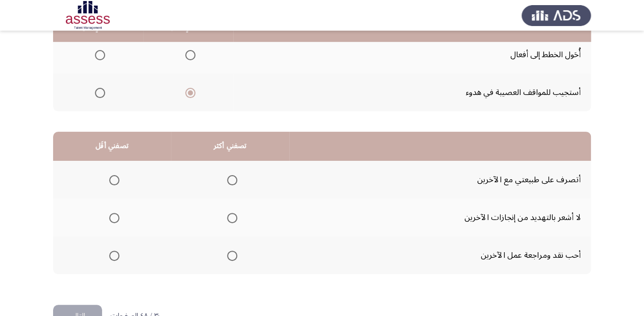
scroll to position [198, 0]
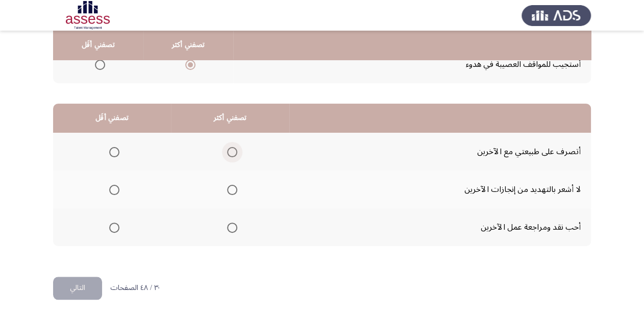
click at [231, 148] on span "Select an option" at bounding box center [232, 152] width 10 height 10
click at [231, 148] on input "Select an option" at bounding box center [232, 152] width 10 height 10
click at [112, 193] on span "Select an option" at bounding box center [114, 190] width 10 height 10
click at [112, 193] on input "Select an option" at bounding box center [114, 190] width 10 height 10
click at [82, 282] on button "التالي" at bounding box center [77, 288] width 49 height 23
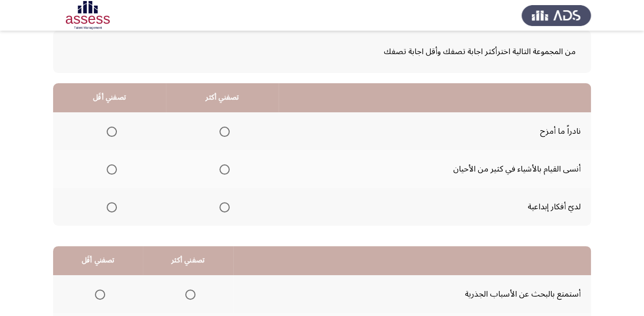
scroll to position [0, 0]
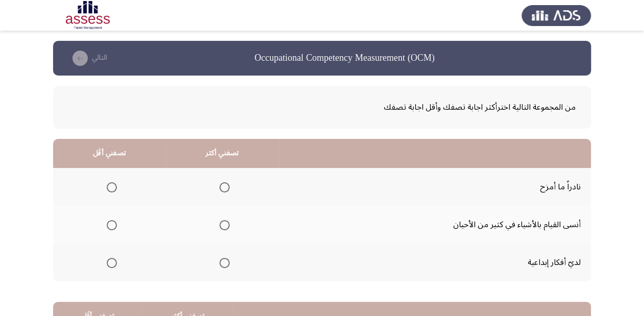
click at [105, 184] on label "Select an option" at bounding box center [110, 187] width 14 height 10
click at [107, 184] on input "Select an option" at bounding box center [112, 187] width 10 height 10
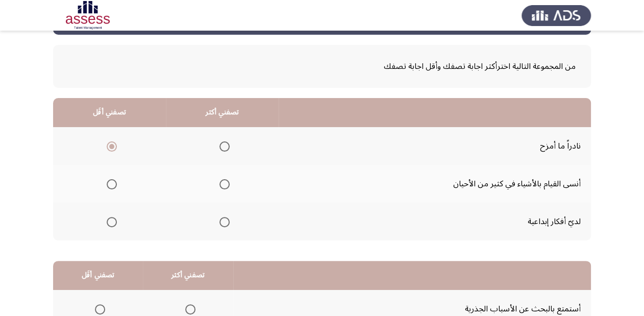
click at [222, 222] on span "Select an option" at bounding box center [225, 222] width 10 height 10
click at [222, 222] on input "Select an option" at bounding box center [225, 222] width 10 height 10
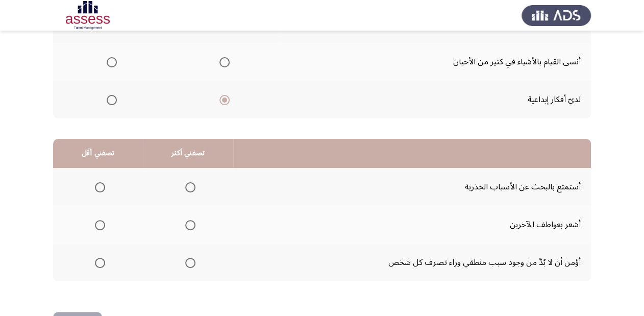
scroll to position [163, 0]
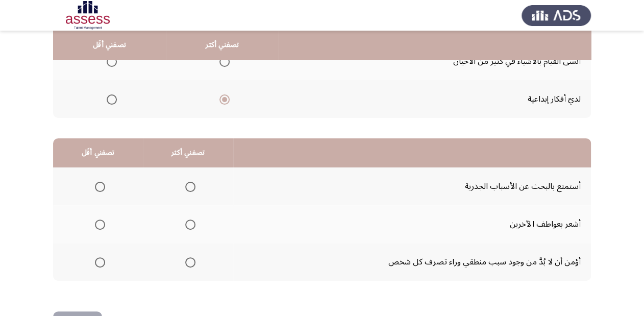
click at [188, 185] on span "Select an option" at bounding box center [190, 187] width 10 height 10
click at [188, 185] on input "Select an option" at bounding box center [190, 187] width 10 height 10
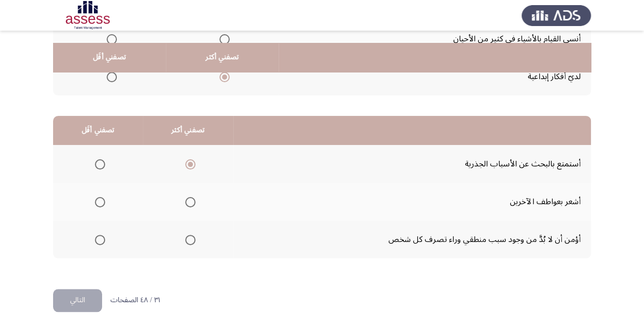
scroll to position [198, 0]
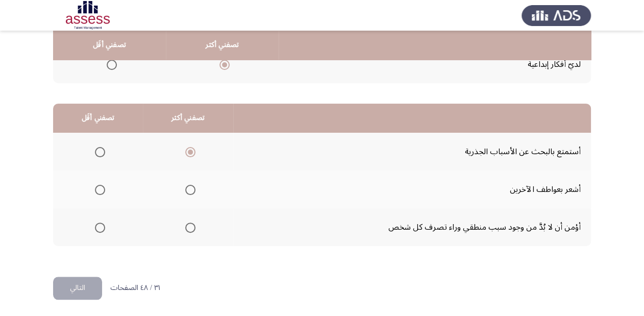
click at [100, 222] on mat-radio-button "Select an option" at bounding box center [98, 227] width 14 height 11
click at [98, 224] on span "Select an option" at bounding box center [100, 228] width 10 height 10
click at [98, 224] on input "Select an option" at bounding box center [100, 228] width 10 height 10
click at [81, 286] on button "التالي" at bounding box center [77, 288] width 49 height 23
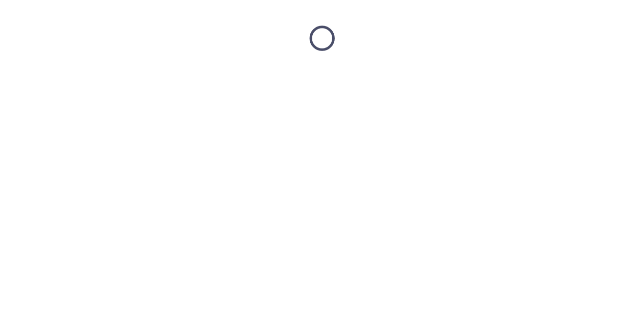
scroll to position [0, 0]
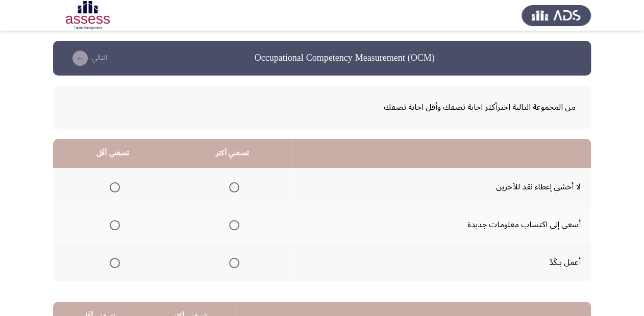
click at [239, 188] on th at bounding box center [233, 187] width 120 height 38
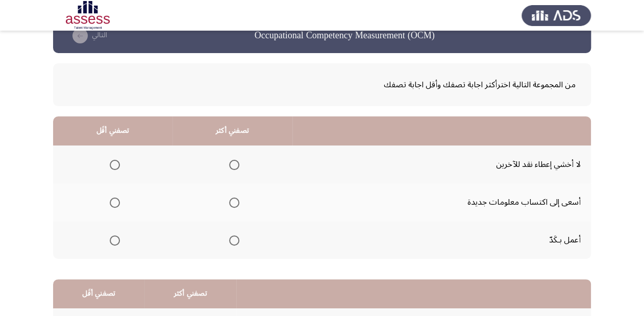
scroll to position [41, 0]
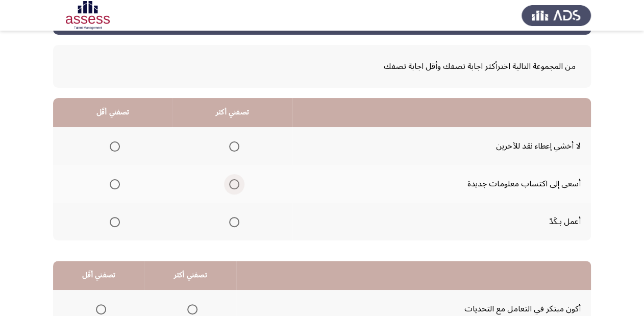
click at [232, 181] on span "Select an option" at bounding box center [234, 184] width 10 height 10
click at [232, 181] on input "Select an option" at bounding box center [234, 184] width 10 height 10
click at [111, 143] on span "Select an option" at bounding box center [115, 146] width 10 height 10
click at [111, 143] on input "Select an option" at bounding box center [115, 146] width 10 height 10
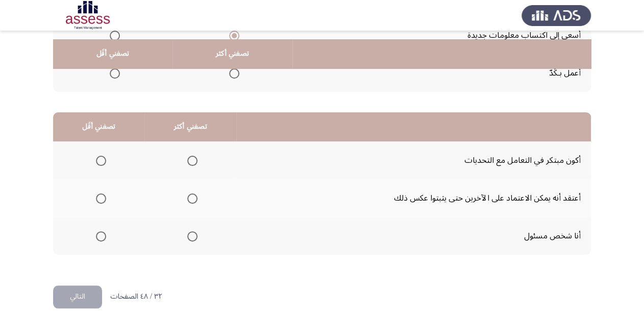
scroll to position [198, 0]
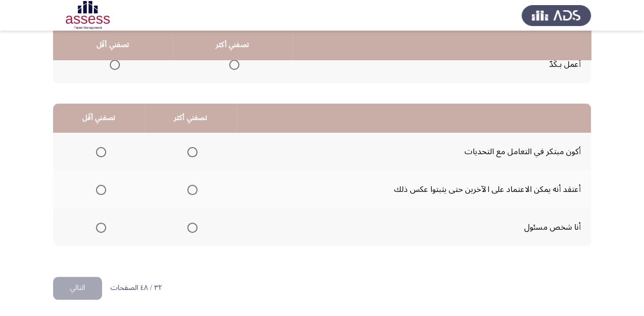
click at [188, 153] on span "Select an option" at bounding box center [192, 152] width 10 height 10
click at [188, 153] on input "Select an option" at bounding box center [192, 152] width 10 height 10
click at [103, 190] on span "Select an option" at bounding box center [101, 190] width 10 height 10
click at [103, 190] on input "Select an option" at bounding box center [101, 190] width 10 height 10
click at [64, 283] on button "التالي" at bounding box center [77, 288] width 49 height 23
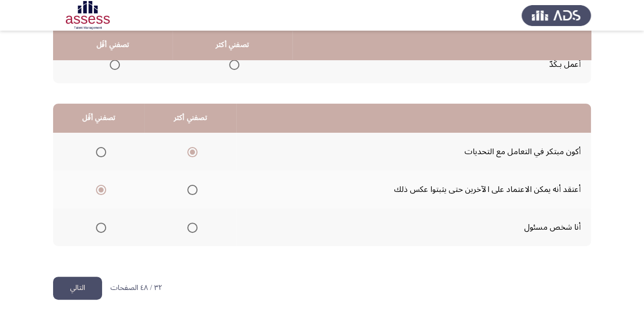
scroll to position [0, 0]
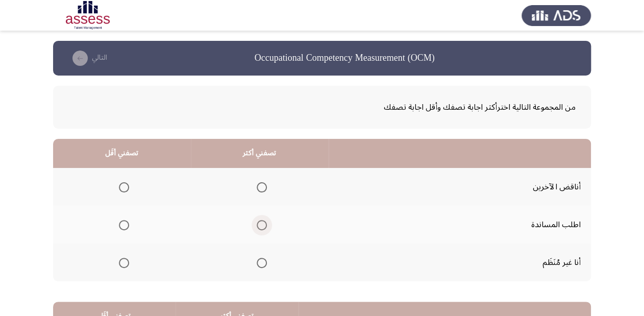
click at [259, 223] on span "Select an option" at bounding box center [262, 225] width 10 height 10
click at [259, 223] on input "Select an option" at bounding box center [262, 225] width 10 height 10
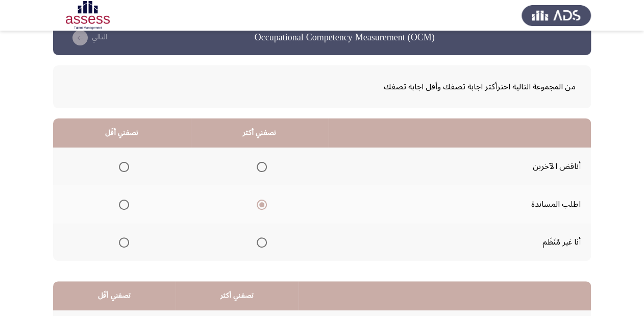
scroll to position [41, 0]
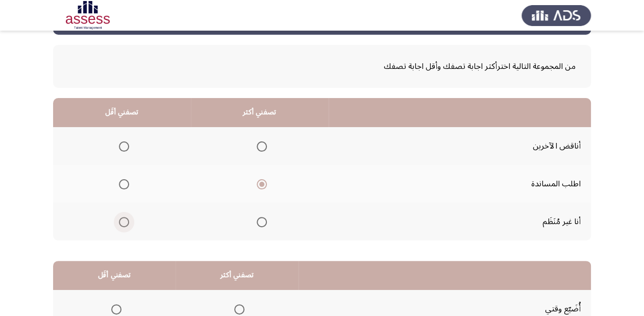
click at [123, 221] on span "Select an option" at bounding box center [124, 222] width 10 height 10
click at [123, 221] on input "Select an option" at bounding box center [124, 222] width 10 height 10
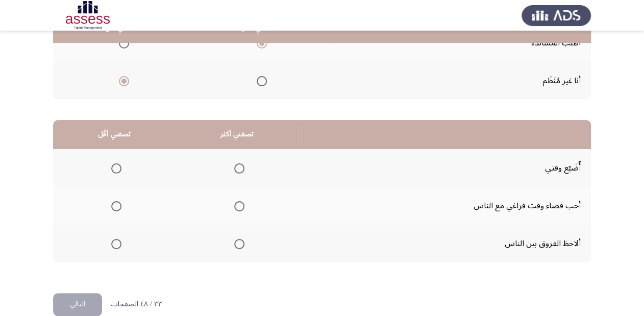
scroll to position [198, 0]
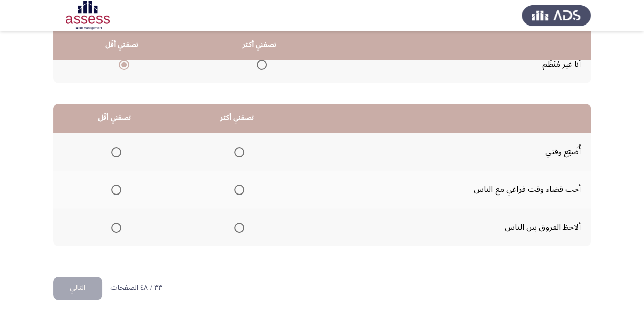
click at [114, 150] on span "Select an option" at bounding box center [116, 152] width 10 height 10
click at [114, 150] on input "Select an option" at bounding box center [116, 152] width 10 height 10
click at [241, 187] on span "Select an option" at bounding box center [239, 190] width 10 height 10
click at [241, 187] on input "Select an option" at bounding box center [239, 190] width 10 height 10
click at [85, 293] on button "التالي" at bounding box center [77, 288] width 49 height 23
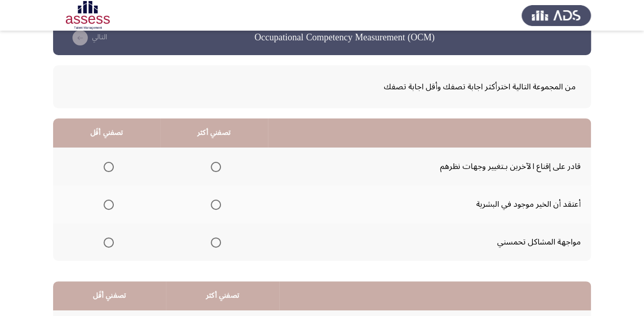
scroll to position [41, 0]
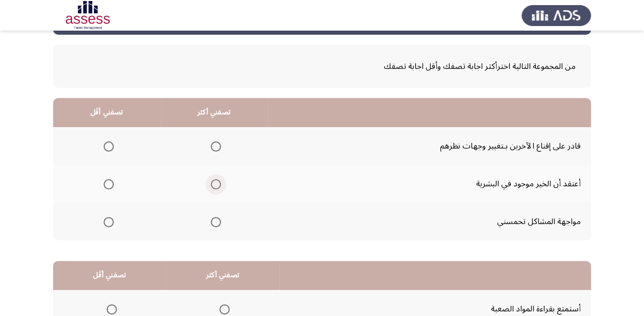
click at [213, 184] on span "Select an option" at bounding box center [216, 184] width 10 height 10
click at [213, 184] on input "Select an option" at bounding box center [216, 184] width 10 height 10
click at [107, 142] on span "Select an option" at bounding box center [109, 146] width 10 height 10
click at [107, 142] on input "Select an option" at bounding box center [109, 146] width 10 height 10
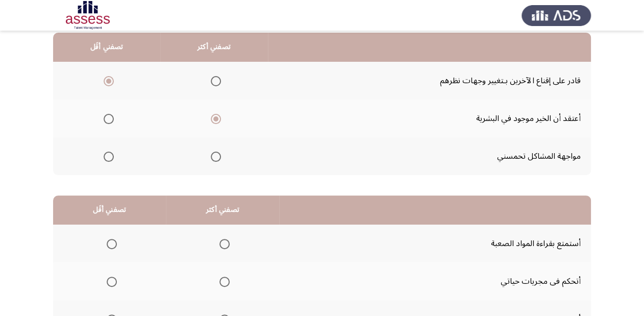
scroll to position [123, 0]
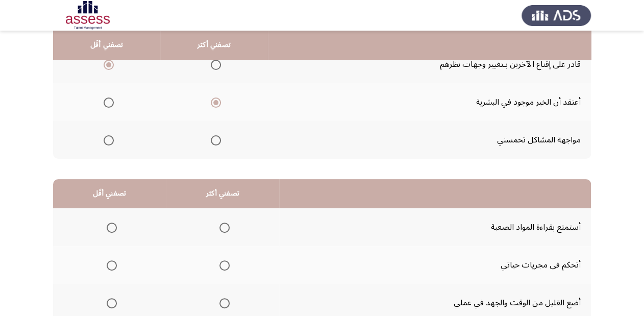
click at [214, 135] on span "Select an option" at bounding box center [216, 140] width 10 height 10
click at [214, 135] on input "Select an option" at bounding box center [216, 140] width 10 height 10
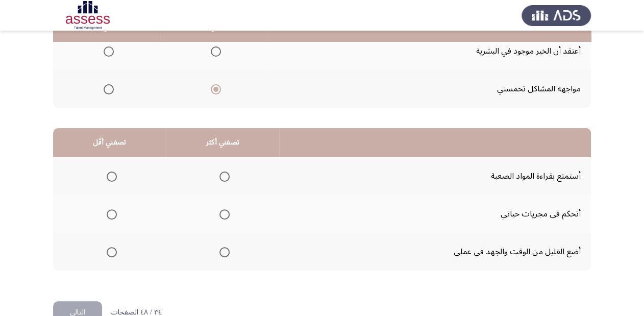
scroll to position [198, 0]
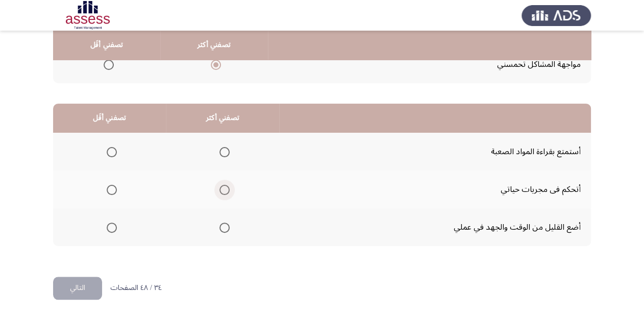
click at [225, 190] on span "Select an option" at bounding box center [225, 190] width 10 height 10
click at [225, 190] on input "Select an option" at bounding box center [225, 190] width 10 height 10
click at [115, 150] on span "Select an option" at bounding box center [112, 152] width 10 height 10
click at [115, 150] on input "Select an option" at bounding box center [112, 152] width 10 height 10
click at [110, 225] on span "Select an option" at bounding box center [112, 228] width 10 height 10
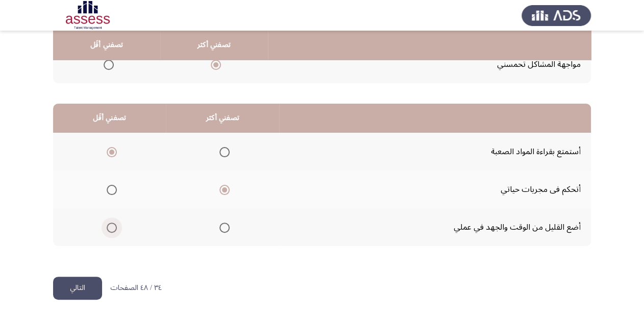
click at [110, 225] on input "Select an option" at bounding box center [112, 228] width 10 height 10
click at [84, 291] on button "التالي" at bounding box center [77, 288] width 49 height 23
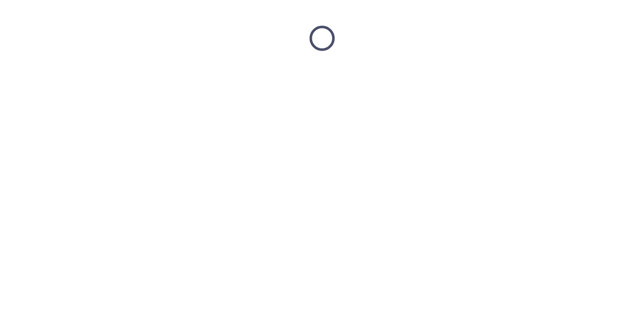
scroll to position [0, 0]
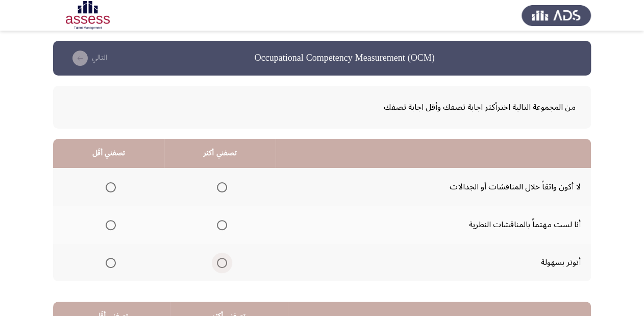
click at [218, 261] on span "Select an option" at bounding box center [222, 263] width 10 height 10
click at [218, 261] on input "Select an option" at bounding box center [222, 263] width 10 height 10
click at [110, 223] on span "Select an option" at bounding box center [111, 225] width 10 height 10
click at [110, 223] on input "Select an option" at bounding box center [111, 225] width 10 height 10
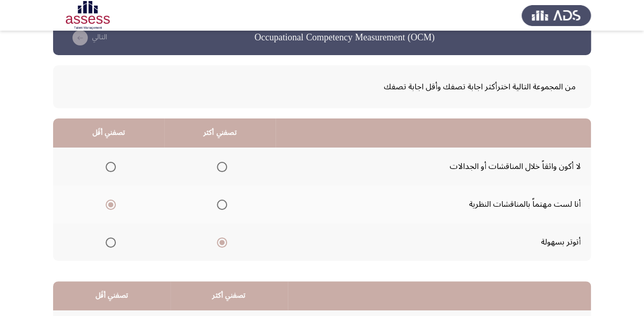
scroll to position [41, 0]
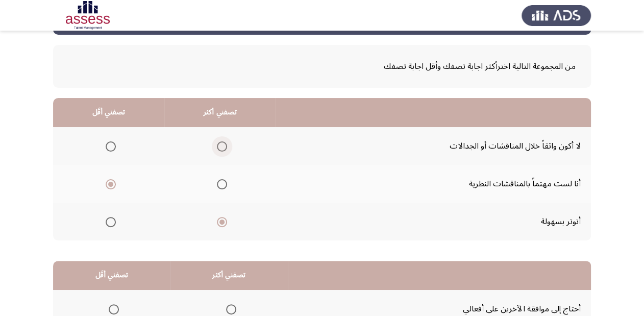
click at [222, 141] on span "Select an option" at bounding box center [222, 146] width 10 height 10
click at [222, 141] on input "Select an option" at bounding box center [222, 146] width 10 height 10
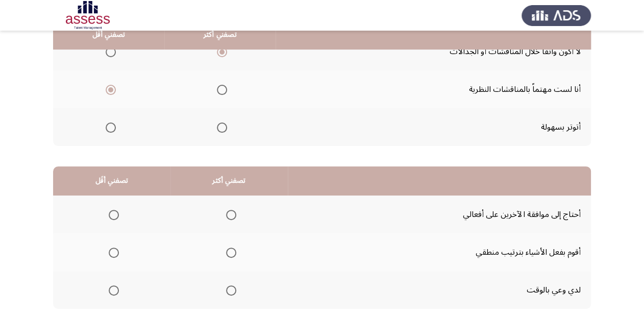
scroll to position [163, 0]
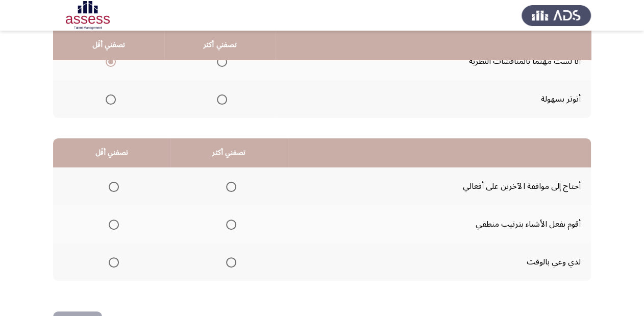
click at [114, 184] on span "Select an option" at bounding box center [114, 187] width 10 height 10
click at [114, 184] on input "Select an option" at bounding box center [114, 187] width 10 height 10
click at [231, 220] on span "Select an option" at bounding box center [231, 225] width 10 height 10
click at [231, 220] on input "Select an option" at bounding box center [231, 225] width 10 height 10
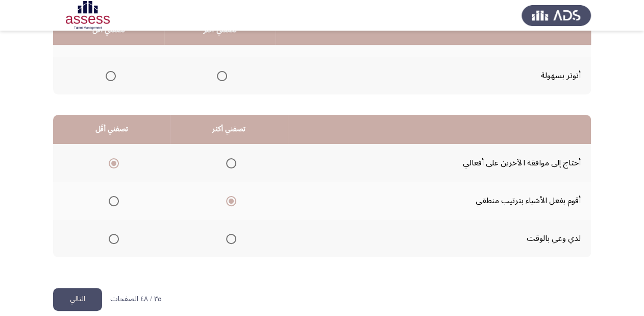
scroll to position [198, 0]
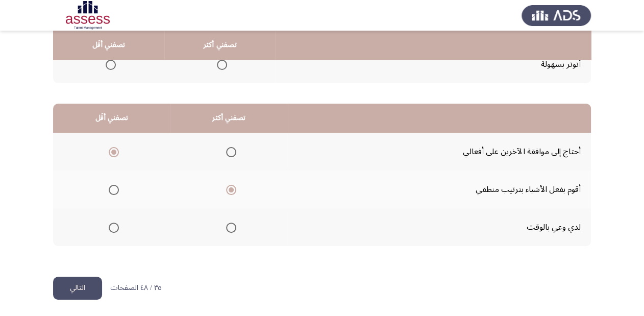
click at [89, 285] on button "التالي" at bounding box center [77, 288] width 49 height 23
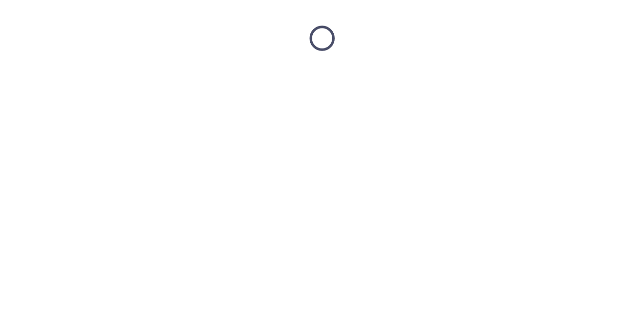
scroll to position [0, 0]
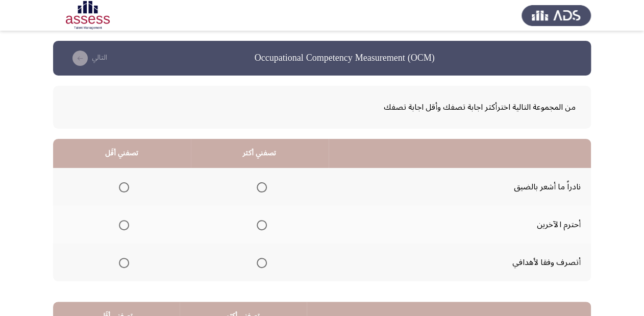
click at [261, 221] on span "Select an option" at bounding box center [262, 225] width 10 height 10
click at [261, 221] on input "Select an option" at bounding box center [262, 225] width 10 height 10
click at [127, 186] on span "Select an option" at bounding box center [124, 187] width 10 height 10
click at [127, 186] on input "Select an option" at bounding box center [124, 187] width 10 height 10
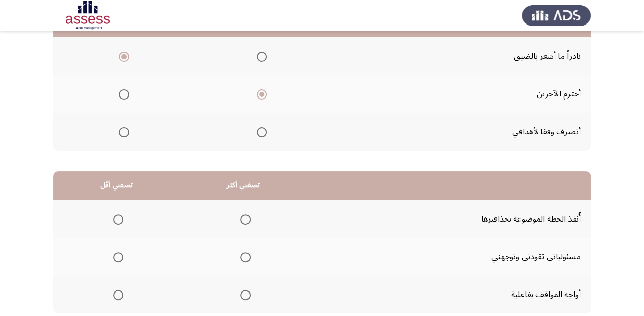
scroll to position [163, 0]
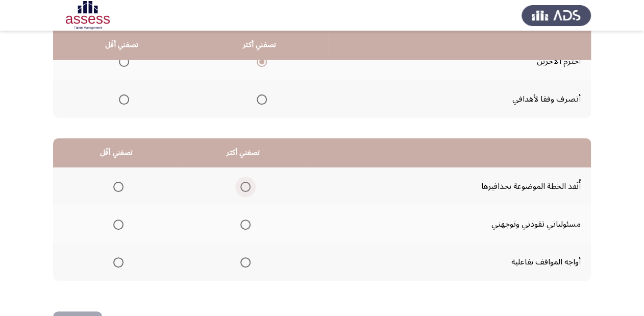
click at [242, 182] on span "Select an option" at bounding box center [246, 187] width 10 height 10
click at [242, 182] on input "Select an option" at bounding box center [246, 187] width 10 height 10
click at [116, 261] on span "Select an option" at bounding box center [118, 262] width 10 height 10
click at [116, 261] on input "Select an option" at bounding box center [118, 262] width 10 height 10
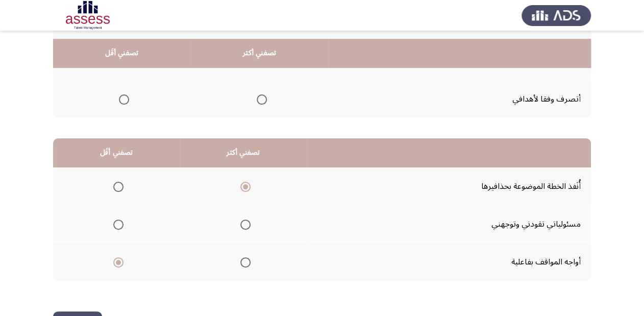
scroll to position [198, 0]
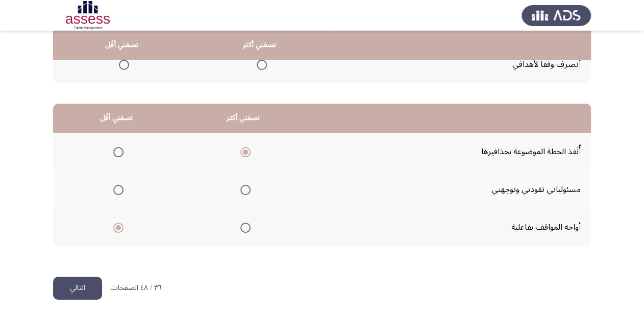
click at [90, 277] on button "التالي" at bounding box center [77, 288] width 49 height 23
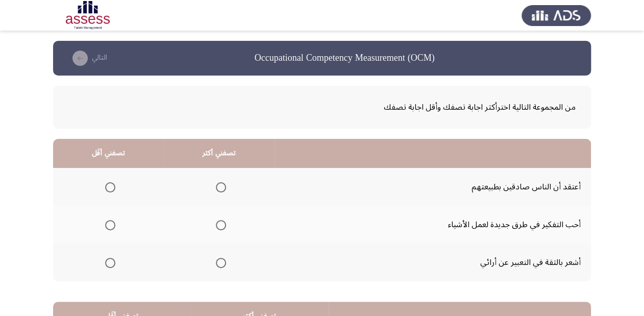
click at [217, 221] on span "Select an option" at bounding box center [221, 225] width 10 height 10
click at [217, 221] on input "Select an option" at bounding box center [221, 225] width 10 height 10
click at [106, 186] on span "Select an option" at bounding box center [110, 187] width 10 height 10
click at [106, 186] on input "Select an option" at bounding box center [110, 187] width 10 height 10
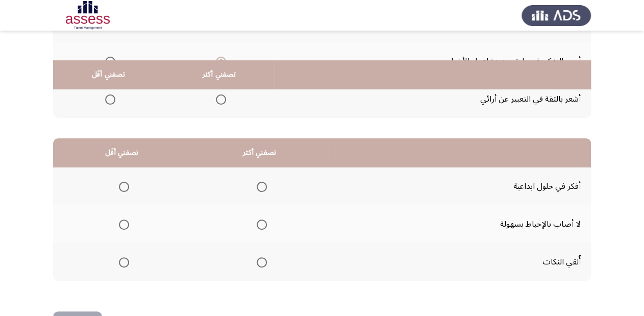
scroll to position [198, 0]
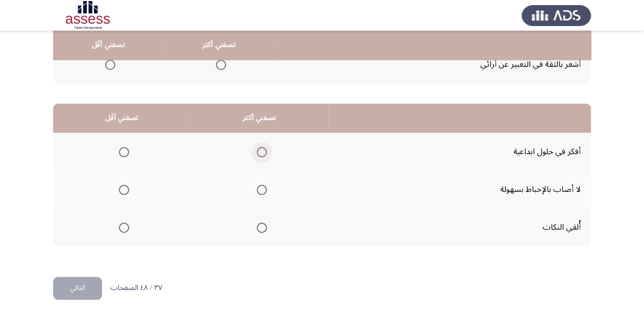
click at [258, 153] on span "Select an option" at bounding box center [262, 152] width 10 height 10
click at [258, 153] on input "Select an option" at bounding box center [262, 152] width 10 height 10
click at [128, 186] on span "Select an option" at bounding box center [124, 190] width 10 height 10
click at [128, 186] on input "Select an option" at bounding box center [124, 190] width 10 height 10
click at [68, 279] on button "التالي" at bounding box center [77, 288] width 49 height 23
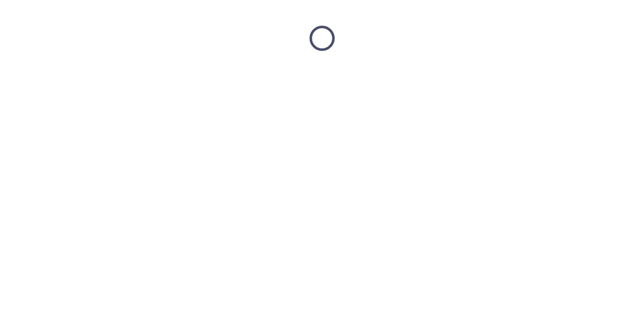
scroll to position [0, 0]
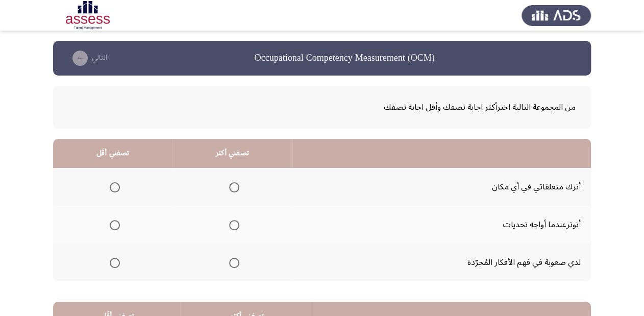
click at [108, 186] on label "Select an option" at bounding box center [113, 187] width 14 height 10
click at [110, 186] on input "Select an option" at bounding box center [115, 187] width 10 height 10
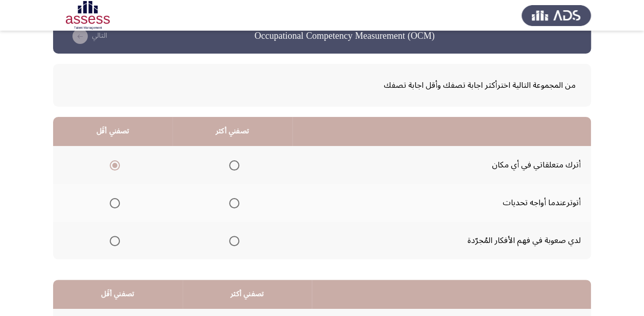
scroll to position [41, 0]
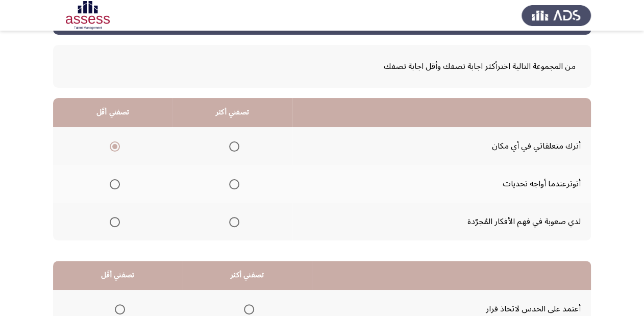
click at [235, 220] on span "Select an option" at bounding box center [234, 222] width 10 height 10
click at [235, 220] on input "Select an option" at bounding box center [234, 222] width 10 height 10
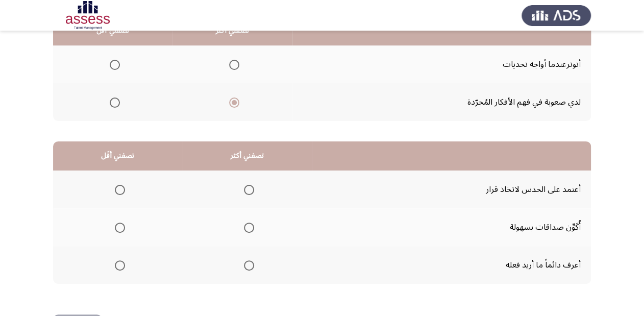
scroll to position [163, 0]
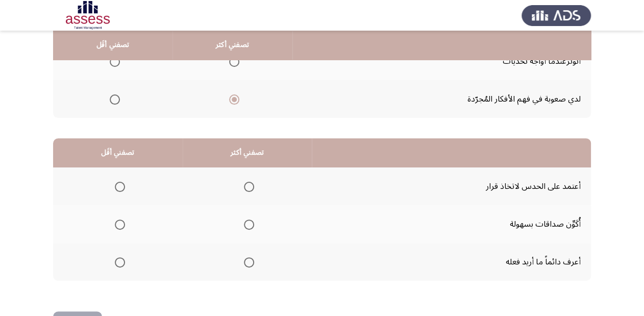
click at [255, 222] on th at bounding box center [248, 224] width 130 height 38
click at [249, 220] on span "Select an option" at bounding box center [249, 225] width 10 height 10
click at [249, 220] on input "Select an option" at bounding box center [249, 225] width 10 height 10
click at [115, 184] on span "Select an option" at bounding box center [120, 187] width 10 height 10
click at [115, 184] on input "Select an option" at bounding box center [120, 187] width 10 height 10
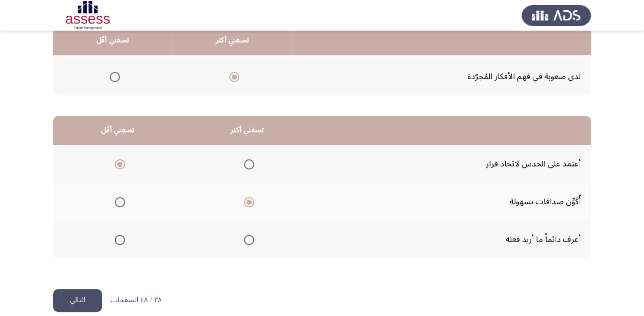
scroll to position [198, 0]
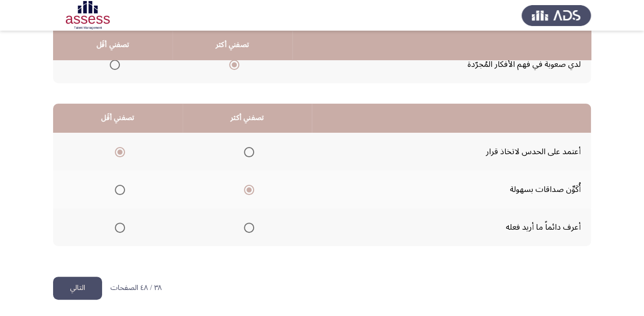
click at [245, 224] on span "Select an option" at bounding box center [249, 228] width 10 height 10
click at [245, 224] on input "Select an option" at bounding box center [249, 228] width 10 height 10
click at [88, 290] on button "التالي" at bounding box center [77, 288] width 49 height 23
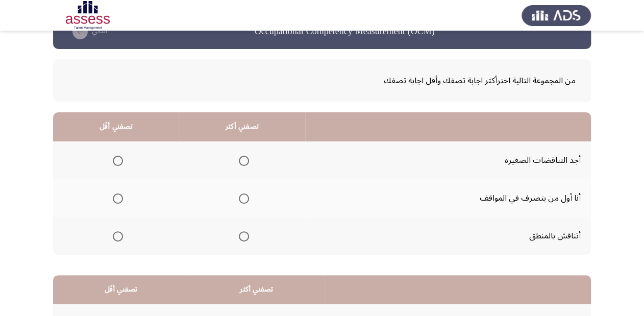
scroll to position [41, 0]
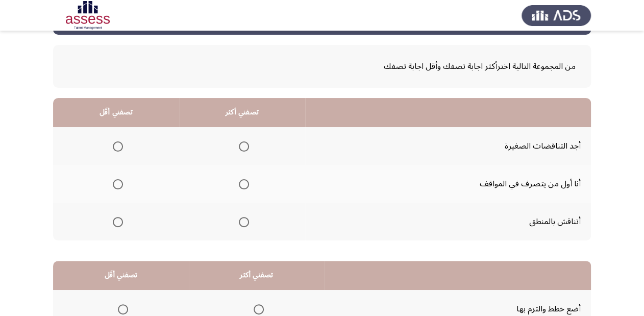
click at [244, 218] on span "Select an option" at bounding box center [244, 222] width 10 height 10
click at [244, 218] on input "Select an option" at bounding box center [244, 222] width 10 height 10
click at [117, 142] on span "Select an option" at bounding box center [118, 146] width 10 height 10
click at [117, 142] on input "Select an option" at bounding box center [118, 146] width 10 height 10
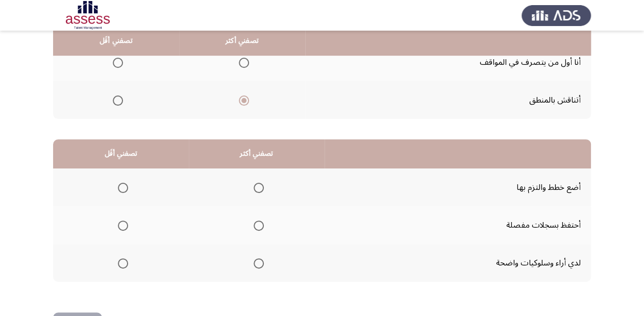
scroll to position [163, 0]
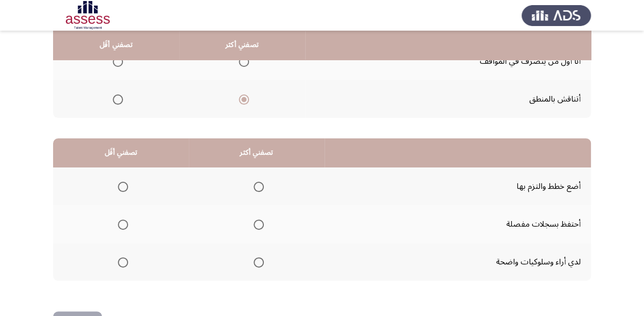
click at [247, 195] on th at bounding box center [257, 187] width 136 height 38
click at [257, 182] on span "Select an option" at bounding box center [259, 187] width 10 height 10
click at [257, 182] on input "Select an option" at bounding box center [259, 187] width 10 height 10
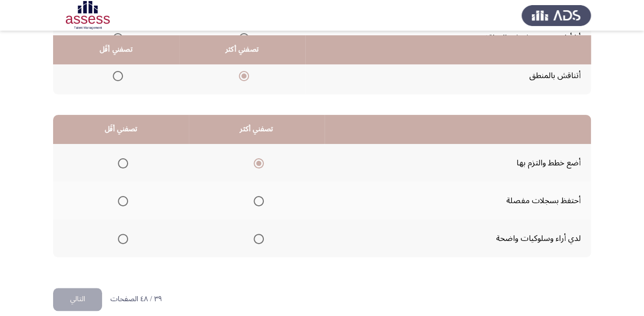
scroll to position [198, 0]
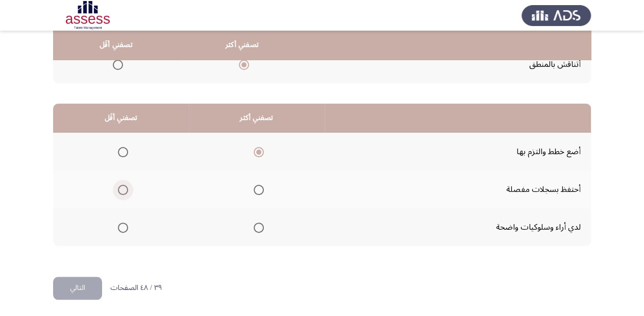
click at [118, 185] on span "Select an option" at bounding box center [123, 190] width 10 height 10
click at [118, 185] on input "Select an option" at bounding box center [123, 190] width 10 height 10
click at [84, 284] on button "التالي" at bounding box center [77, 288] width 49 height 23
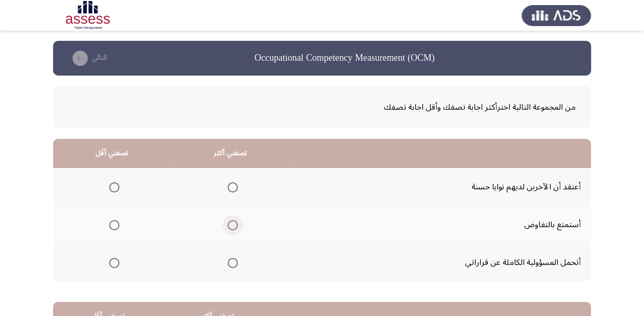
click at [231, 222] on span "Select an option" at bounding box center [233, 225] width 10 height 10
click at [231, 222] on input "Select an option" at bounding box center [233, 225] width 10 height 10
click at [233, 260] on span "Select an option" at bounding box center [233, 263] width 10 height 10
click at [233, 260] on input "Select an option" at bounding box center [233, 263] width 10 height 10
click at [122, 186] on th at bounding box center [112, 187] width 118 height 38
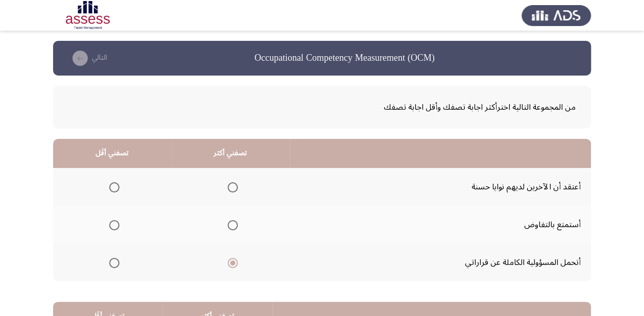
click at [116, 184] on span "Select an option" at bounding box center [114, 187] width 10 height 10
click at [116, 184] on input "Select an option" at bounding box center [114, 187] width 10 height 10
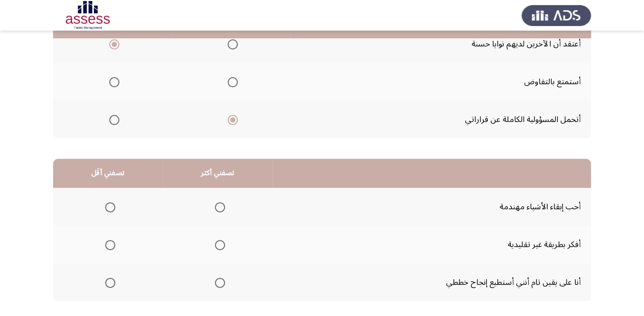
scroll to position [163, 0]
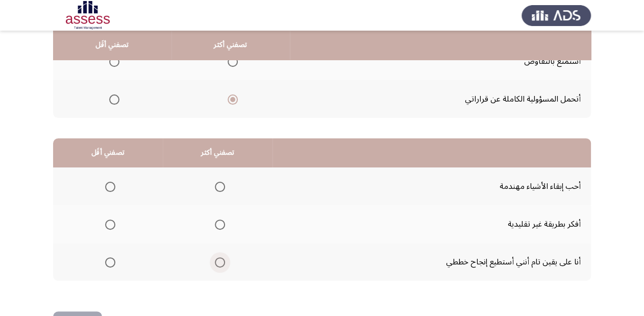
click at [216, 257] on span "Select an option" at bounding box center [220, 262] width 10 height 10
click at [216, 257] on input "Select an option" at bounding box center [220, 262] width 10 height 10
click at [111, 221] on span "Select an option" at bounding box center [110, 225] width 10 height 10
click at [111, 221] on input "Select an option" at bounding box center [110, 225] width 10 height 10
click at [110, 182] on span "Select an option" at bounding box center [110, 187] width 10 height 10
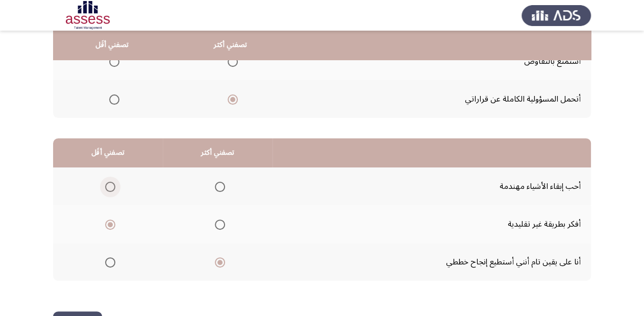
click at [110, 182] on input "Select an option" at bounding box center [110, 187] width 10 height 10
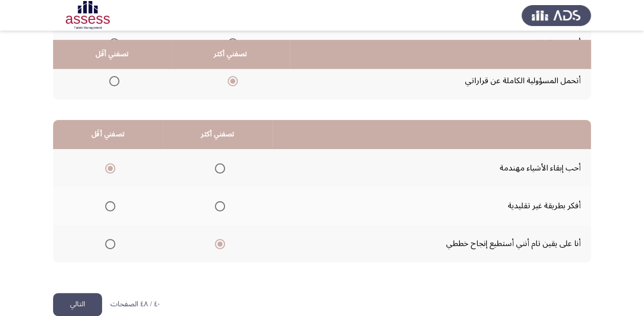
scroll to position [198, 0]
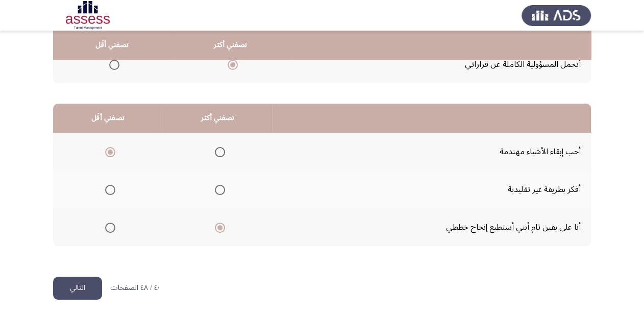
click at [217, 151] on span "Select an option" at bounding box center [220, 152] width 10 height 10
click at [217, 151] on input "Select an option" at bounding box center [220, 152] width 10 height 10
click at [112, 187] on span "Select an option" at bounding box center [110, 190] width 10 height 10
click at [112, 187] on input "Select an option" at bounding box center [110, 190] width 10 height 10
click at [74, 282] on button "التالي" at bounding box center [77, 288] width 49 height 23
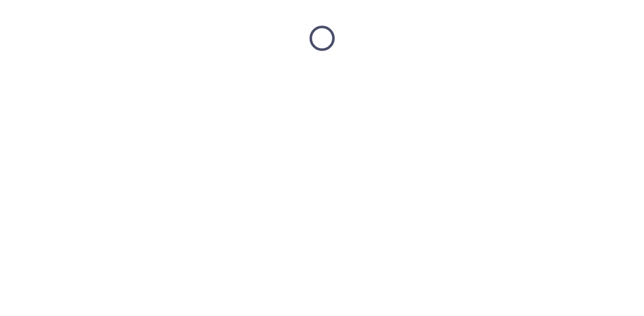
scroll to position [0, 0]
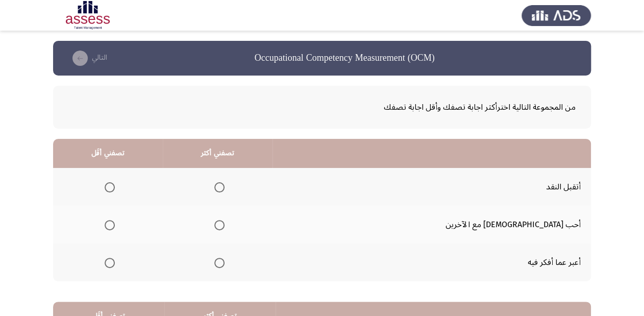
click at [225, 183] on span "Select an option" at bounding box center [219, 187] width 10 height 10
click at [225, 183] on input "Select an option" at bounding box center [219, 187] width 10 height 10
click at [115, 261] on span "Select an option" at bounding box center [110, 263] width 10 height 10
click at [115, 261] on input "Select an option" at bounding box center [110, 263] width 10 height 10
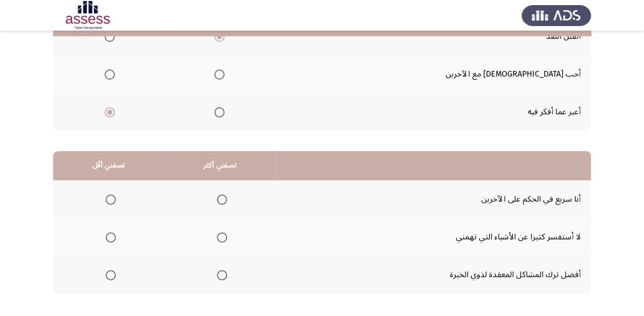
scroll to position [163, 0]
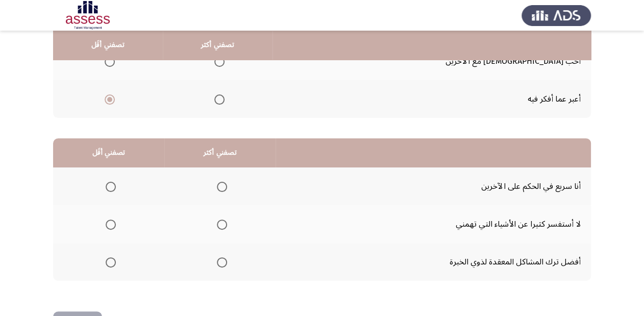
click at [108, 184] on span "Select an option" at bounding box center [111, 187] width 10 height 10
click at [108, 184] on input "Select an option" at bounding box center [111, 187] width 10 height 10
click at [221, 261] on span "Select an option" at bounding box center [222, 262] width 10 height 10
click at [221, 261] on input "Select an option" at bounding box center [222, 262] width 10 height 10
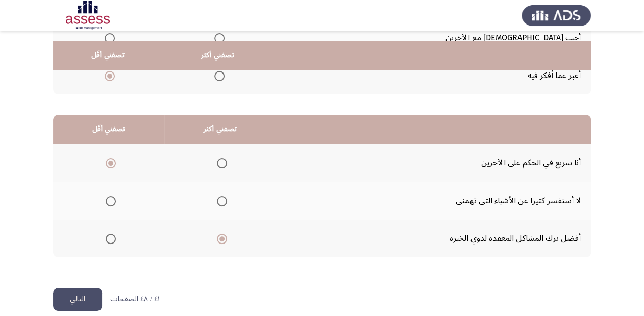
scroll to position [198, 0]
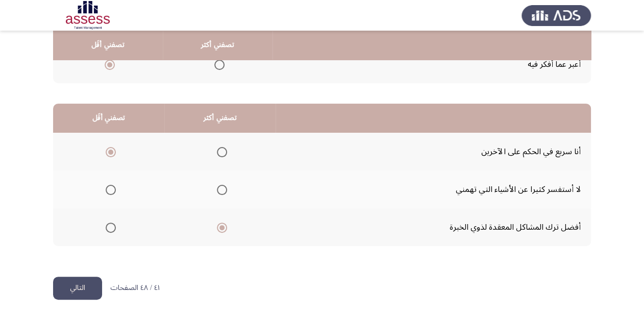
click at [69, 277] on button "التالي" at bounding box center [77, 288] width 49 height 23
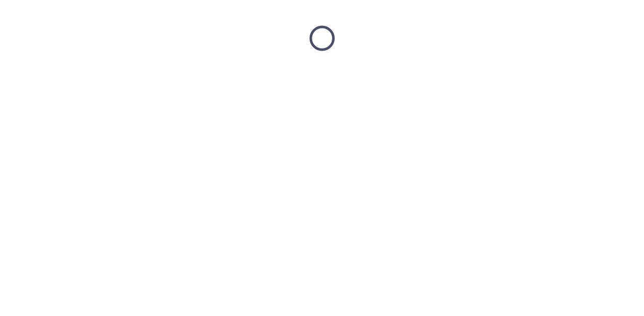
scroll to position [0, 0]
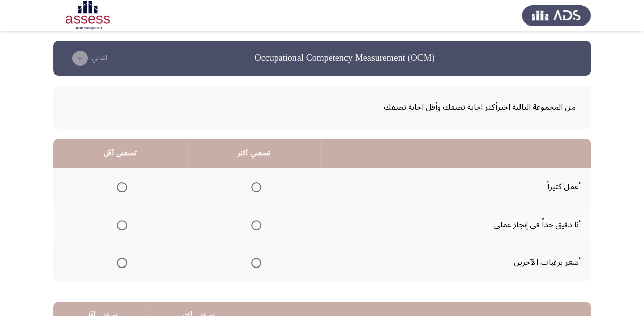
click at [261, 190] on th at bounding box center [254, 187] width 134 height 38
click at [251, 221] on span "Select an option" at bounding box center [256, 225] width 10 height 10
click at [251, 221] on input "Select an option" at bounding box center [256, 225] width 10 height 10
click at [118, 259] on span "Select an option" at bounding box center [122, 263] width 10 height 10
click at [118, 259] on input "Select an option" at bounding box center [122, 263] width 10 height 10
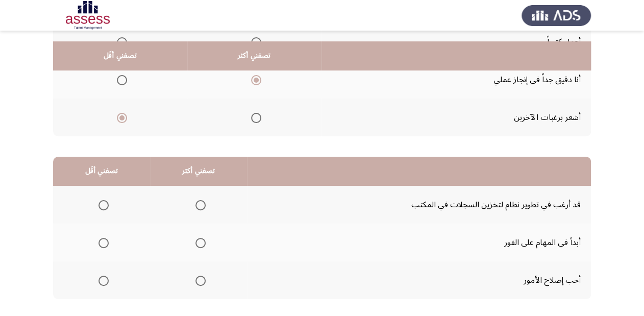
scroll to position [163, 0]
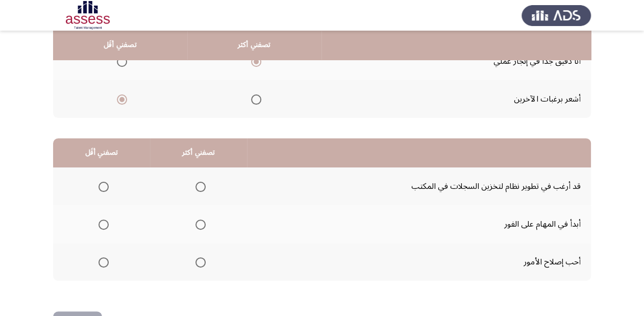
click at [196, 184] on span "Select an option" at bounding box center [201, 187] width 10 height 10
click at [196, 184] on input "Select an option" at bounding box center [201, 187] width 10 height 10
click at [198, 223] on span "Select an option" at bounding box center [201, 225] width 10 height 10
click at [198, 223] on input "Select an option" at bounding box center [201, 225] width 10 height 10
click at [101, 186] on span "Select an option" at bounding box center [104, 187] width 10 height 10
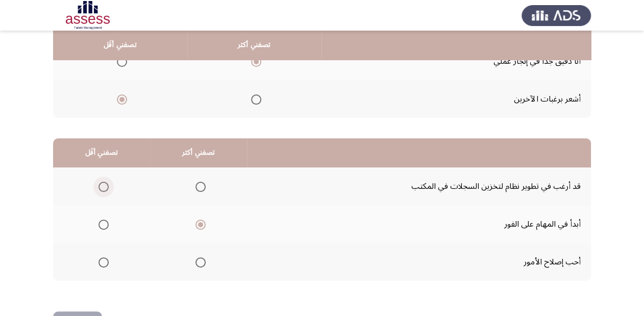
click at [101, 186] on input "Select an option" at bounding box center [104, 187] width 10 height 10
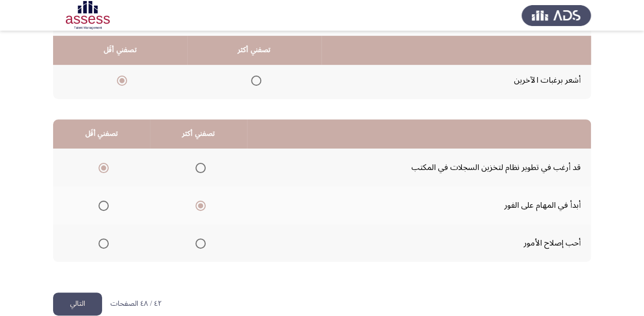
scroll to position [198, 0]
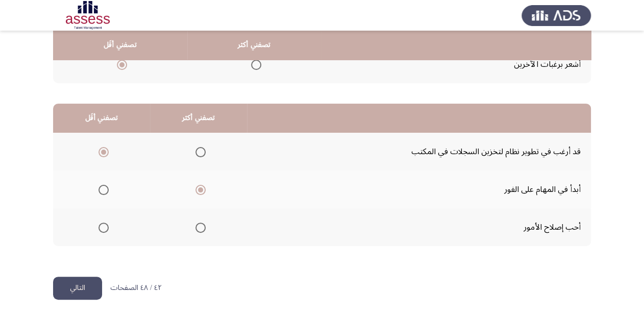
click at [78, 283] on button "التالي" at bounding box center [77, 288] width 49 height 23
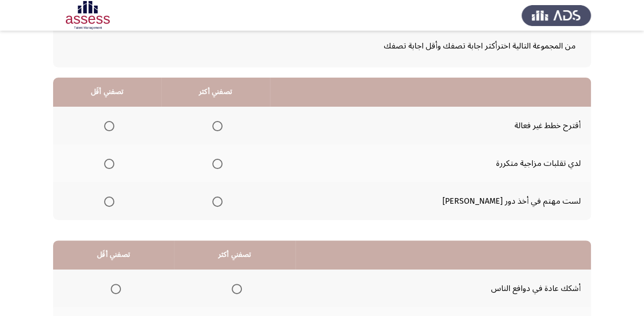
scroll to position [41, 0]
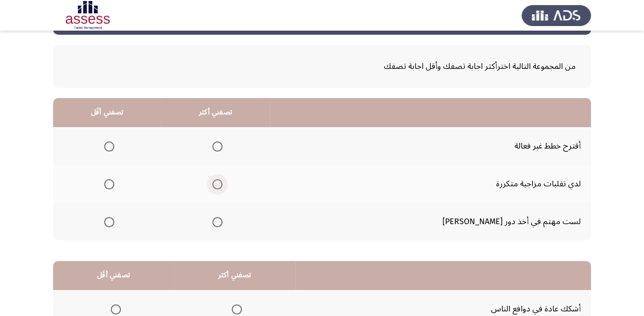
click at [223, 179] on span "Select an option" at bounding box center [217, 184] width 10 height 10
click at [223, 179] on input "Select an option" at bounding box center [217, 184] width 10 height 10
click at [114, 146] on span "Select an option" at bounding box center [109, 146] width 10 height 10
click at [114, 146] on input "Select an option" at bounding box center [109, 146] width 10 height 10
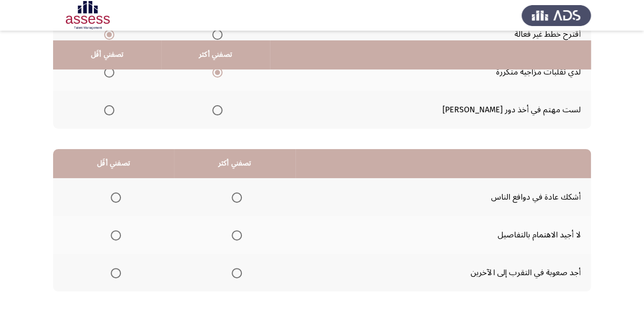
scroll to position [123, 0]
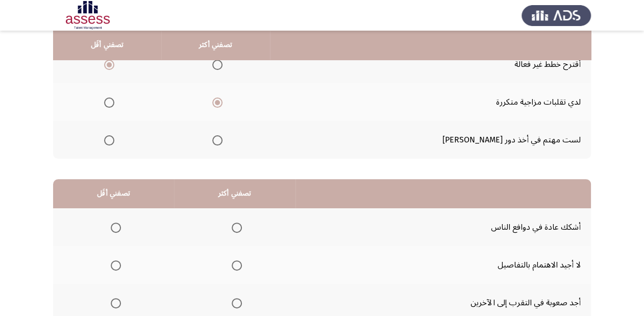
click at [114, 139] on span "Select an option" at bounding box center [109, 140] width 10 height 10
click at [114, 139] on input "Select an option" at bounding box center [109, 140] width 10 height 10
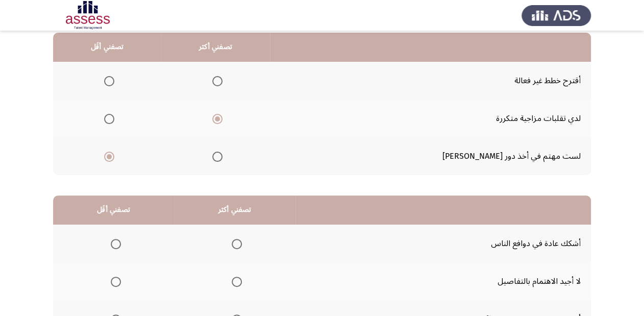
scroll to position [82, 0]
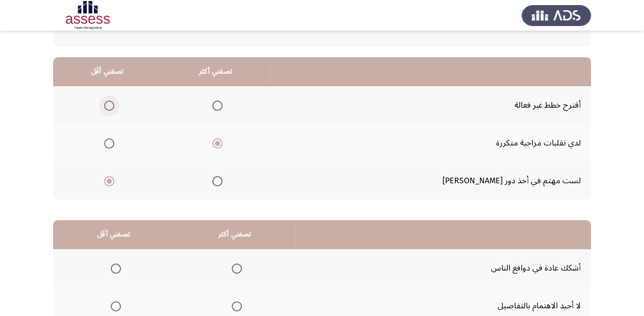
click at [114, 107] on span "Select an option" at bounding box center [109, 106] width 10 height 10
click at [114, 107] on input "Select an option" at bounding box center [109, 106] width 10 height 10
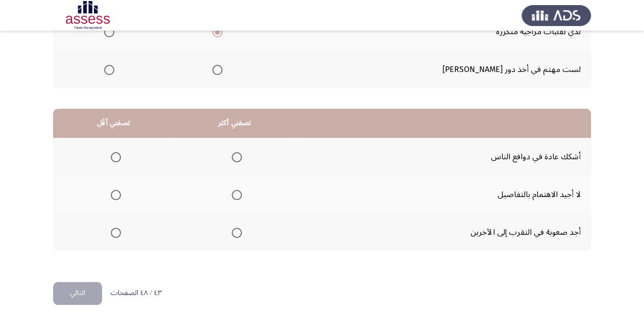
scroll to position [198, 0]
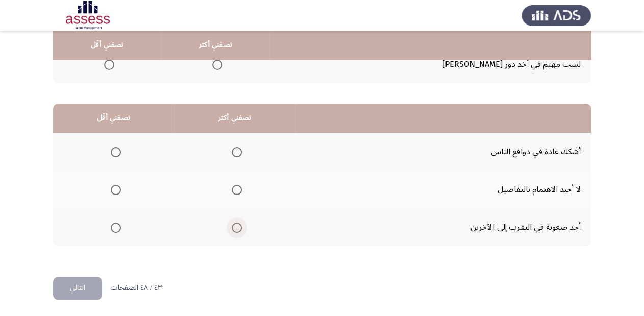
click at [232, 227] on span "Select an option" at bounding box center [237, 228] width 10 height 10
click at [232, 227] on input "Select an option" at bounding box center [237, 228] width 10 height 10
click at [115, 148] on span "Select an option" at bounding box center [116, 152] width 10 height 10
click at [115, 148] on input "Select an option" at bounding box center [116, 152] width 10 height 10
click at [78, 283] on button "التالي" at bounding box center [77, 288] width 49 height 23
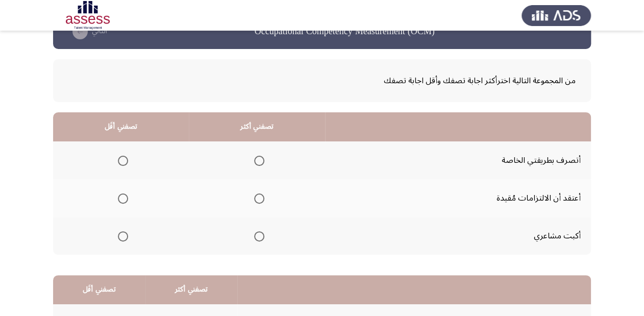
scroll to position [41, 0]
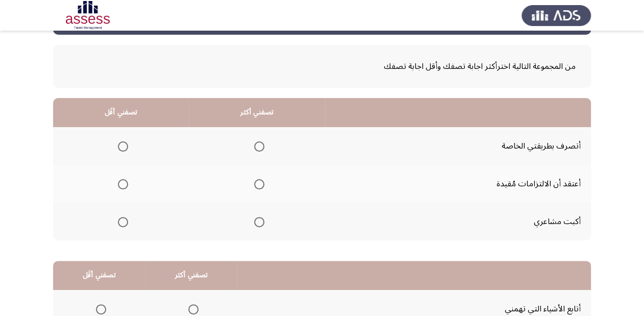
click at [259, 147] on span "Select an option" at bounding box center [259, 146] width 10 height 10
click at [259, 147] on input "Select an option" at bounding box center [259, 146] width 10 height 10
click at [127, 219] on span "Select an option" at bounding box center [123, 222] width 10 height 10
click at [127, 219] on input "Select an option" at bounding box center [123, 222] width 10 height 10
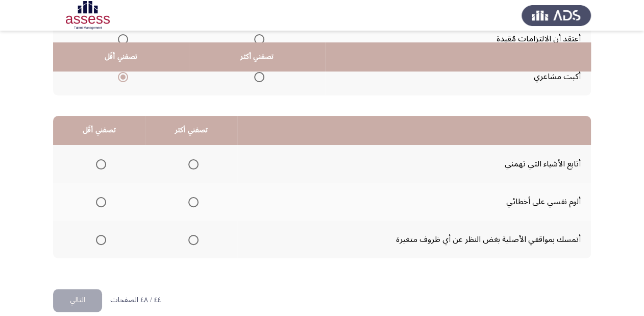
scroll to position [198, 0]
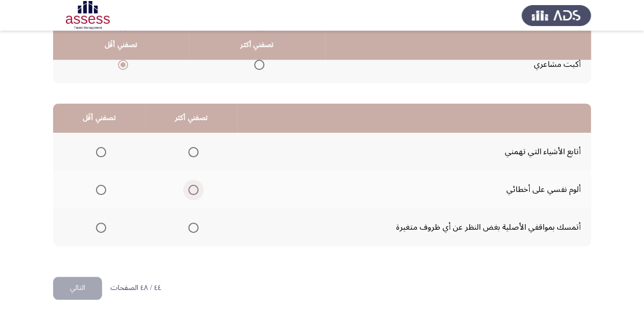
click at [192, 186] on span "Select an option" at bounding box center [193, 190] width 10 height 10
click at [192, 186] on input "Select an option" at bounding box center [193, 190] width 10 height 10
click at [101, 225] on span "Select an option" at bounding box center [101, 228] width 10 height 10
click at [101, 225] on input "Select an option" at bounding box center [101, 228] width 10 height 10
click at [68, 289] on button "التالي" at bounding box center [77, 288] width 49 height 23
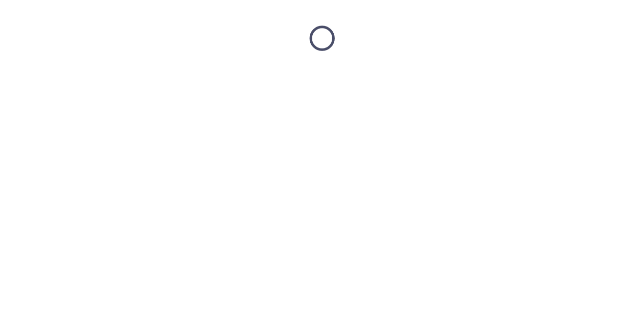
scroll to position [0, 0]
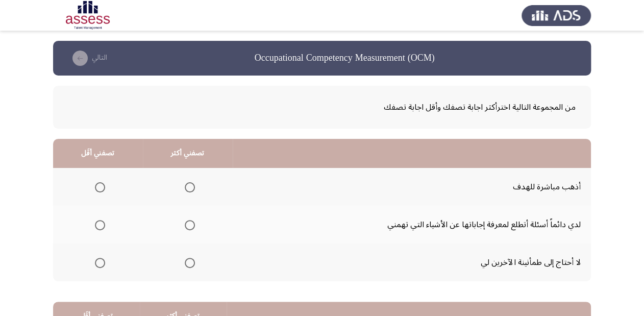
click at [193, 264] on span "Select an option" at bounding box center [190, 263] width 10 height 10
click at [193, 264] on input "Select an option" at bounding box center [190, 263] width 10 height 10
click at [95, 261] on span "Select an option" at bounding box center [100, 263] width 10 height 10
click at [95, 261] on input "Select an option" at bounding box center [100, 263] width 10 height 10
click at [185, 224] on span "Select an option" at bounding box center [190, 225] width 10 height 10
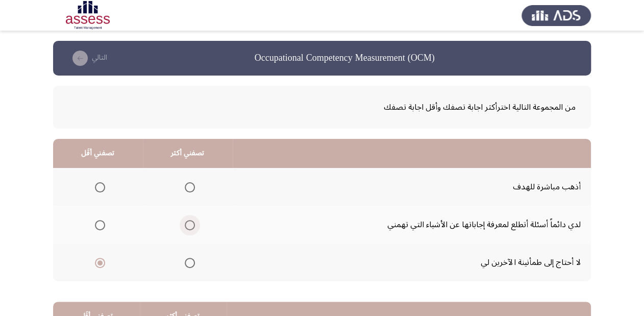
click at [185, 224] on input "Select an option" at bounding box center [190, 225] width 10 height 10
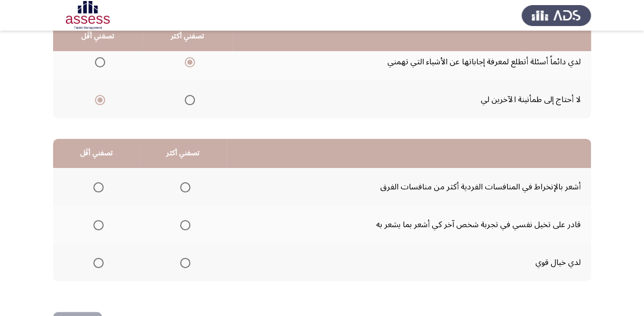
scroll to position [163, 0]
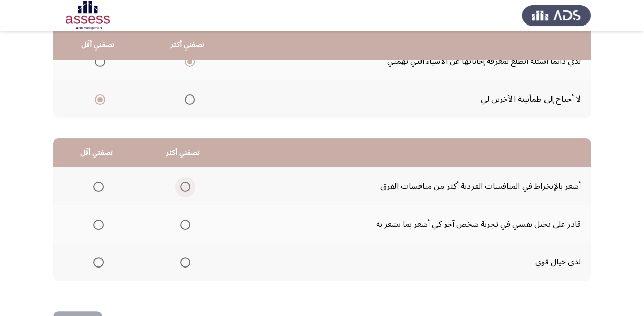
click at [188, 185] on span "Select an option" at bounding box center [185, 187] width 10 height 10
click at [188, 185] on input "Select an option" at bounding box center [185, 187] width 10 height 10
click at [94, 257] on span "Select an option" at bounding box center [98, 262] width 10 height 10
click at [94, 257] on input "Select an option" at bounding box center [98, 262] width 10 height 10
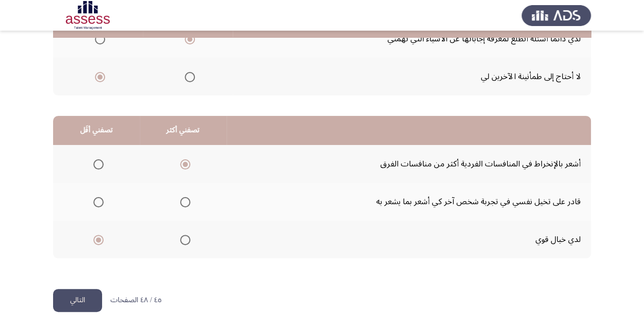
scroll to position [198, 0]
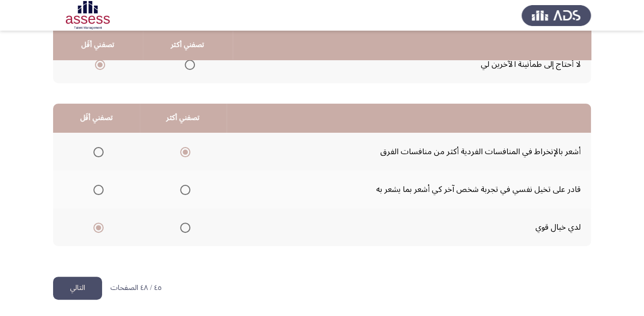
click at [80, 286] on button "التالي" at bounding box center [77, 288] width 49 height 23
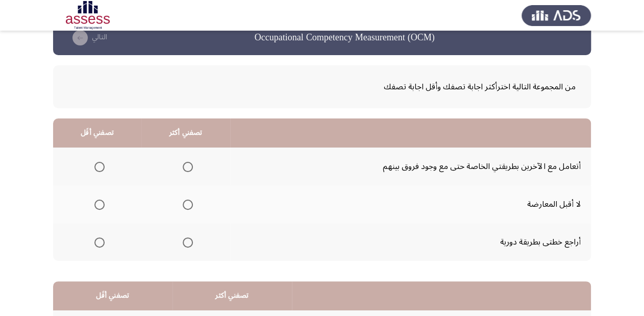
scroll to position [41, 0]
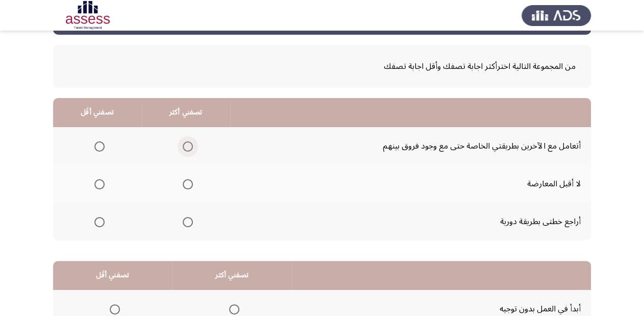
click at [187, 145] on span "Select an option" at bounding box center [188, 146] width 10 height 10
click at [187, 145] on input "Select an option" at bounding box center [188, 146] width 10 height 10
click at [101, 176] on mat-radio-group "Select an option" at bounding box center [97, 183] width 14 height 17
click at [103, 180] on span "Select an option" at bounding box center [99, 184] width 10 height 10
click at [103, 180] on input "Select an option" at bounding box center [99, 184] width 10 height 10
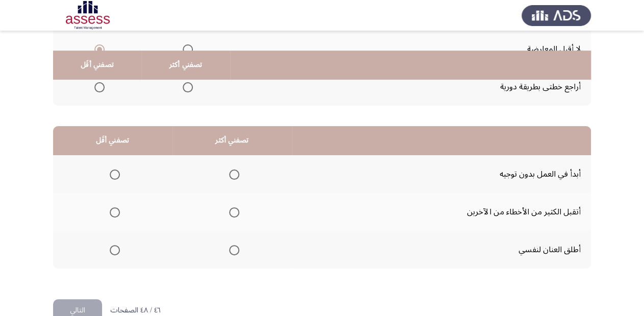
scroll to position [198, 0]
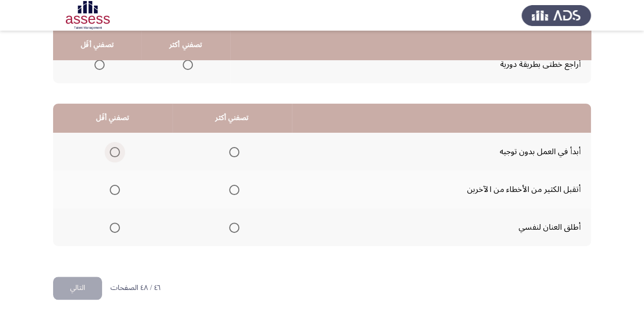
click at [115, 148] on span "Select an option" at bounding box center [115, 152] width 10 height 10
click at [115, 148] on input "Select an option" at bounding box center [115, 152] width 10 height 10
click at [233, 189] on span "Select an option" at bounding box center [234, 190] width 10 height 10
click at [233, 189] on input "Select an option" at bounding box center [234, 190] width 10 height 10
click at [82, 286] on button "التالي" at bounding box center [77, 288] width 49 height 23
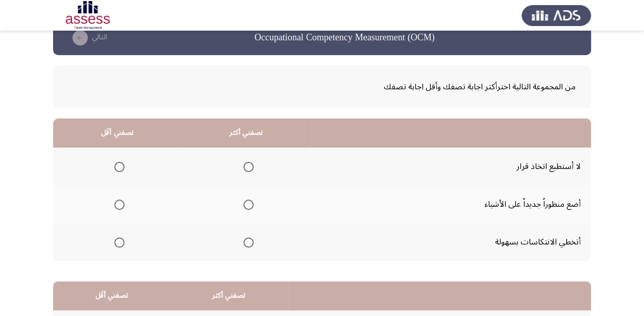
scroll to position [41, 0]
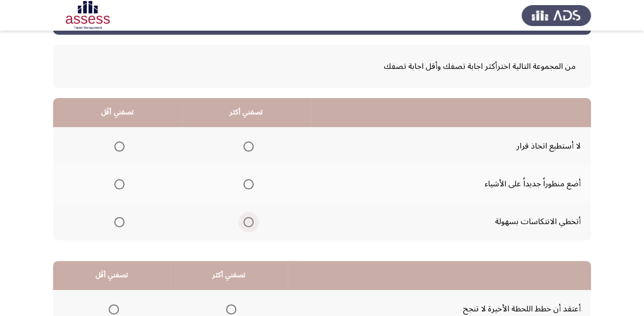
click at [249, 219] on span "Select an option" at bounding box center [249, 222] width 10 height 10
click at [249, 219] on input "Select an option" at bounding box center [249, 222] width 10 height 10
click at [121, 145] on span "Select an option" at bounding box center [119, 146] width 10 height 10
click at [121, 145] on input "Select an option" at bounding box center [119, 146] width 10 height 10
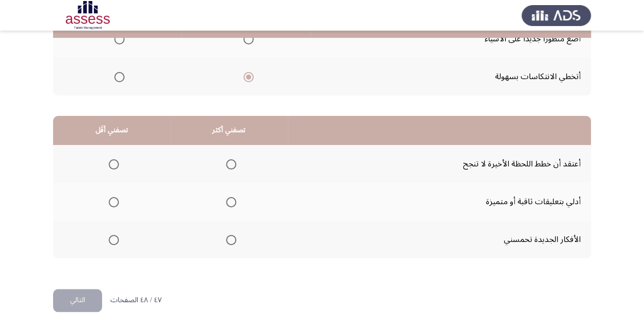
scroll to position [198, 0]
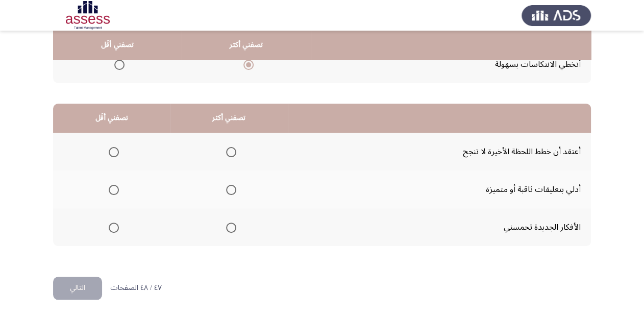
click at [229, 224] on span "Select an option" at bounding box center [231, 228] width 10 height 10
click at [229, 224] on input "Select an option" at bounding box center [231, 228] width 10 height 10
click at [115, 148] on span "Select an option" at bounding box center [114, 152] width 10 height 10
click at [115, 148] on input "Select an option" at bounding box center [114, 152] width 10 height 10
click at [80, 286] on button "التالي" at bounding box center [77, 288] width 49 height 23
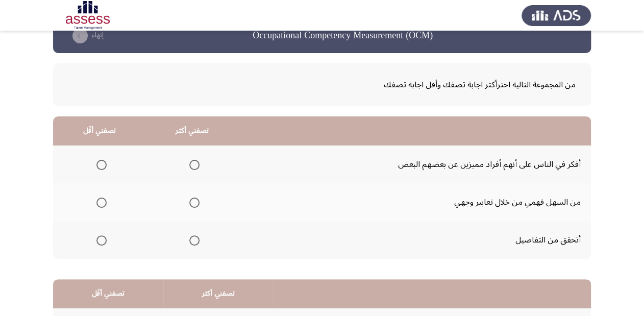
scroll to position [41, 0]
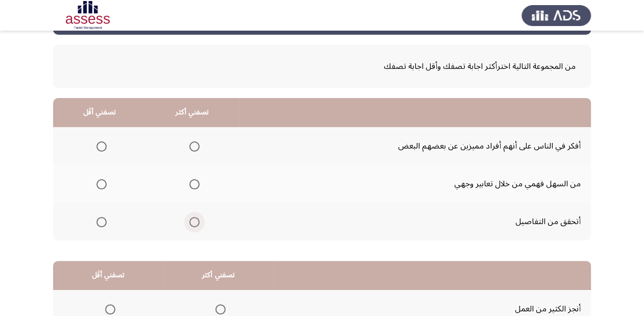
click at [196, 219] on span "Select an option" at bounding box center [194, 222] width 10 height 10
click at [196, 219] on input "Select an option" at bounding box center [194, 222] width 10 height 10
click at [200, 182] on th at bounding box center [192, 184] width 93 height 38
click at [192, 182] on span "Select an option" at bounding box center [194, 184] width 10 height 10
click at [192, 182] on input "Select an option" at bounding box center [194, 184] width 10 height 10
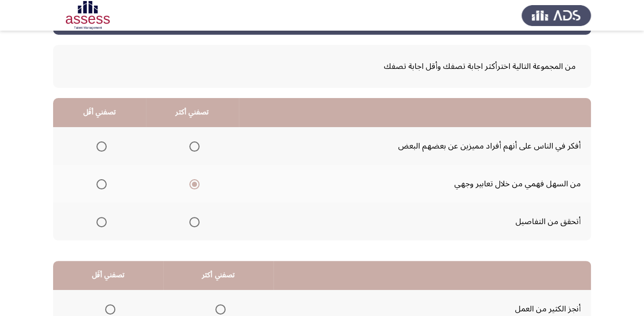
click at [104, 145] on span "Select an option" at bounding box center [102, 146] width 10 height 10
click at [104, 145] on input "Select an option" at bounding box center [102, 146] width 10 height 10
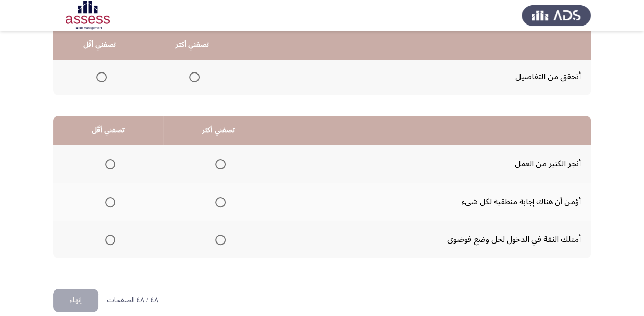
scroll to position [198, 0]
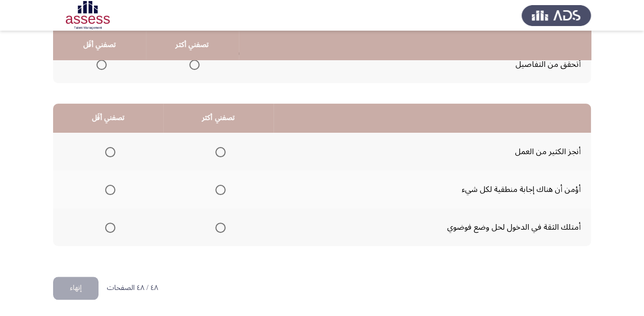
click at [112, 186] on span "Select an option" at bounding box center [110, 190] width 10 height 10
click at [112, 186] on input "Select an option" at bounding box center [110, 190] width 10 height 10
click at [218, 151] on span "Select an option" at bounding box center [221, 152] width 10 height 10
click at [218, 151] on input "Select an option" at bounding box center [221, 152] width 10 height 10
click at [78, 283] on button "إنهاء" at bounding box center [75, 288] width 45 height 23
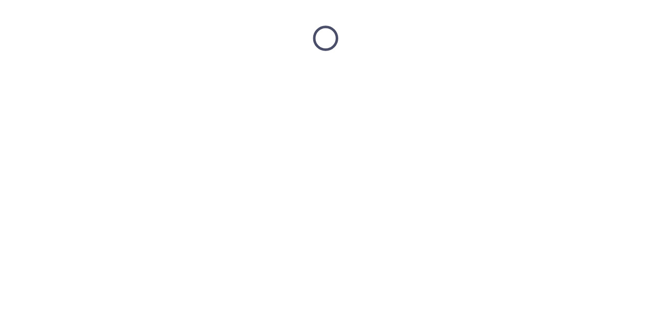
scroll to position [0, 0]
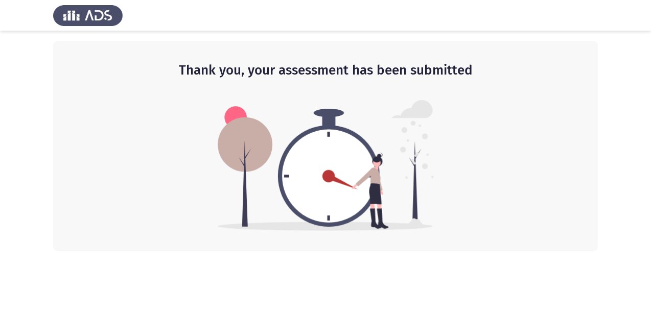
click at [350, 150] on img at bounding box center [326, 165] width 216 height 131
